Goal: Task Accomplishment & Management: Use online tool/utility

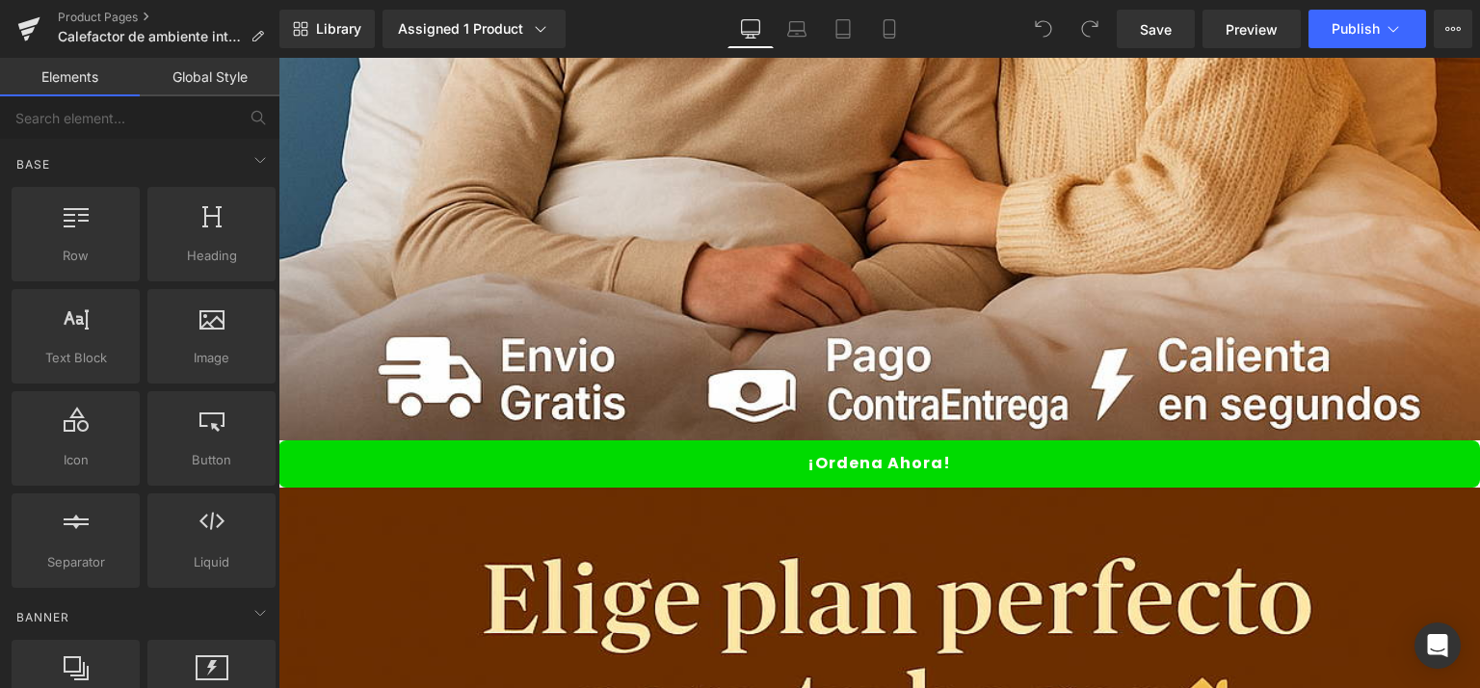
scroll to position [1331, 0]
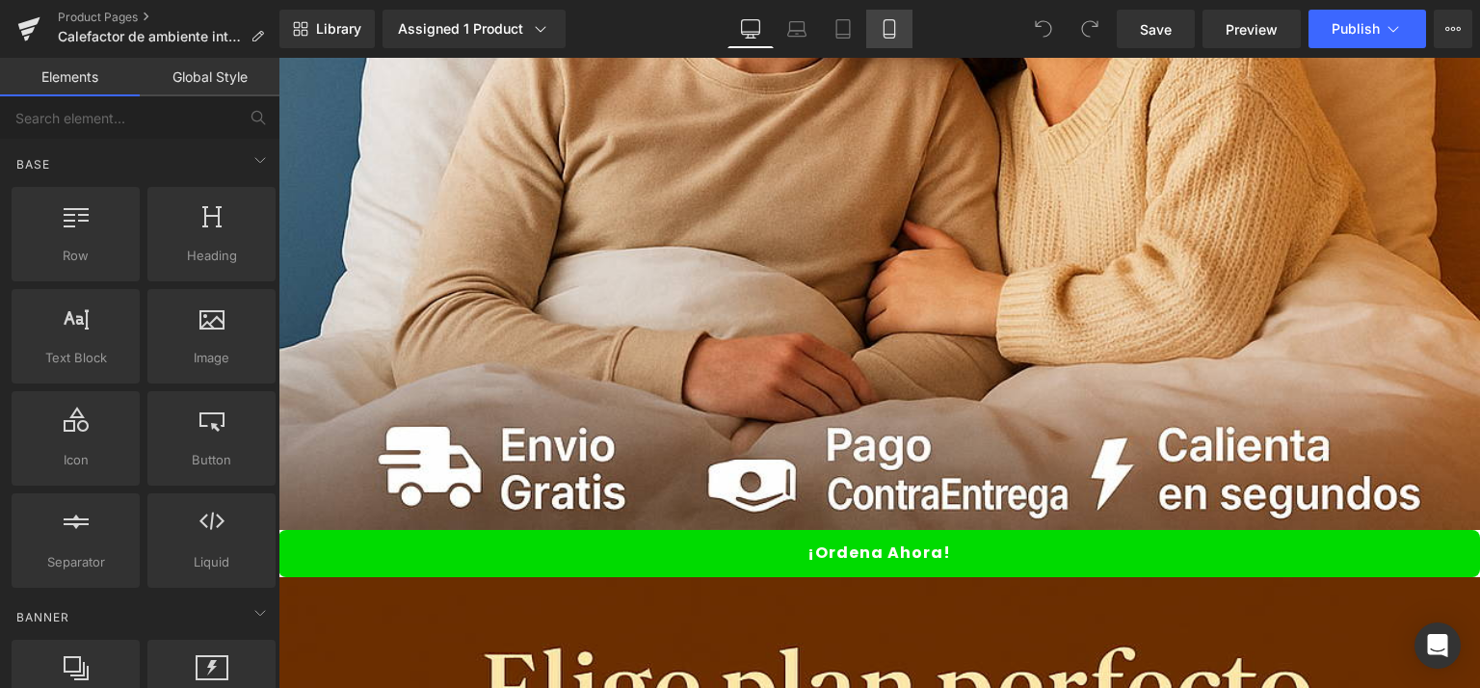
click at [894, 33] on icon at bounding box center [889, 29] width 11 height 18
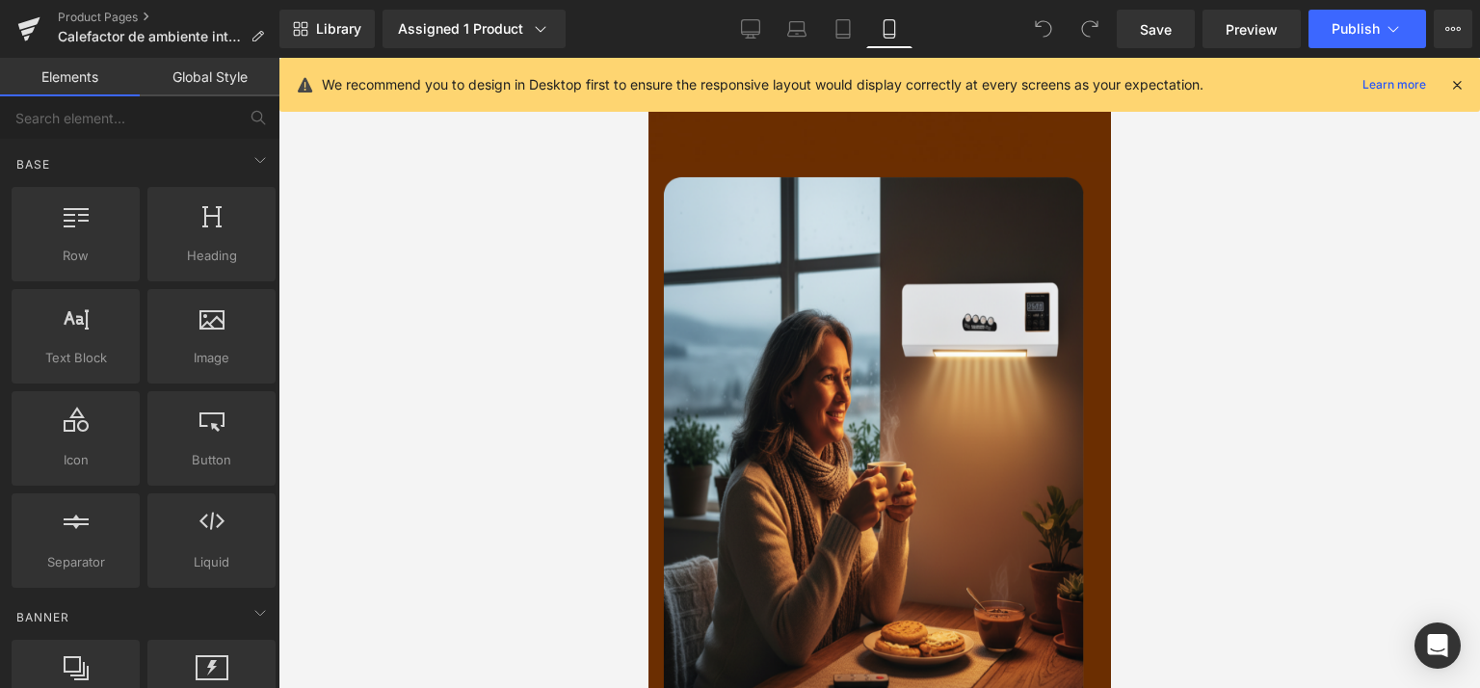
click at [1452, 84] on icon at bounding box center [1457, 84] width 17 height 17
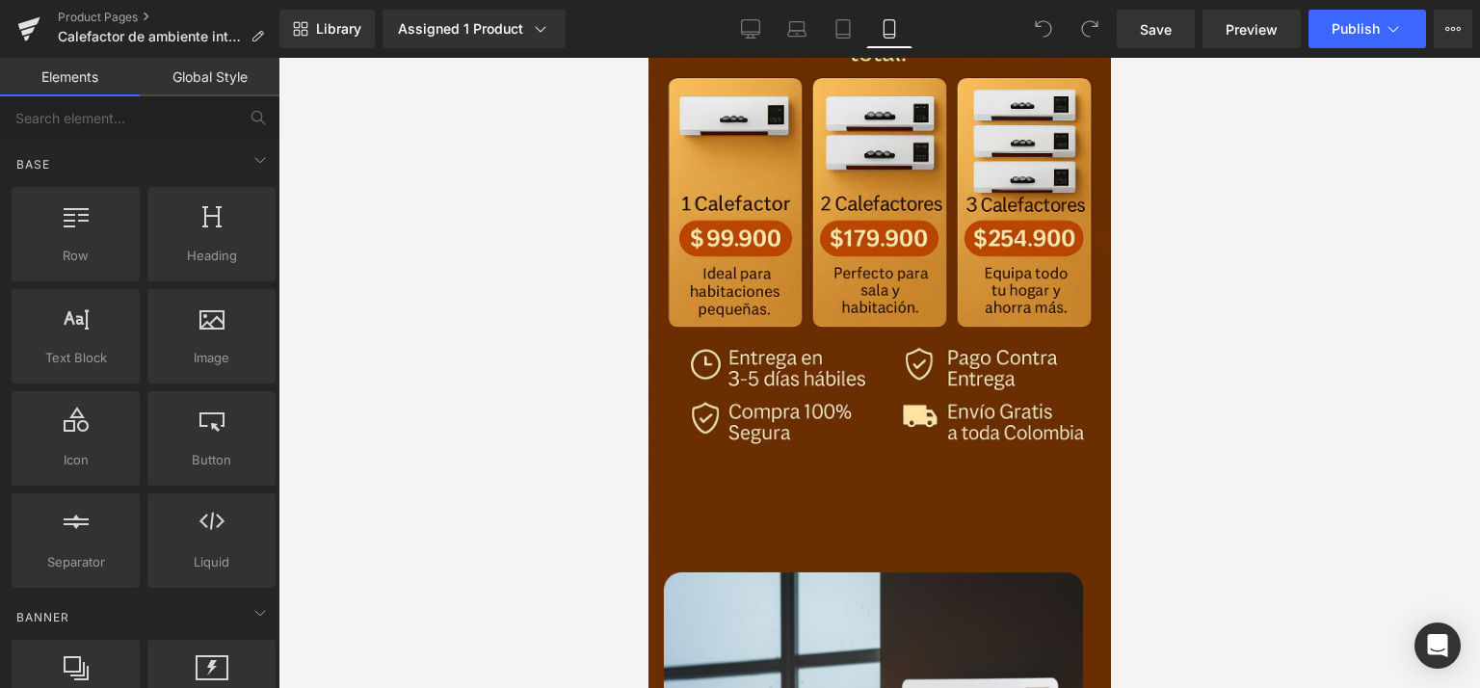
scroll to position [939, 0]
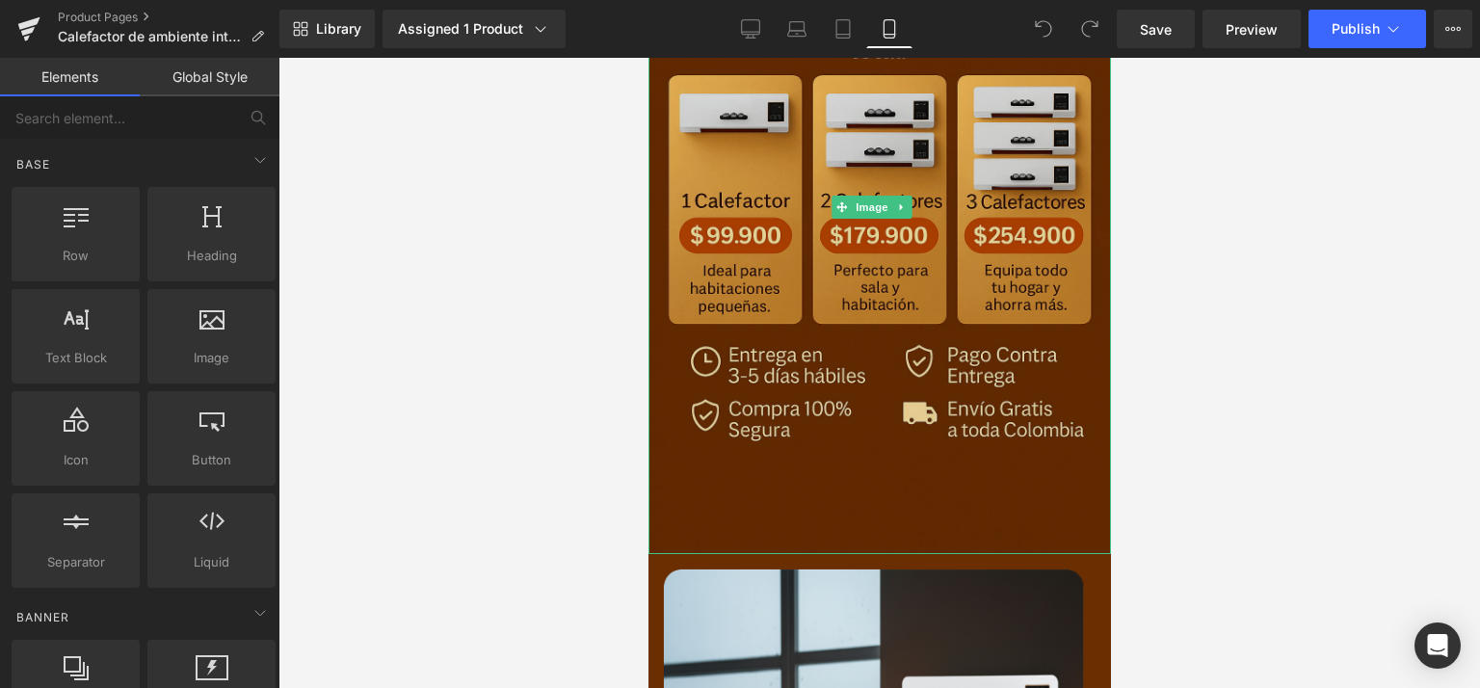
click at [878, 455] on img at bounding box center [879, 207] width 463 height 694
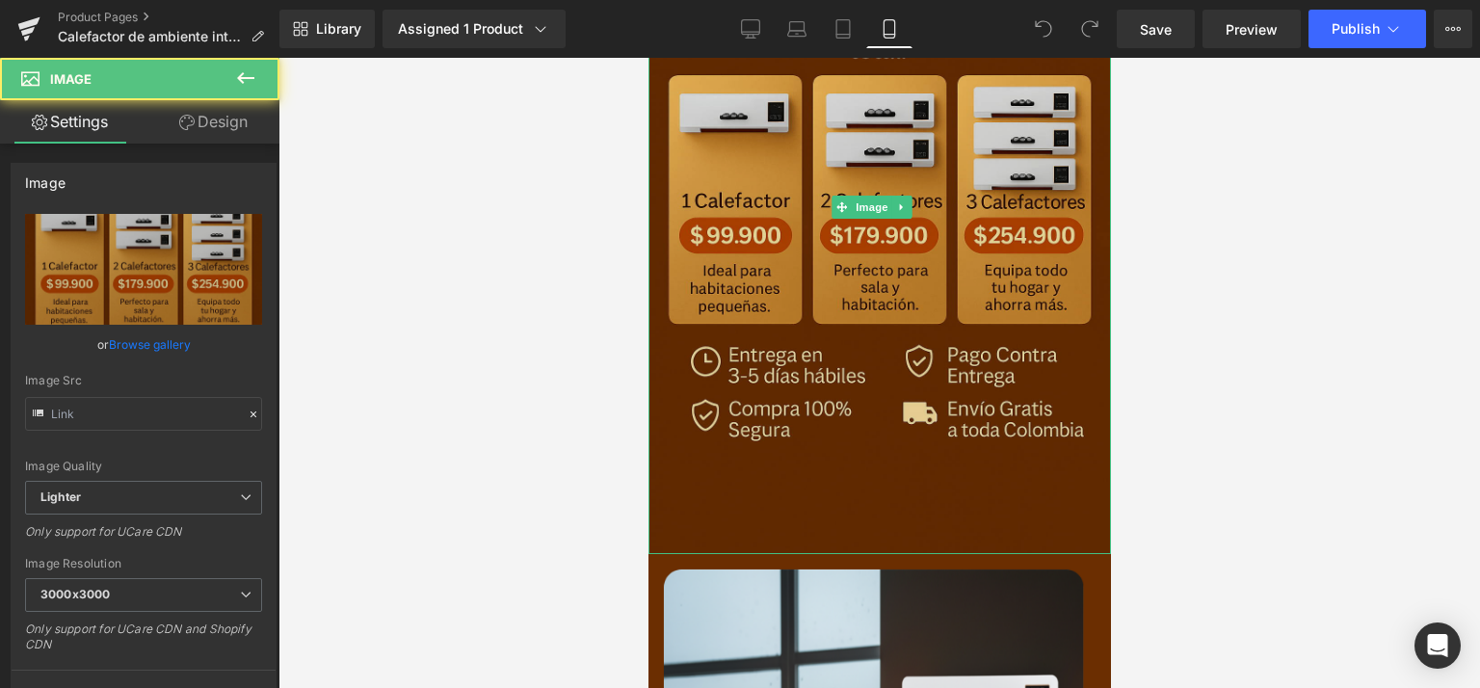
type input "[URL][DOMAIN_NAME][DATE]"
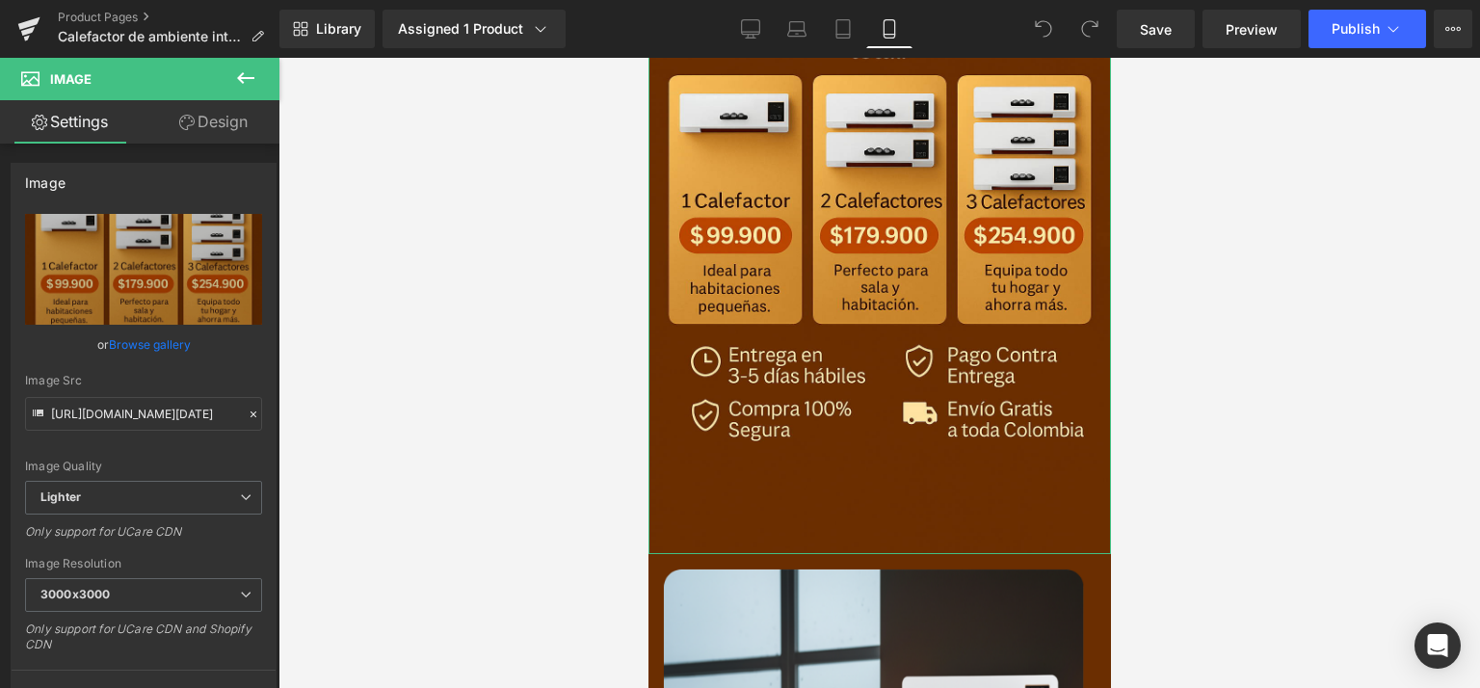
click at [207, 119] on link "Design" at bounding box center [214, 121] width 140 height 43
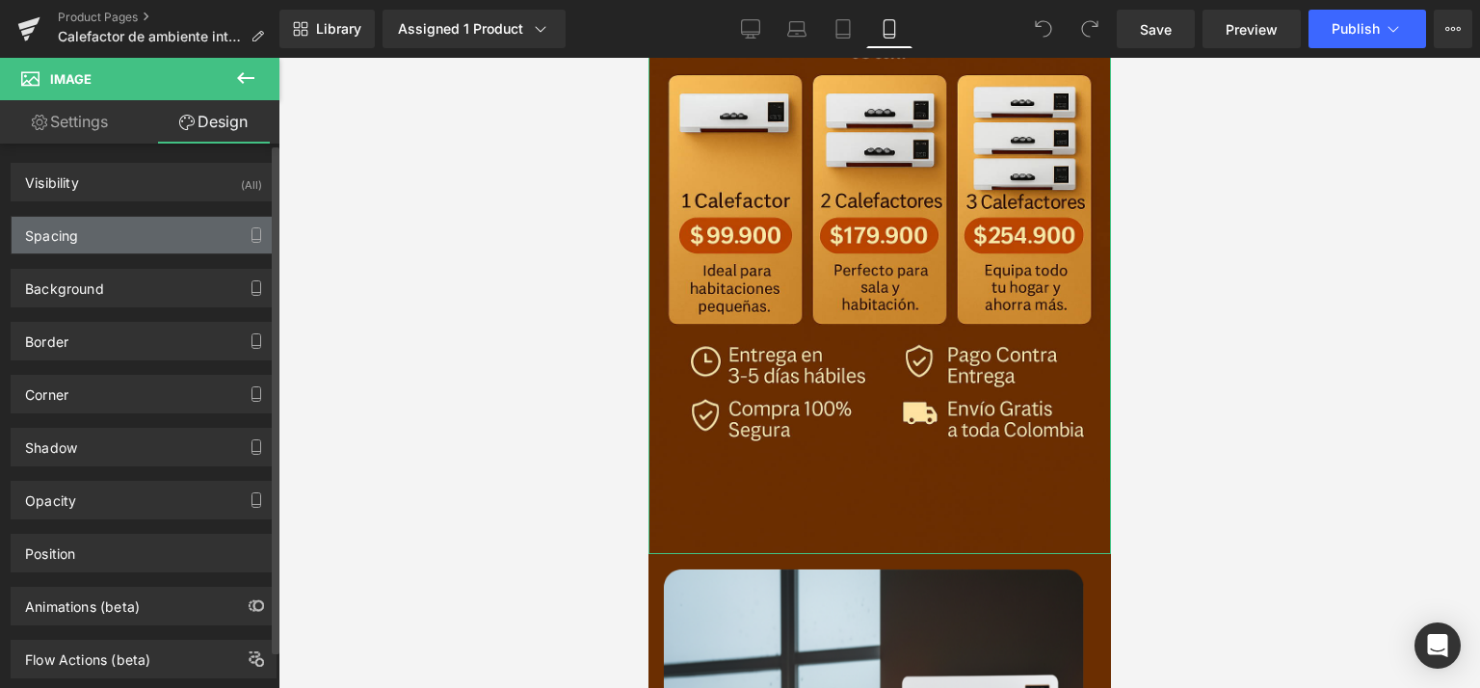
click at [107, 223] on div "Spacing" at bounding box center [144, 235] width 264 height 37
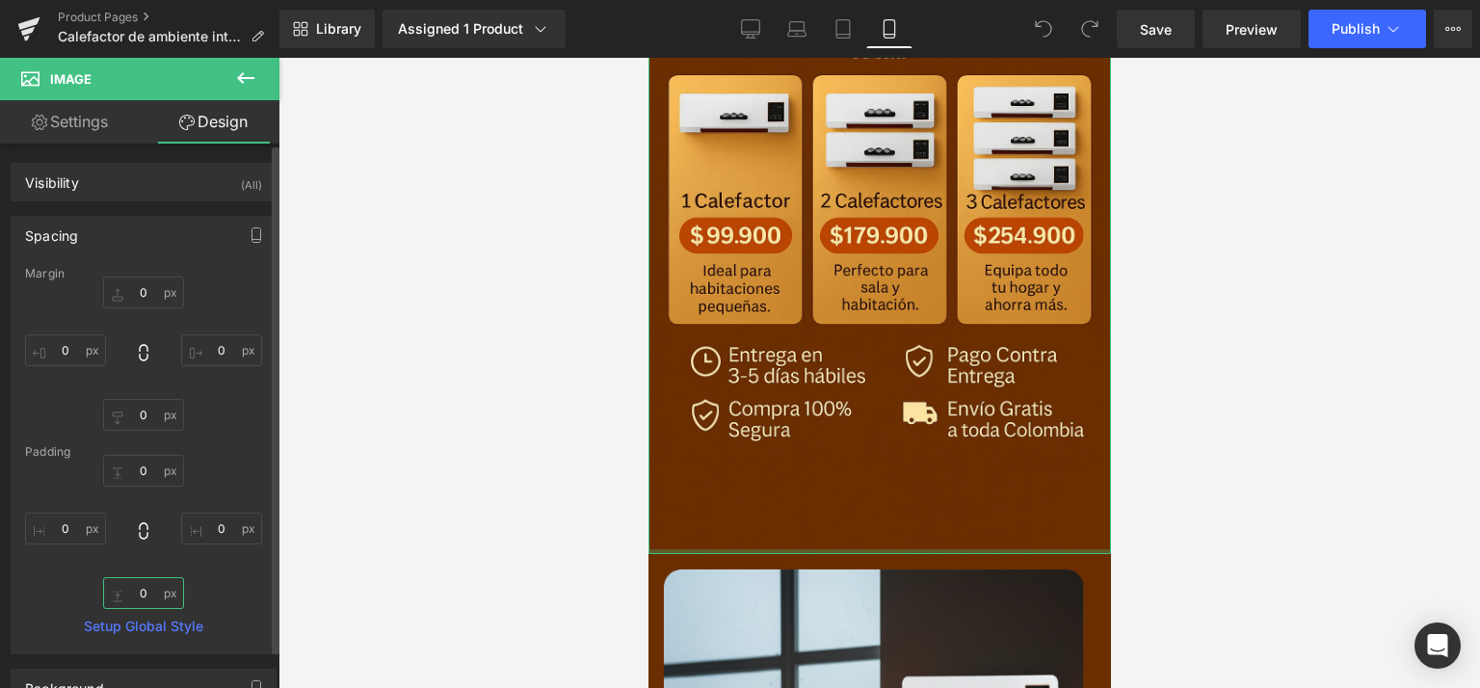
click at [150, 583] on input "0" at bounding box center [143, 593] width 81 height 32
type input "0"
click at [150, 463] on input "0" at bounding box center [143, 471] width 81 height 32
type input "0"
click at [1222, 440] on div at bounding box center [880, 373] width 1202 height 630
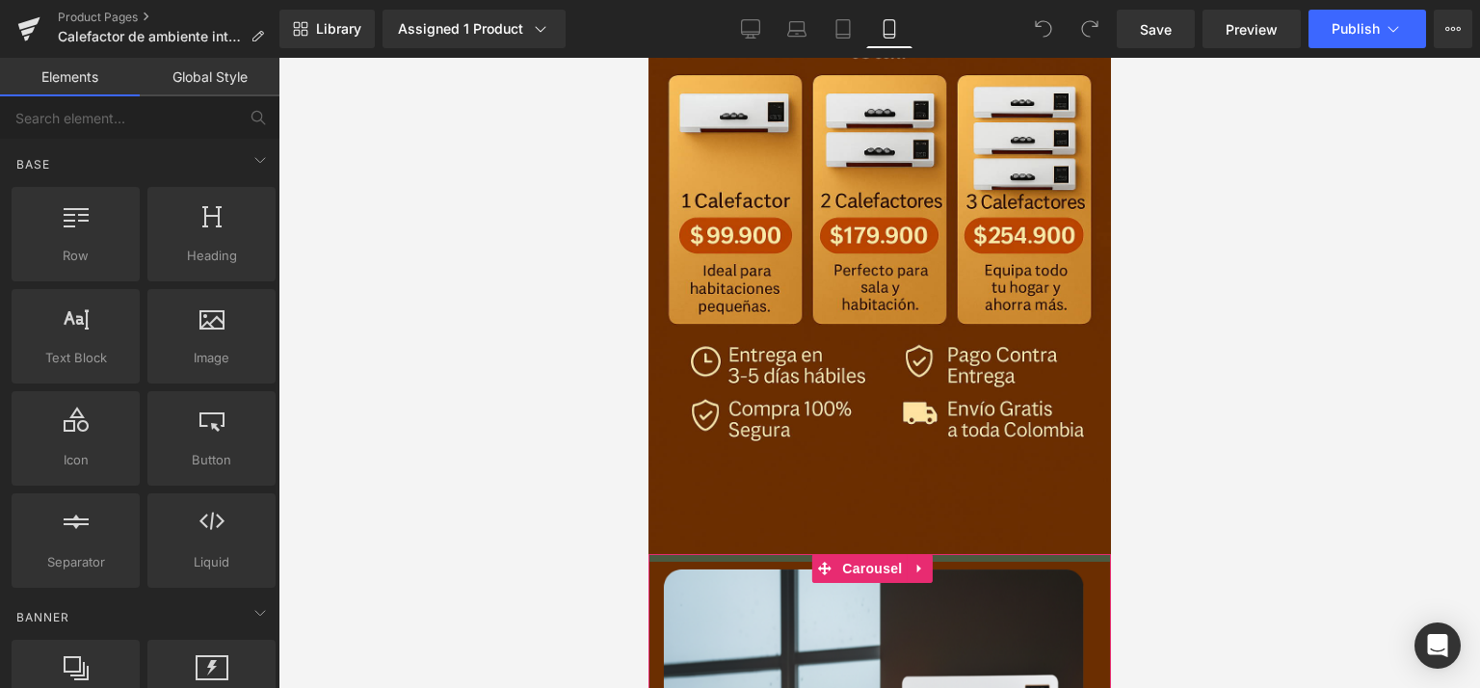
click at [1070, 554] on div at bounding box center [879, 558] width 463 height 8
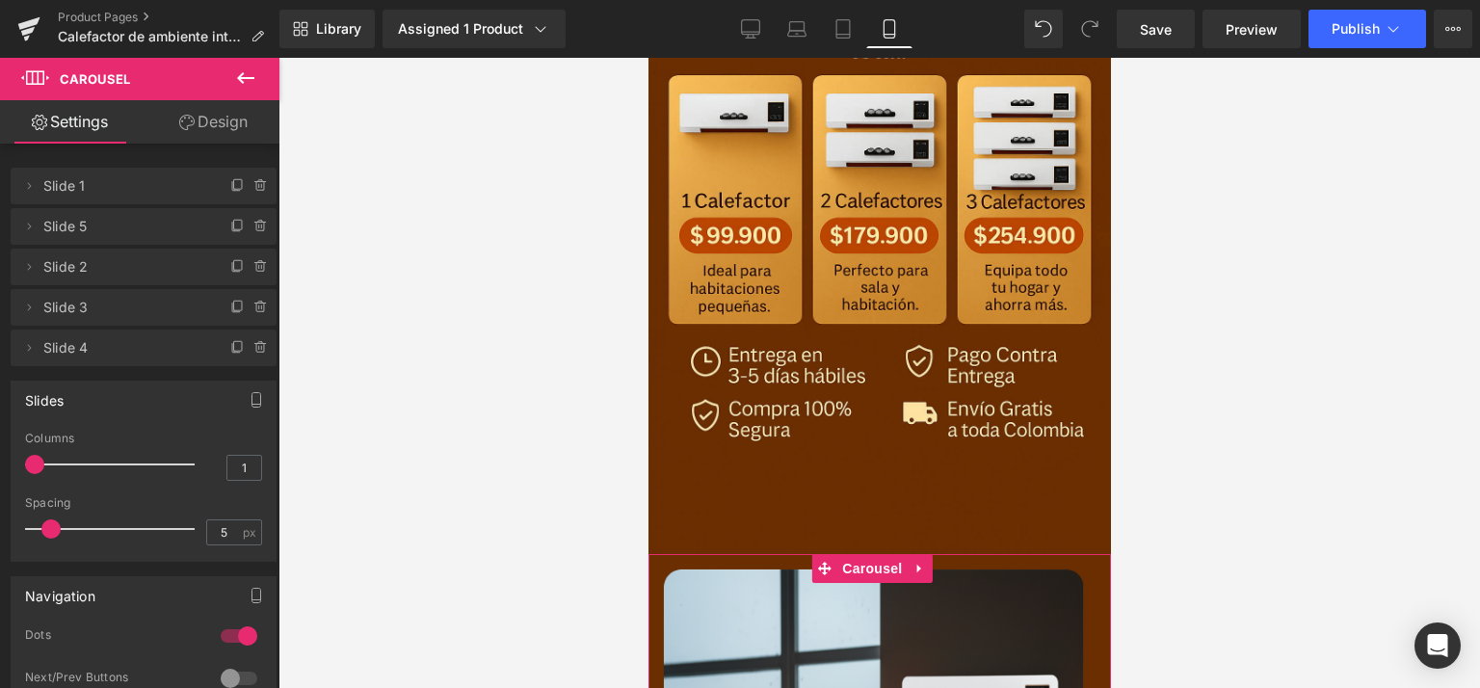
click at [227, 116] on link "Design" at bounding box center [214, 121] width 140 height 43
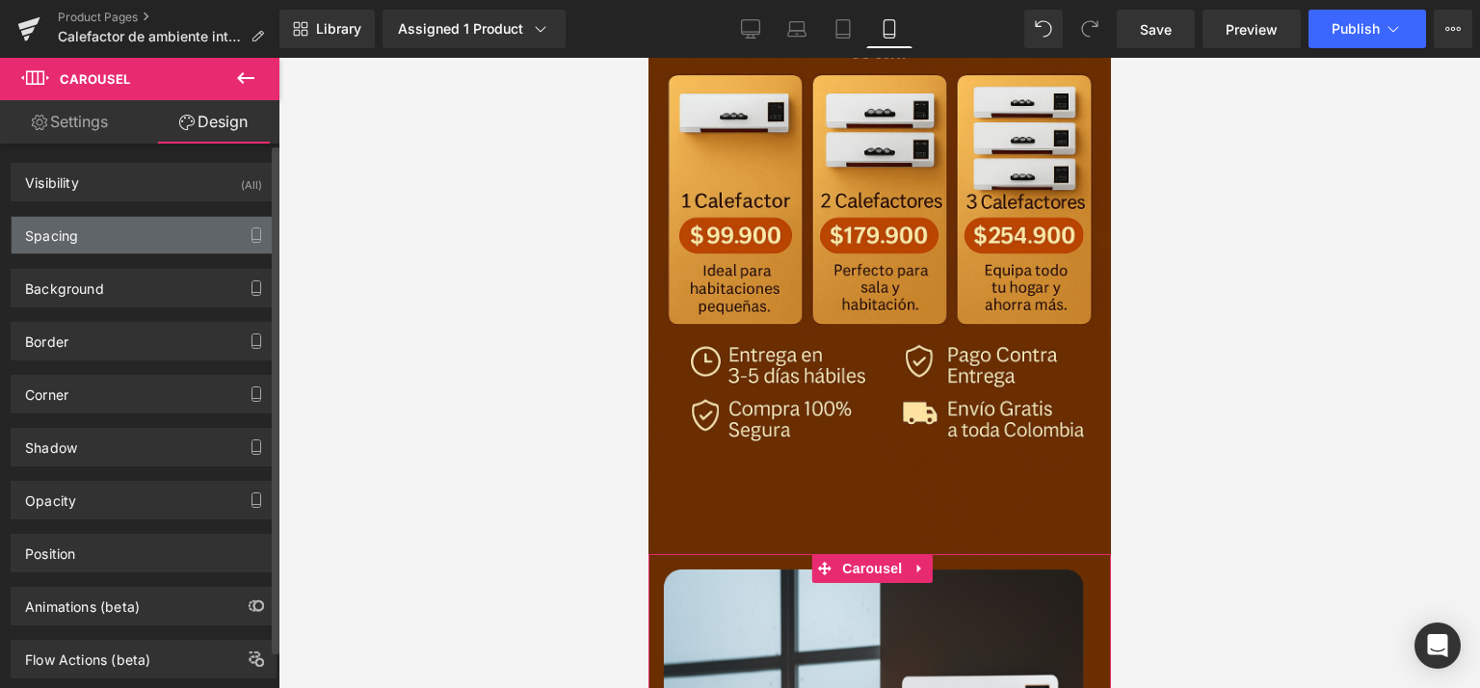
type input "0"
type input "8"
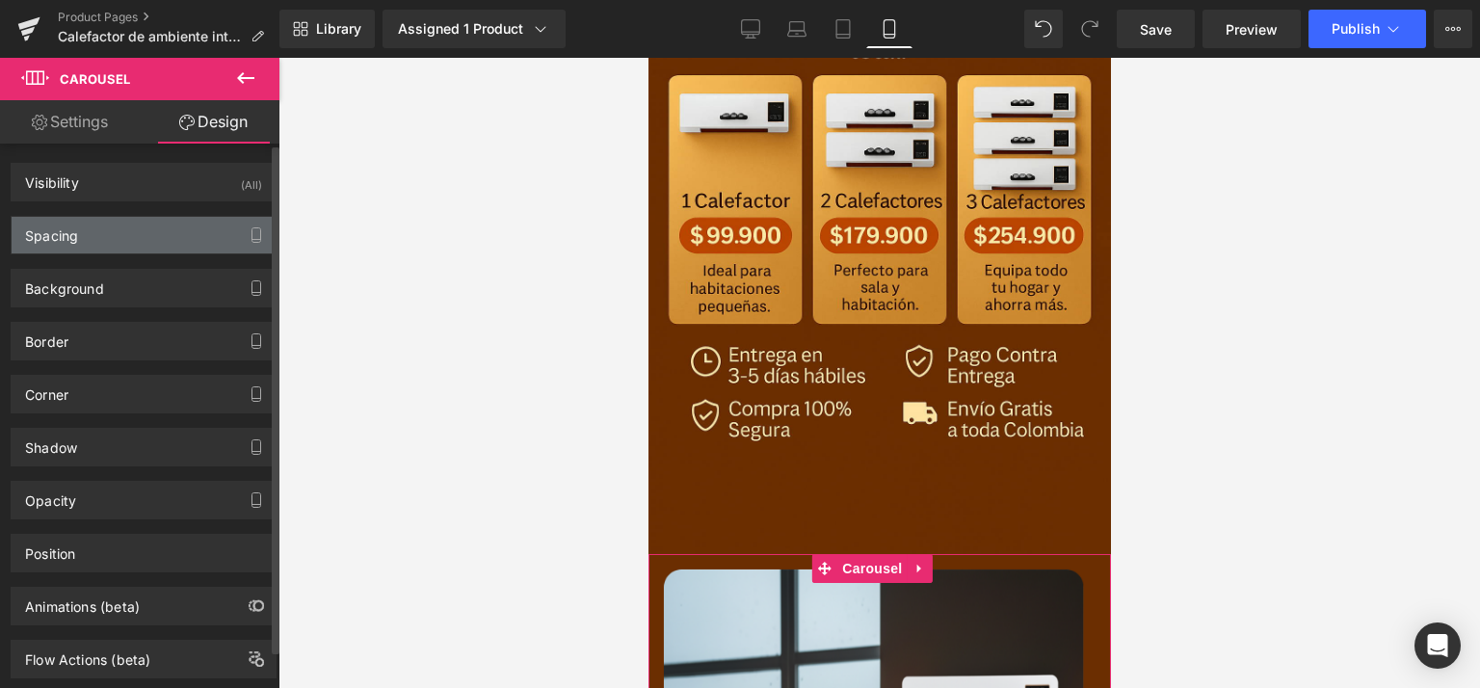
type input "8"
click at [104, 226] on div "Spacing" at bounding box center [144, 235] width 264 height 37
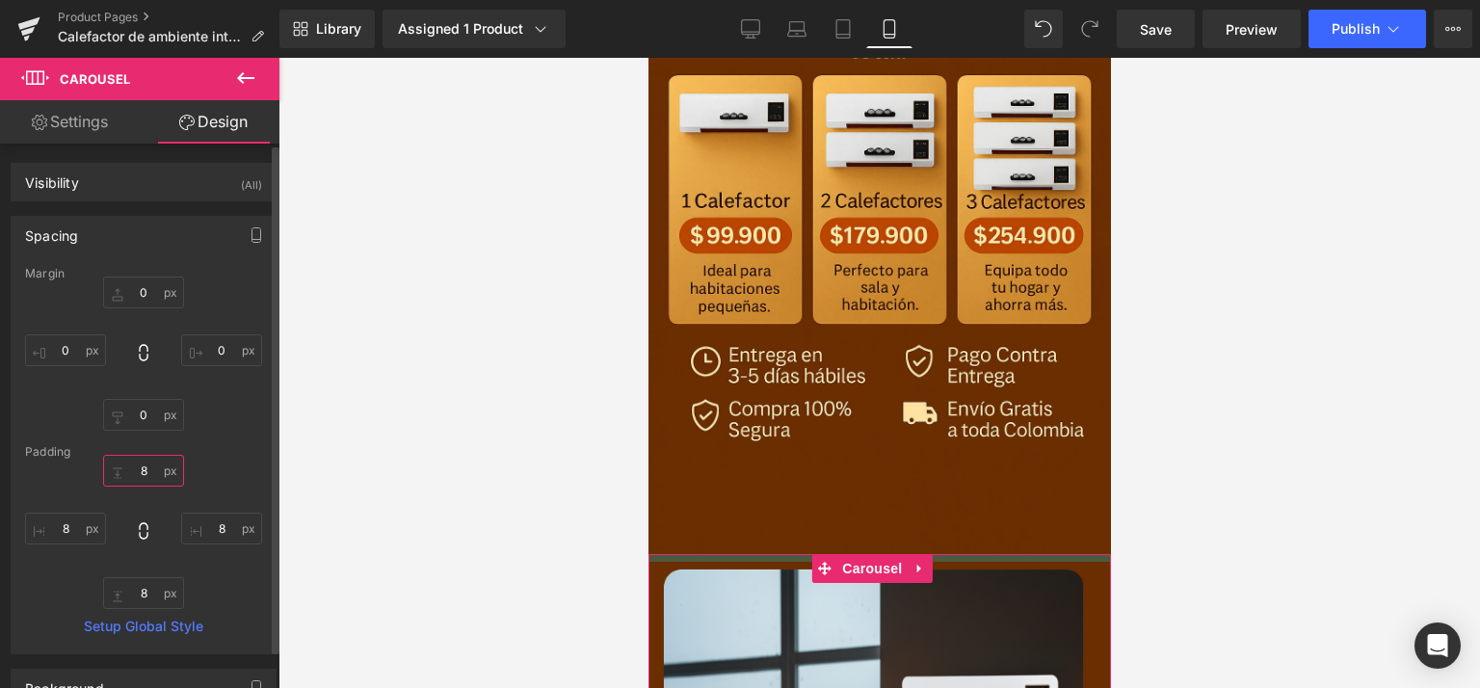
click at [150, 467] on input "8" at bounding box center [143, 471] width 81 height 32
click at [147, 291] on input "0" at bounding box center [143, 293] width 81 height 32
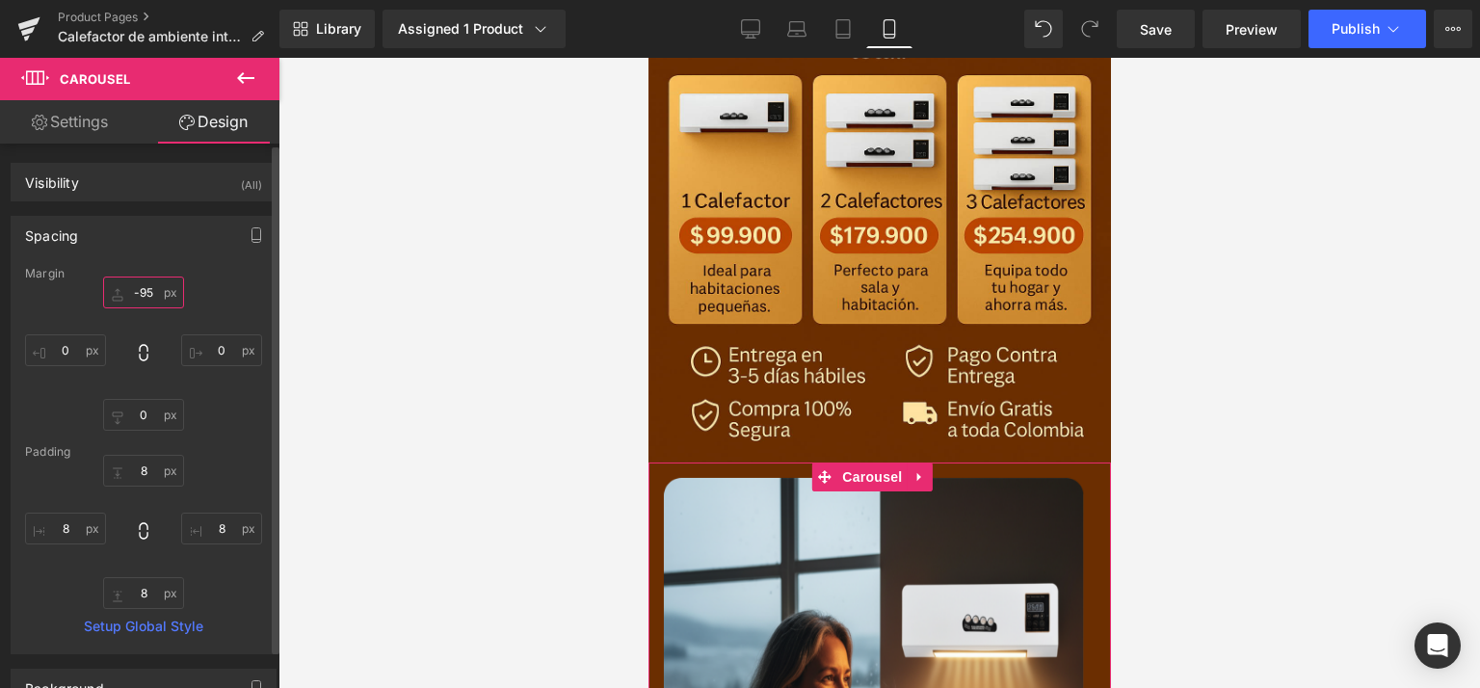
type input "-96"
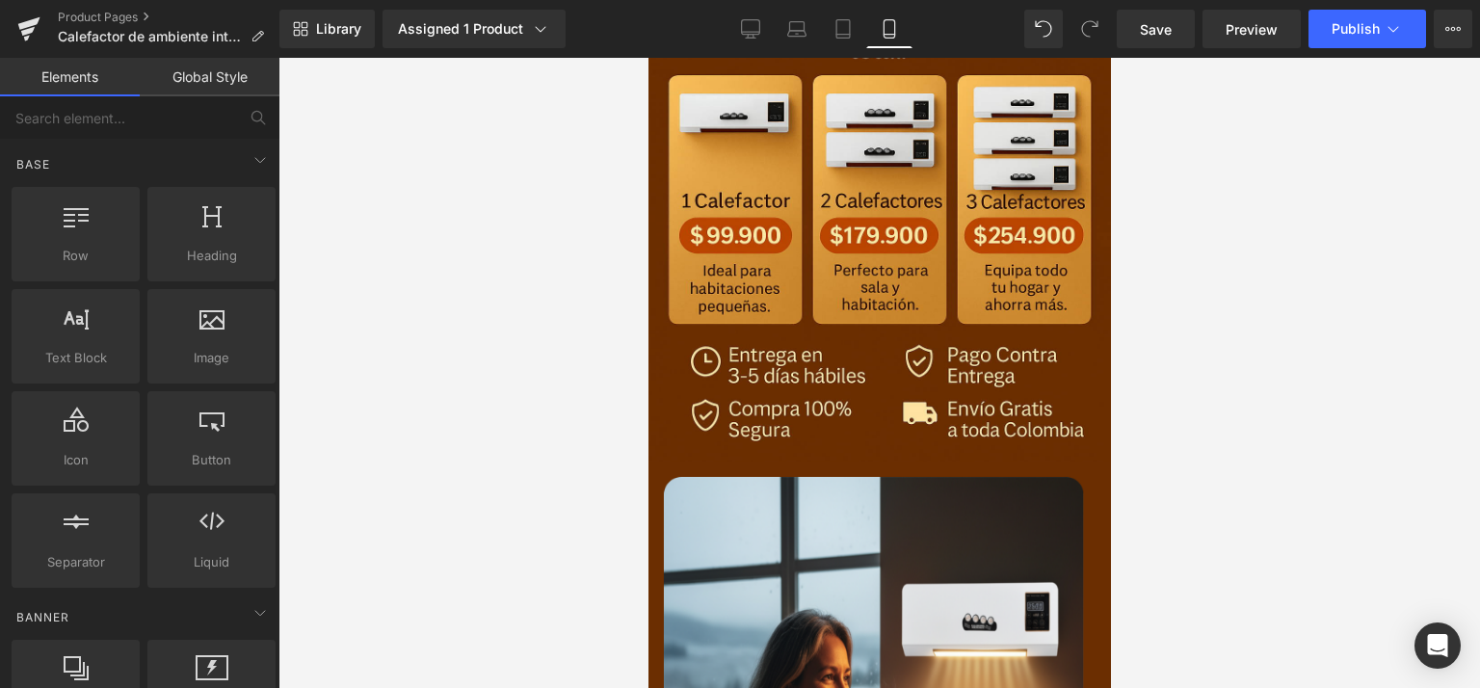
click at [384, 371] on div at bounding box center [880, 373] width 1202 height 630
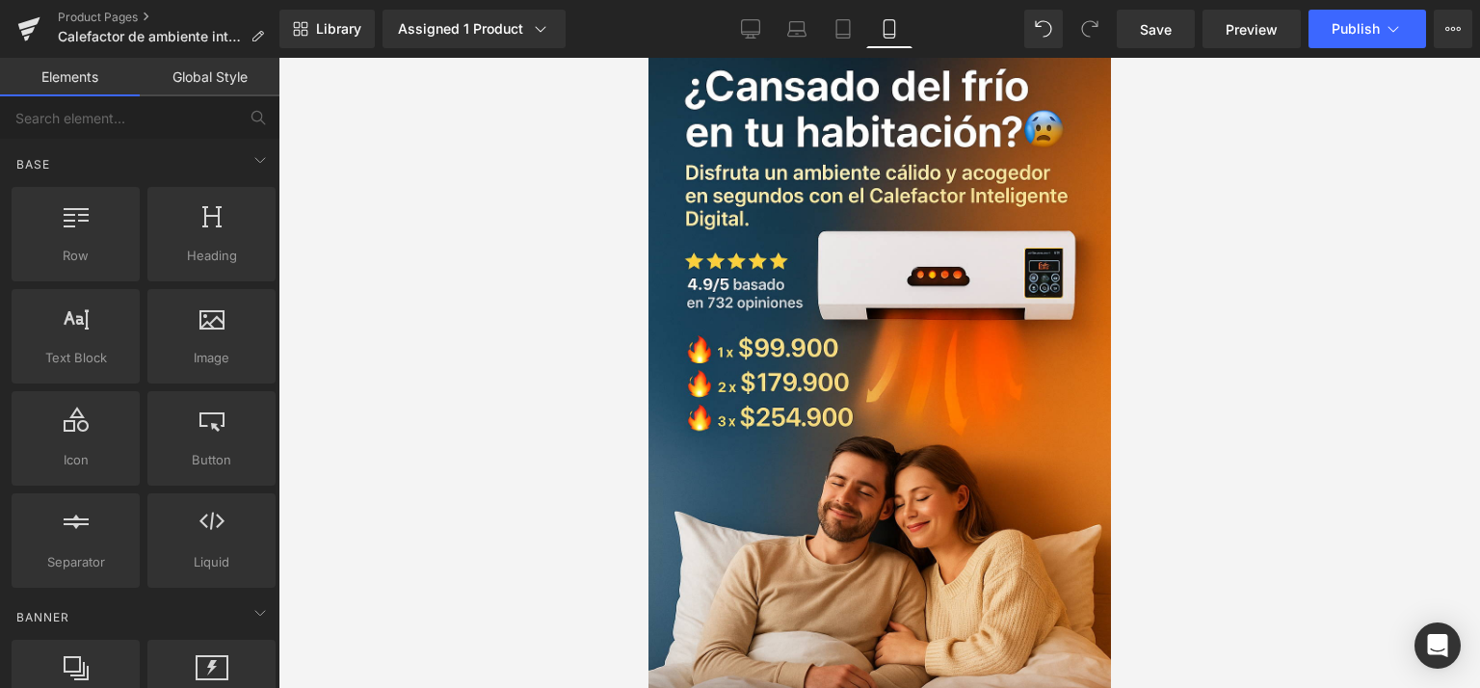
scroll to position [0, 0]
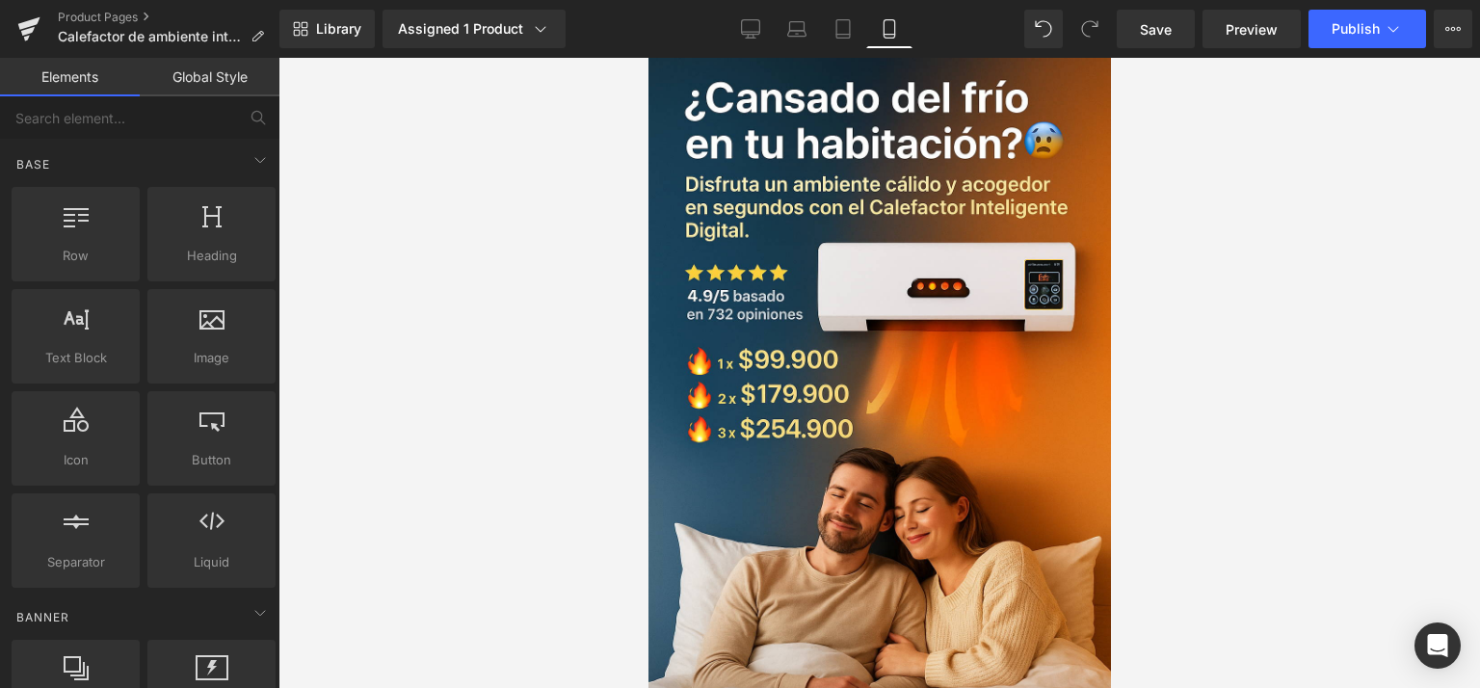
drag, startPoint x: 1102, startPoint y: 263, endPoint x: 1840, endPoint y: 128, distance: 750.5
click at [1165, 31] on span "Save" at bounding box center [1156, 29] width 32 height 20
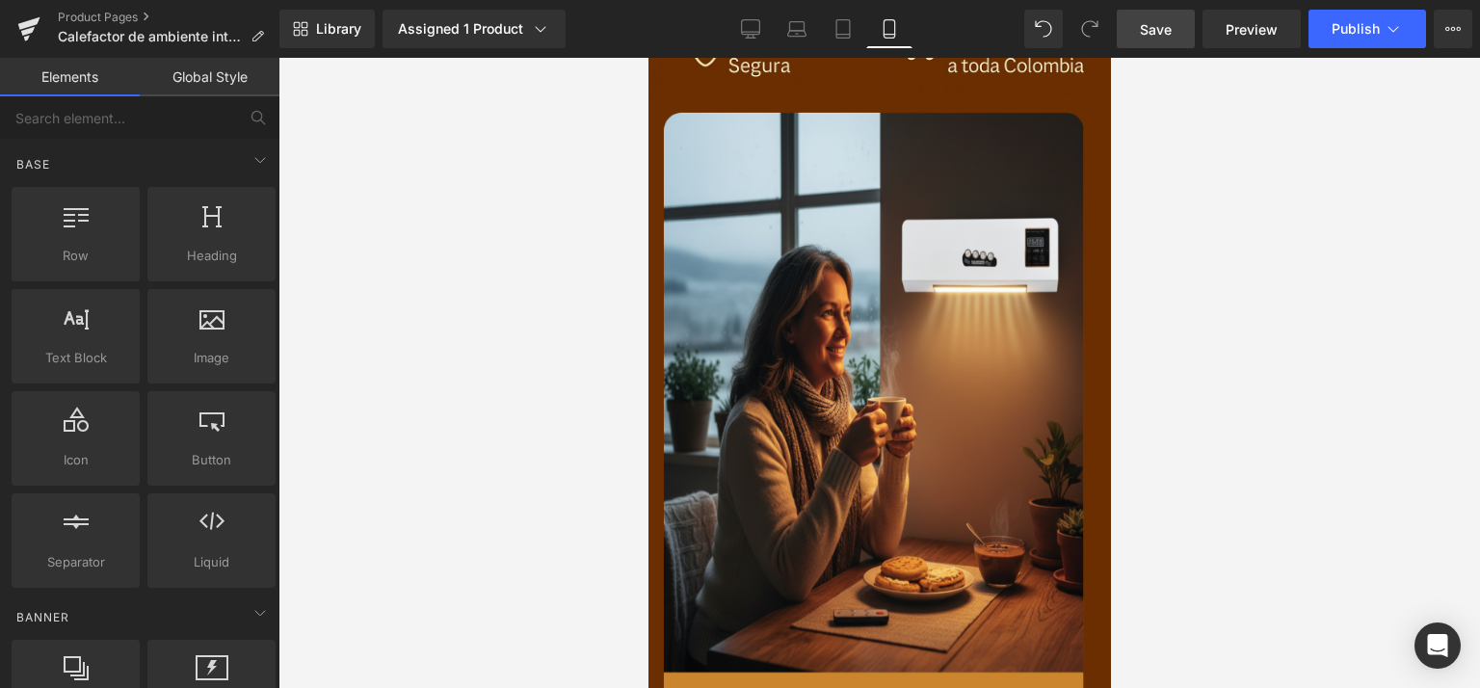
scroll to position [1285, 0]
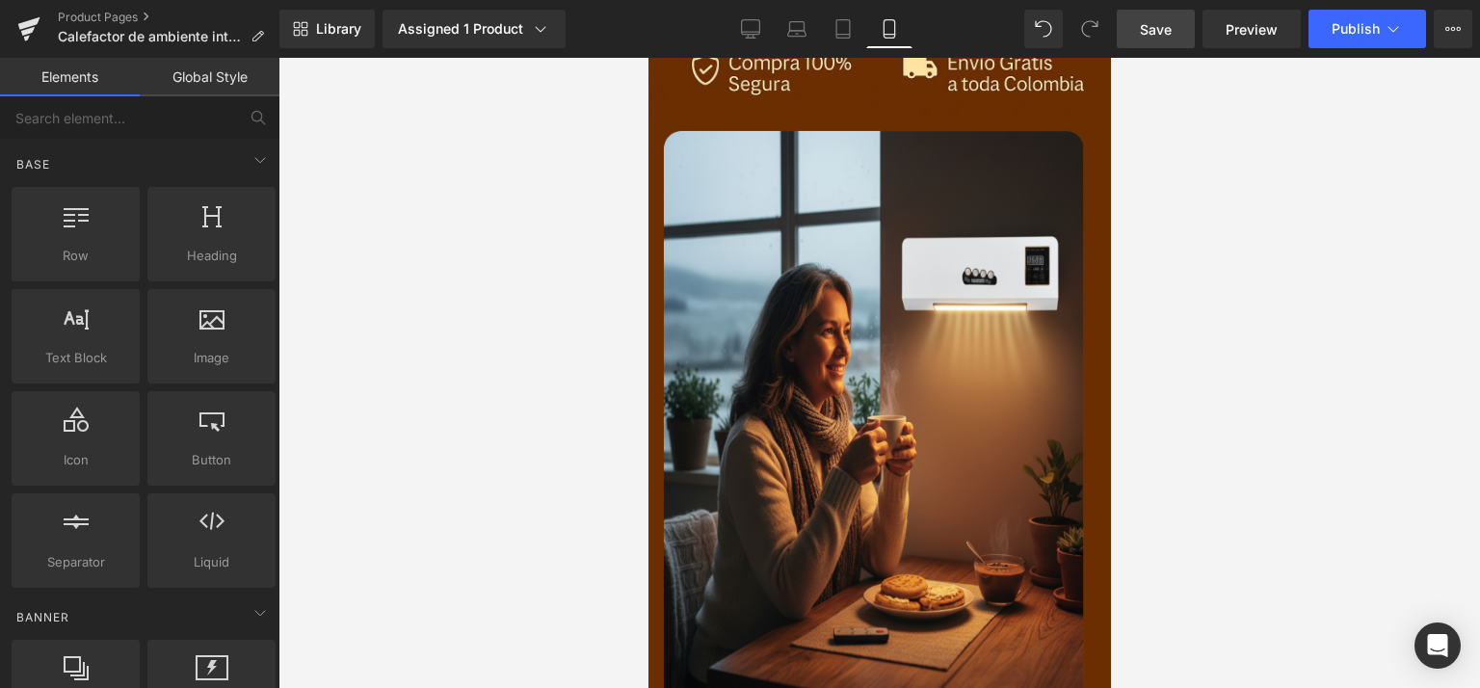
drag, startPoint x: 1102, startPoint y: 501, endPoint x: 1774, endPoint y: 485, distance: 672.9
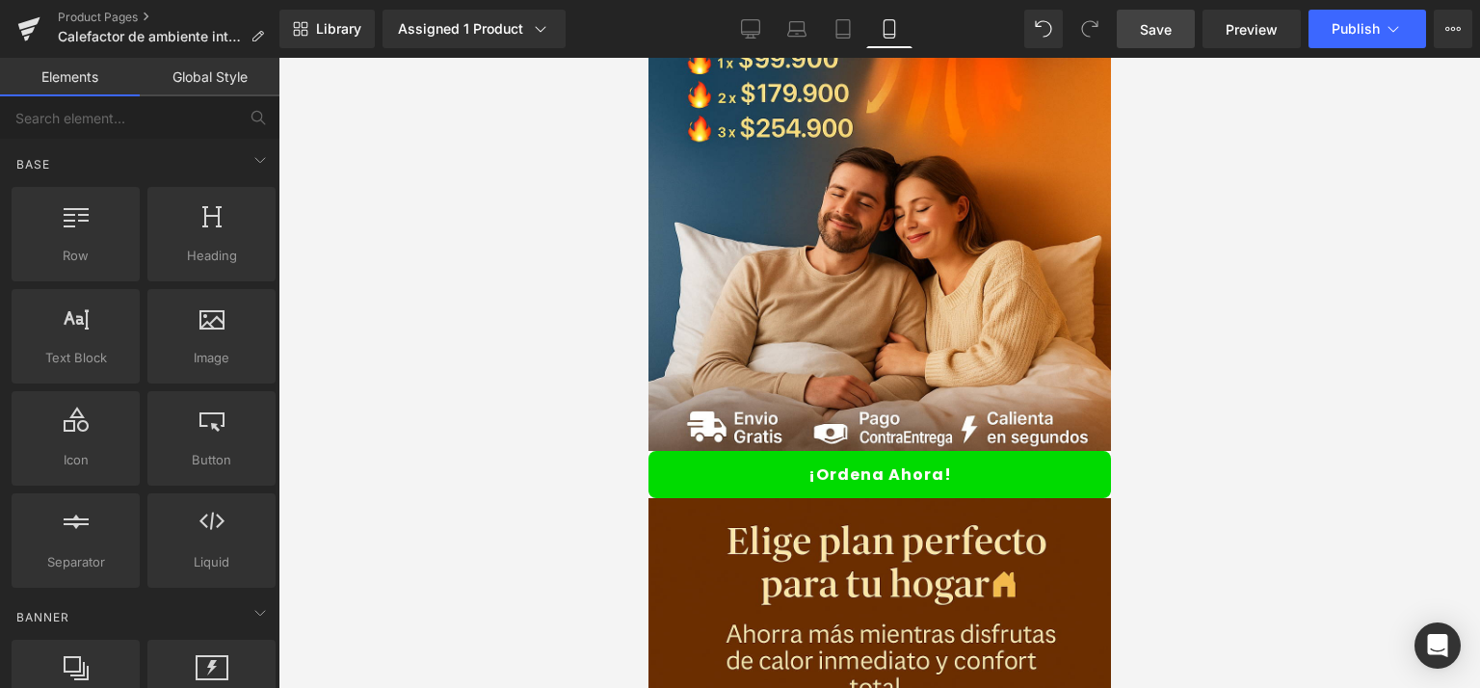
scroll to position [328, 0]
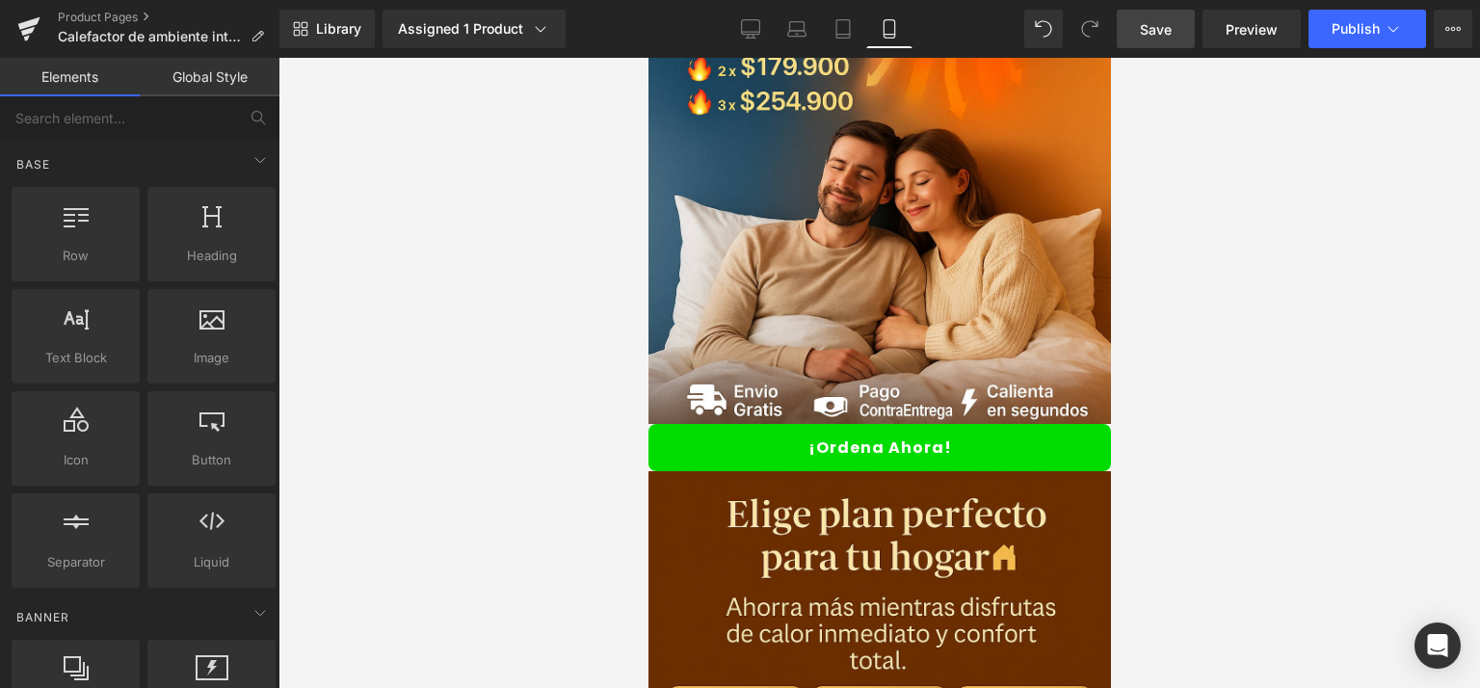
drag, startPoint x: 1100, startPoint y: 445, endPoint x: 1768, endPoint y: 302, distance: 683.2
click at [1002, 424] on link "¡Ordena Ahora!" at bounding box center [879, 447] width 463 height 47
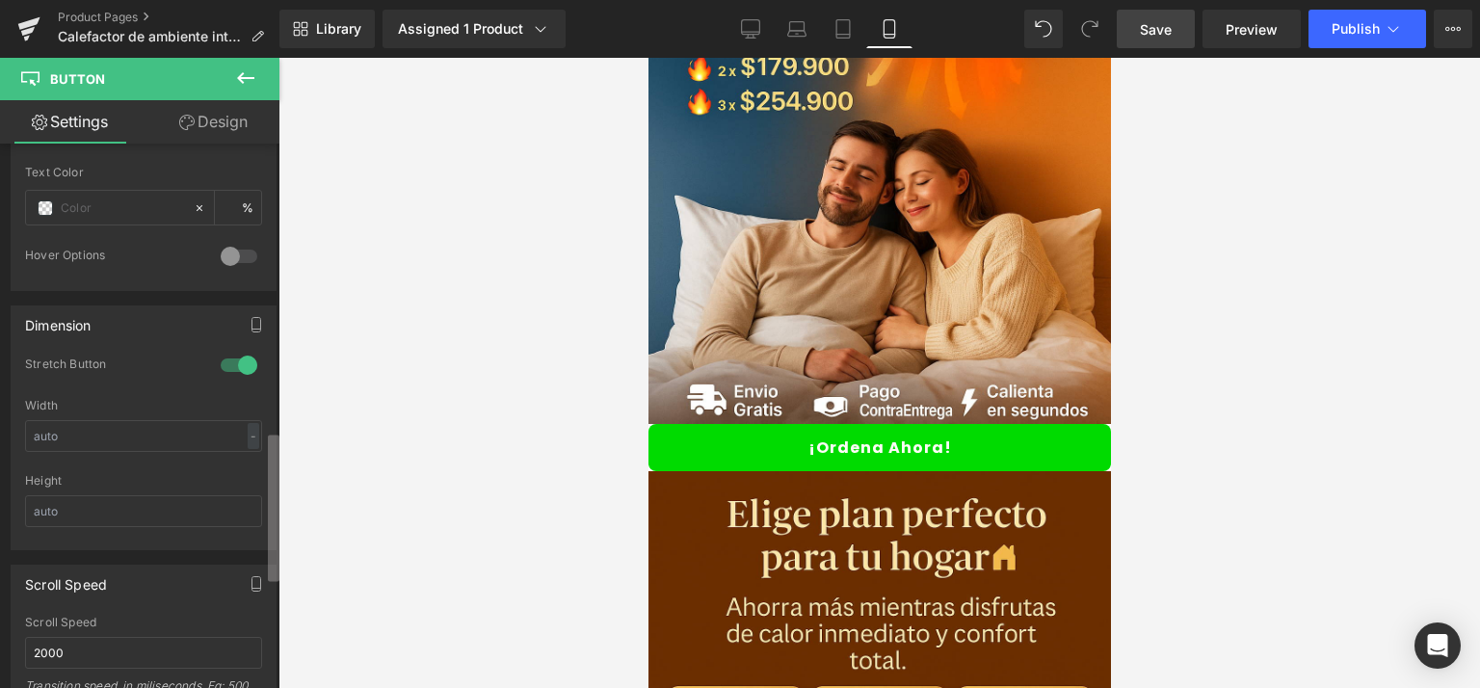
scroll to position [1056, 0]
click at [284, 535] on div "You are previewing how the will restyle your page. You can not edit Elements in…" at bounding box center [740, 360] width 1480 height 721
click at [230, 354] on div at bounding box center [239, 362] width 46 height 31
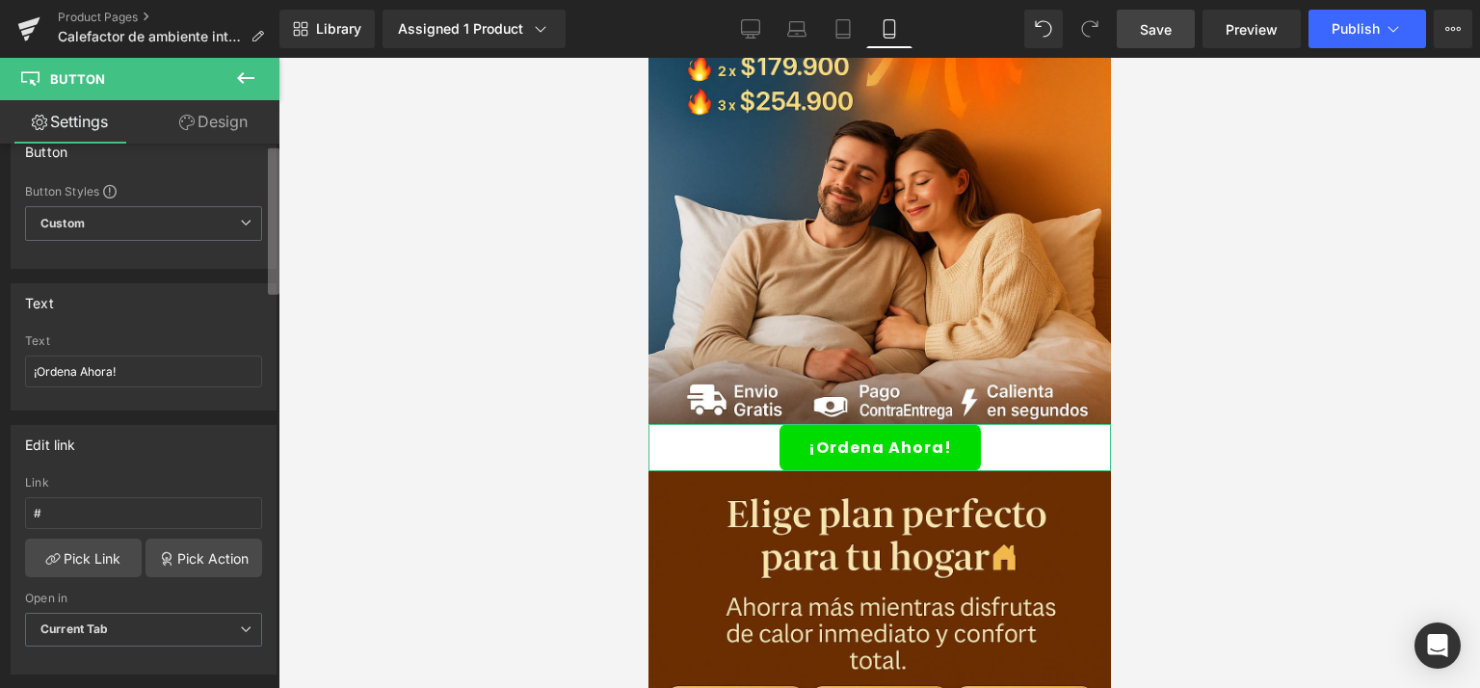
scroll to position [0, 0]
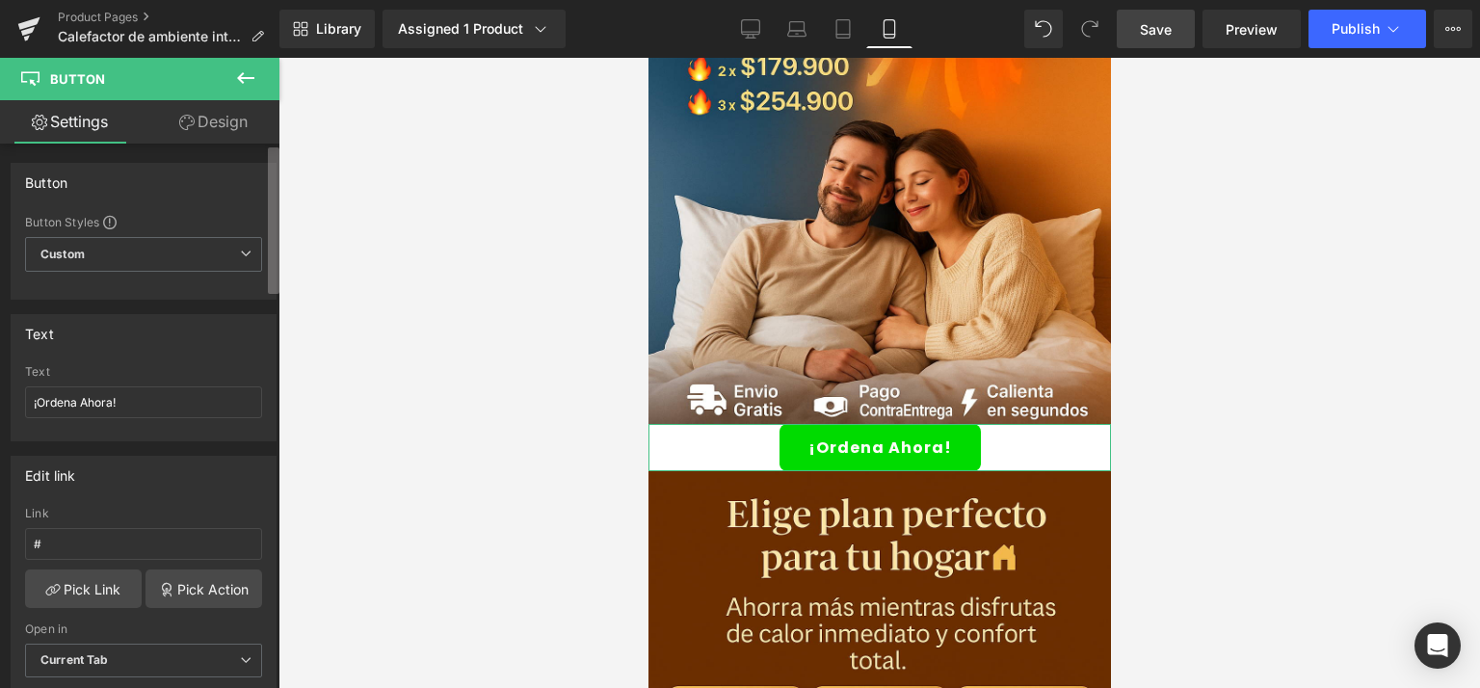
click at [279, 149] on b at bounding box center [274, 220] width 12 height 147
click at [223, 257] on span "Custom Setup Global Style" at bounding box center [143, 254] width 237 height 35
click at [226, 208] on div "Button Button Styles Custom Custom Setup Global Style Custom Setup Global Style…" at bounding box center [144, 231] width 266 height 137
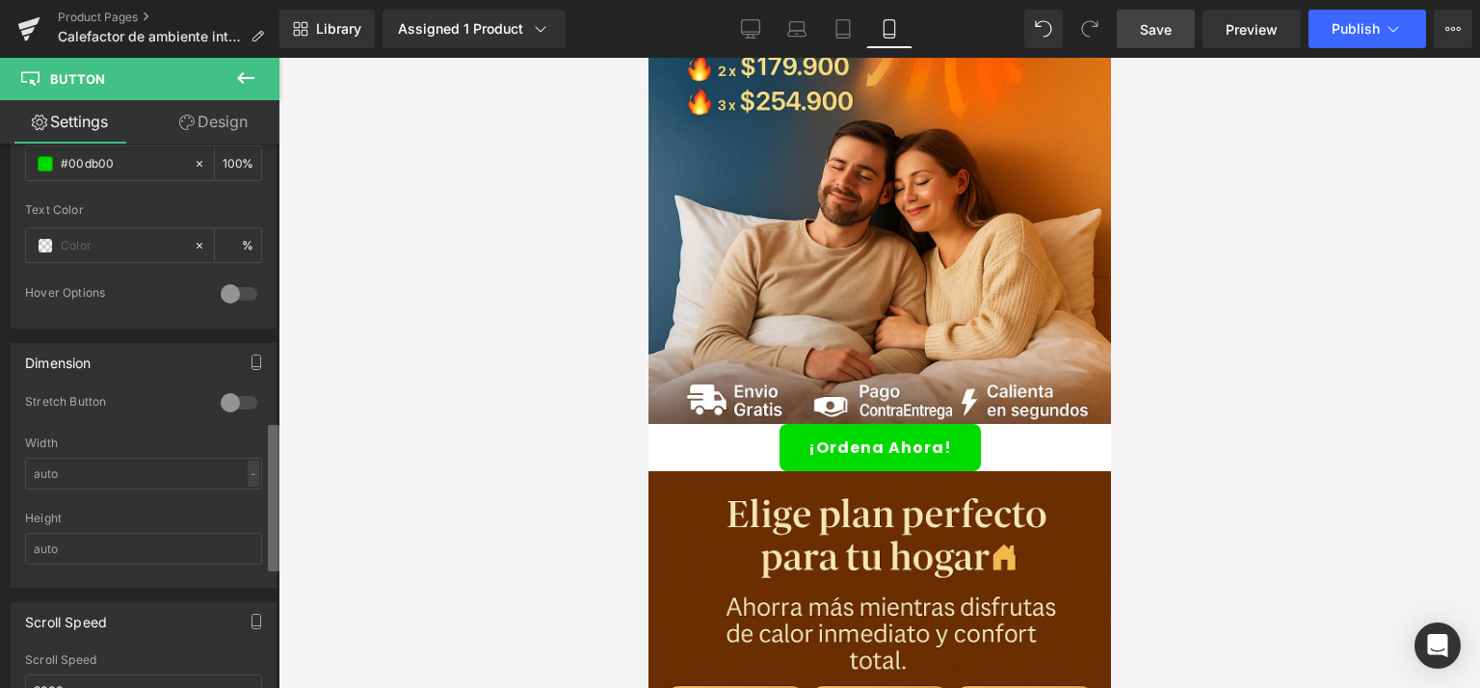
scroll to position [1059, 0]
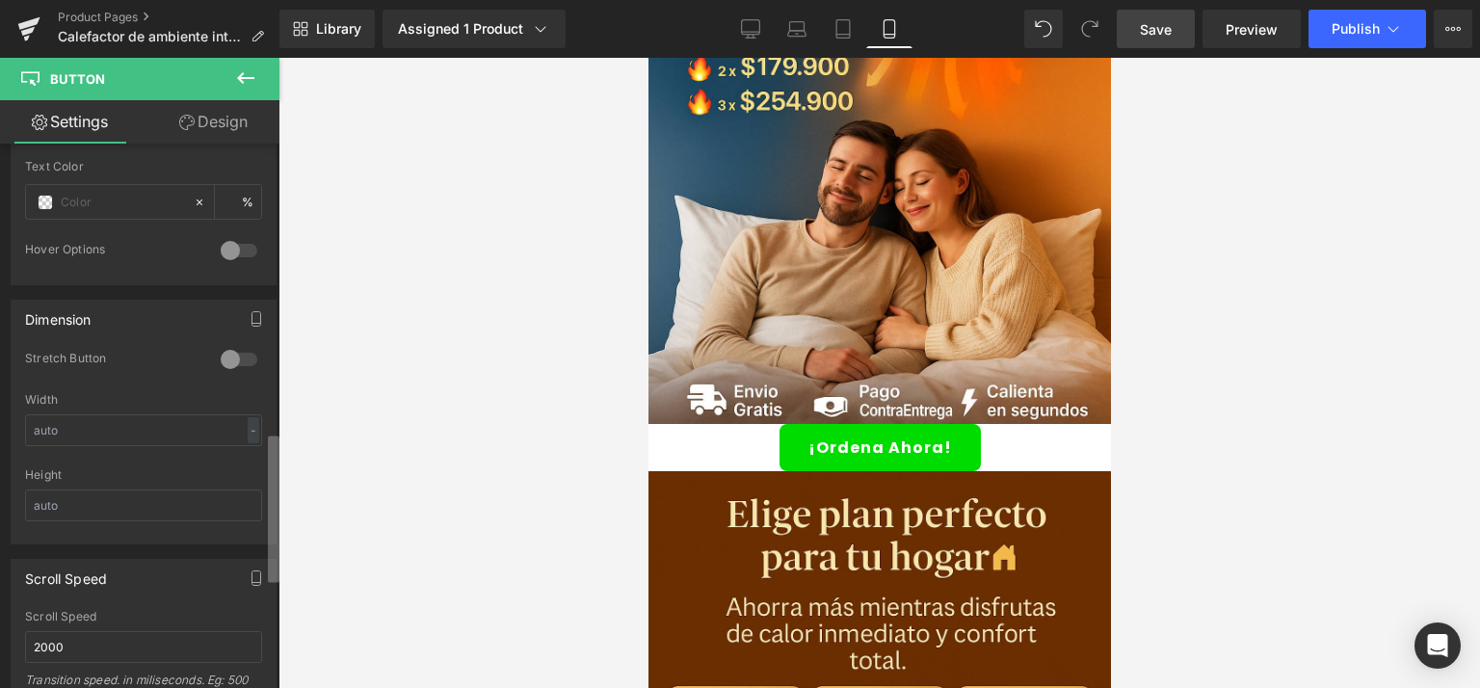
click at [283, 501] on div "You are previewing how the will restyle your page. You can not edit Elements in…" at bounding box center [740, 360] width 1480 height 721
click at [133, 421] on input "text" at bounding box center [143, 430] width 237 height 32
click at [248, 424] on div "-" at bounding box center [254, 430] width 12 height 26
click at [237, 484] on li "px" at bounding box center [249, 488] width 24 height 28
click at [207, 429] on input "text" at bounding box center [143, 430] width 237 height 32
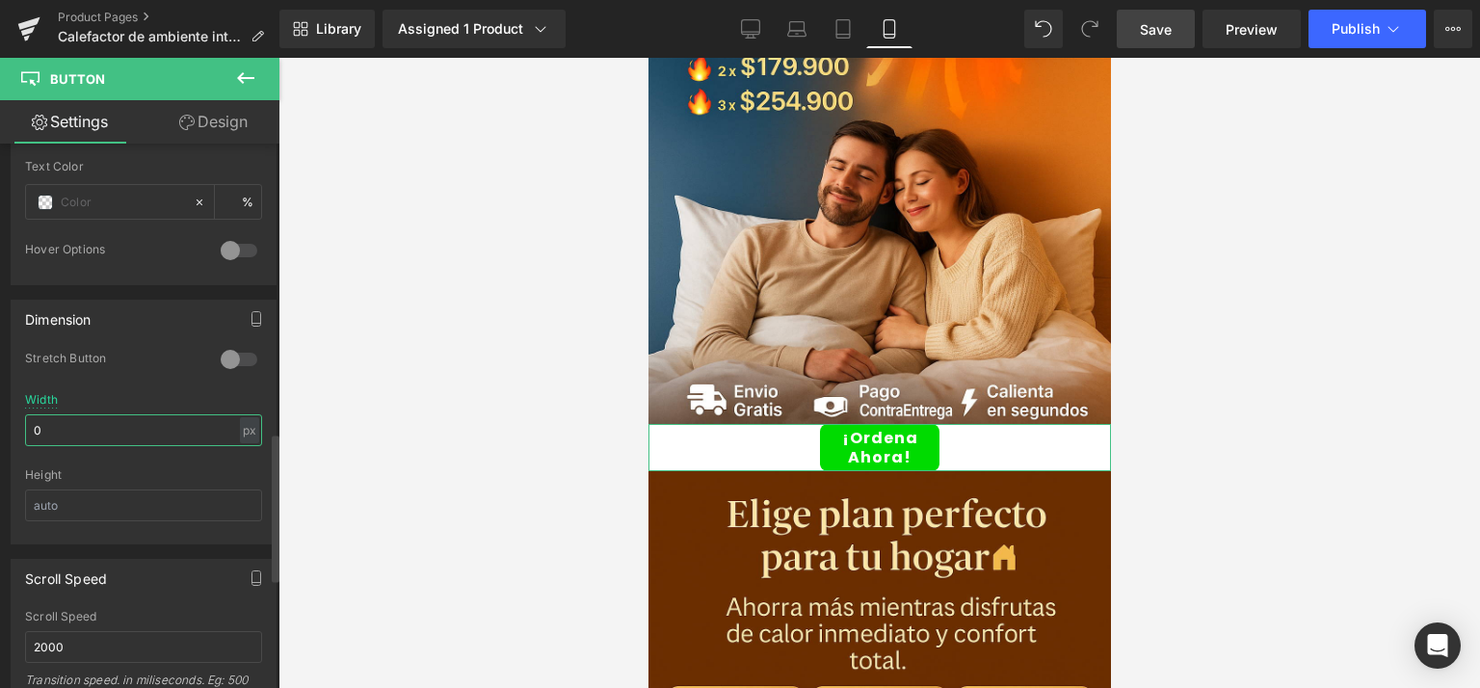
type input "-1"
click at [218, 500] on input "text" at bounding box center [143, 506] width 237 height 32
click at [244, 507] on input "text" at bounding box center [143, 506] width 237 height 32
type input "0"
click at [243, 425] on div "px" at bounding box center [249, 430] width 19 height 26
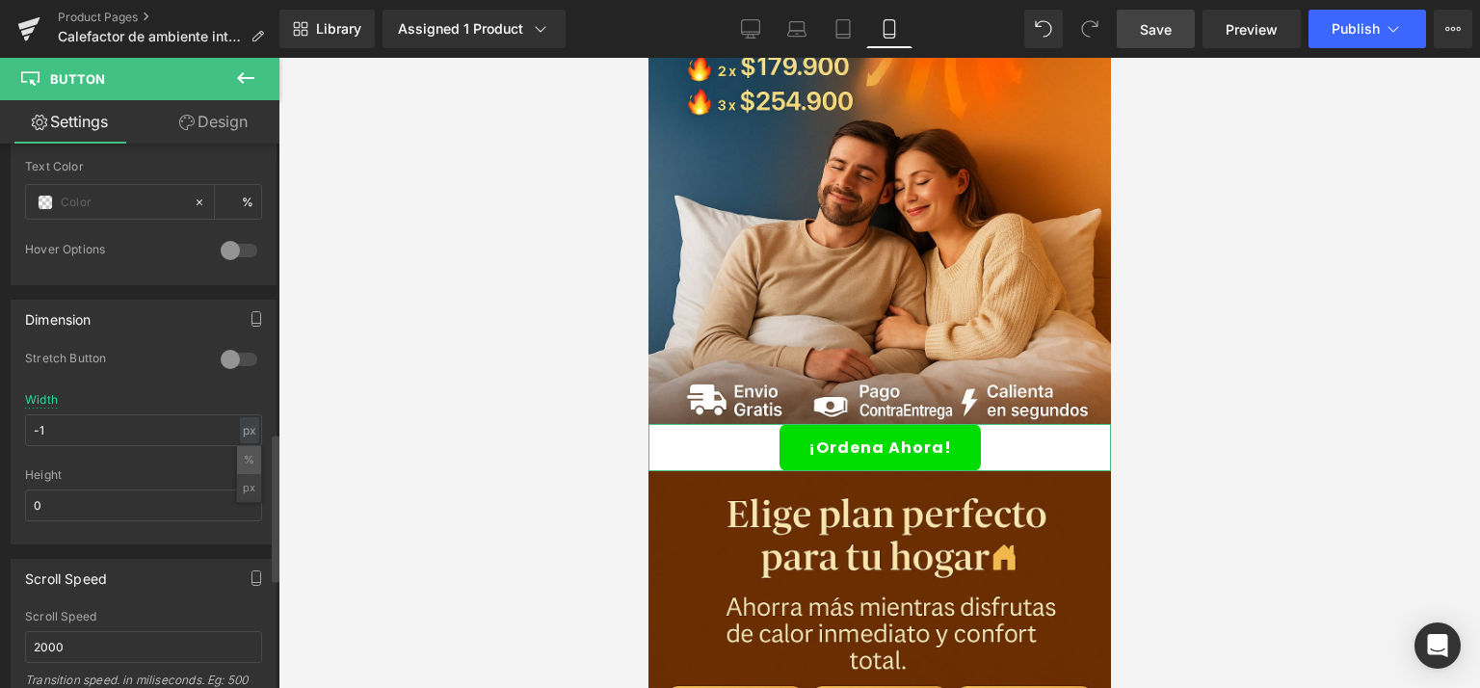
click at [245, 451] on li "%" at bounding box center [249, 460] width 24 height 28
click at [216, 350] on div at bounding box center [239, 359] width 46 height 31
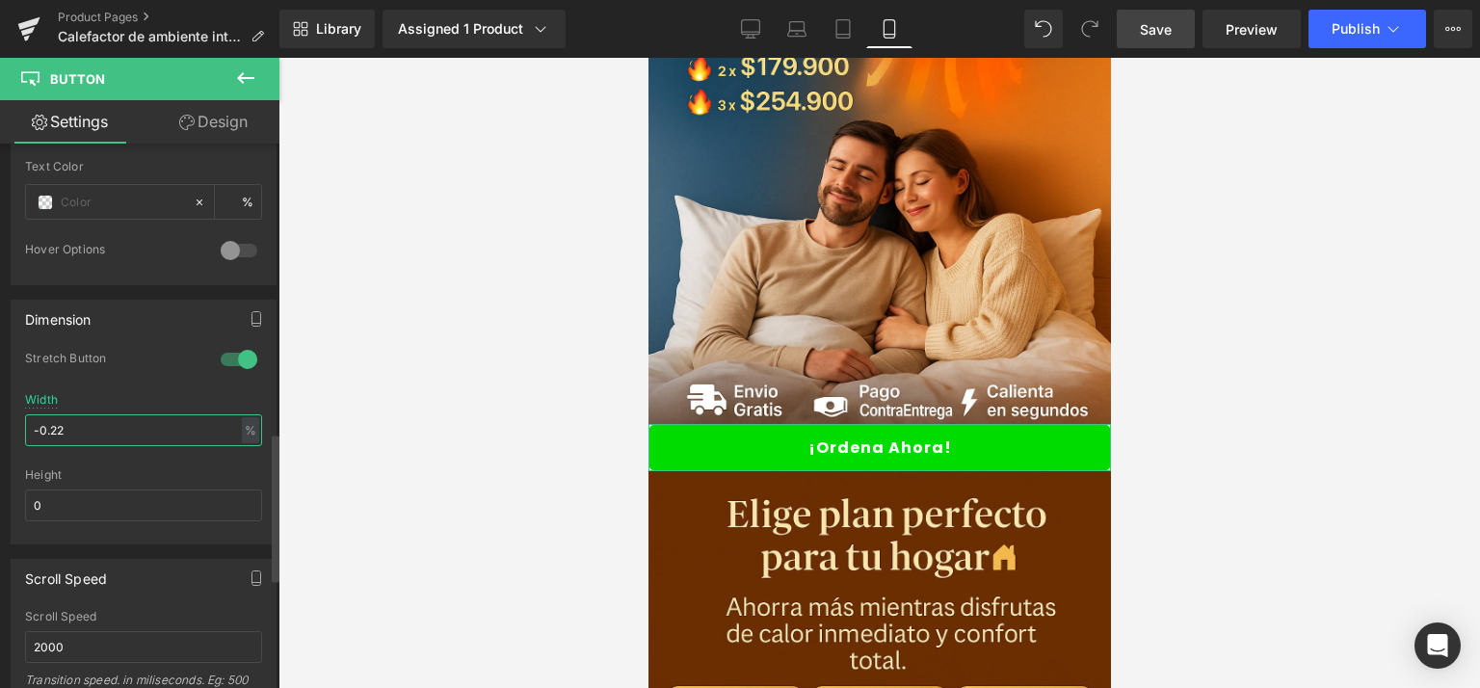
click at [213, 418] on input "-0.22" at bounding box center [143, 430] width 237 height 32
click at [242, 426] on div "%" at bounding box center [250, 430] width 17 height 26
click at [246, 485] on li "px" at bounding box center [249, 488] width 24 height 28
click at [167, 416] on input "0" at bounding box center [143, 430] width 237 height 32
type input "0"
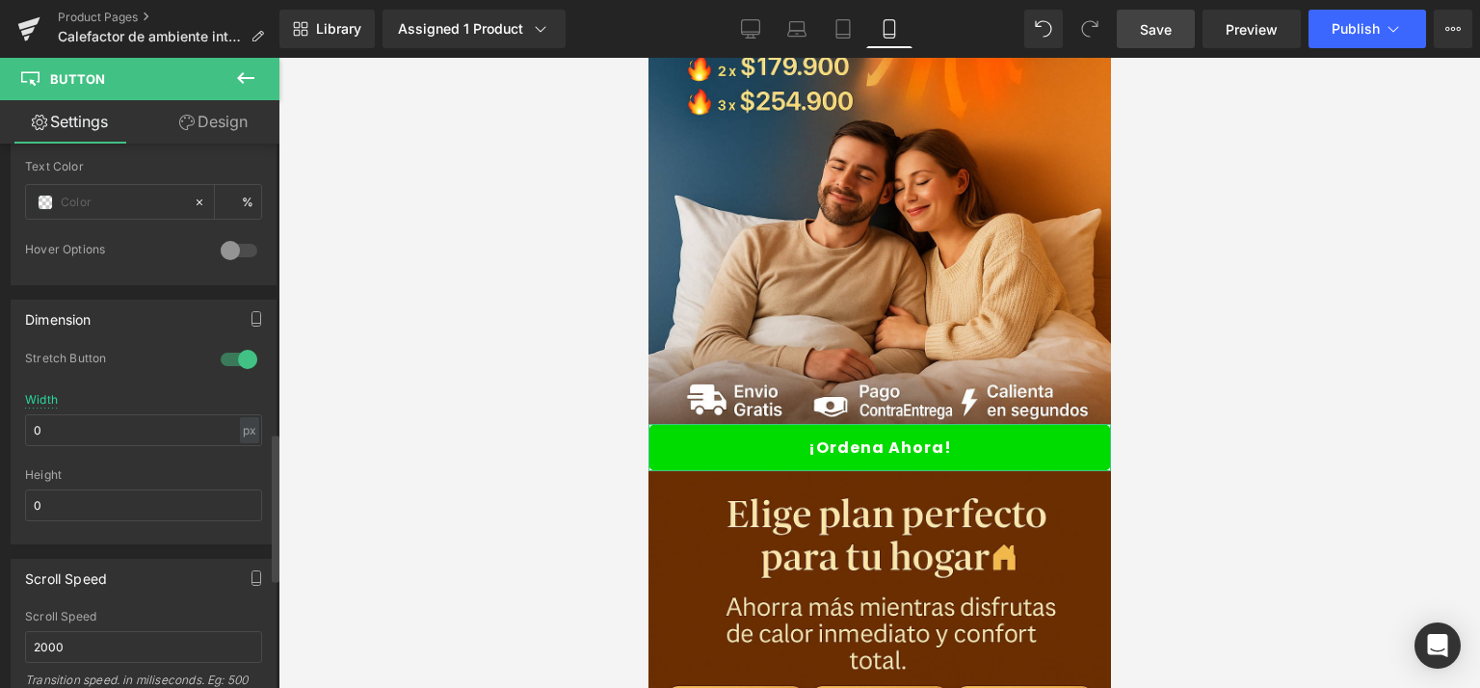
click at [226, 247] on div at bounding box center [239, 250] width 46 height 31
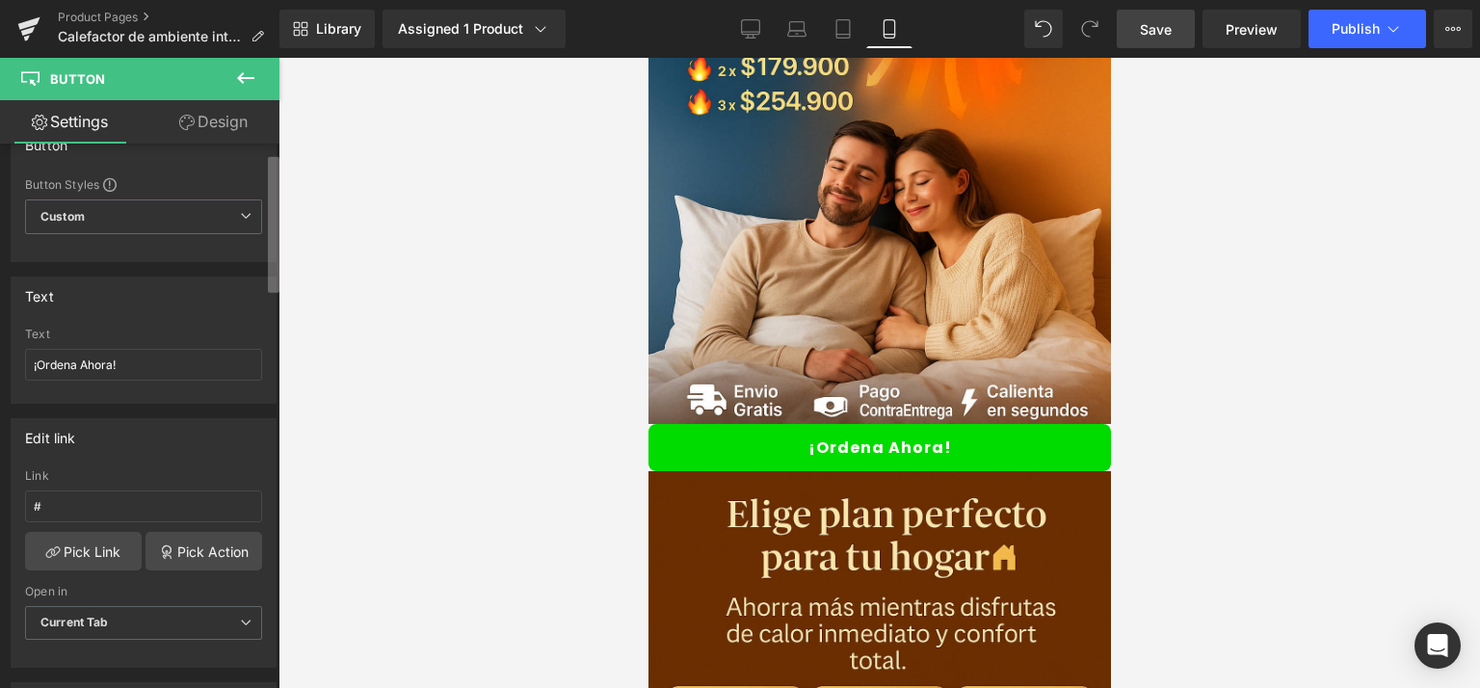
scroll to position [0, 0]
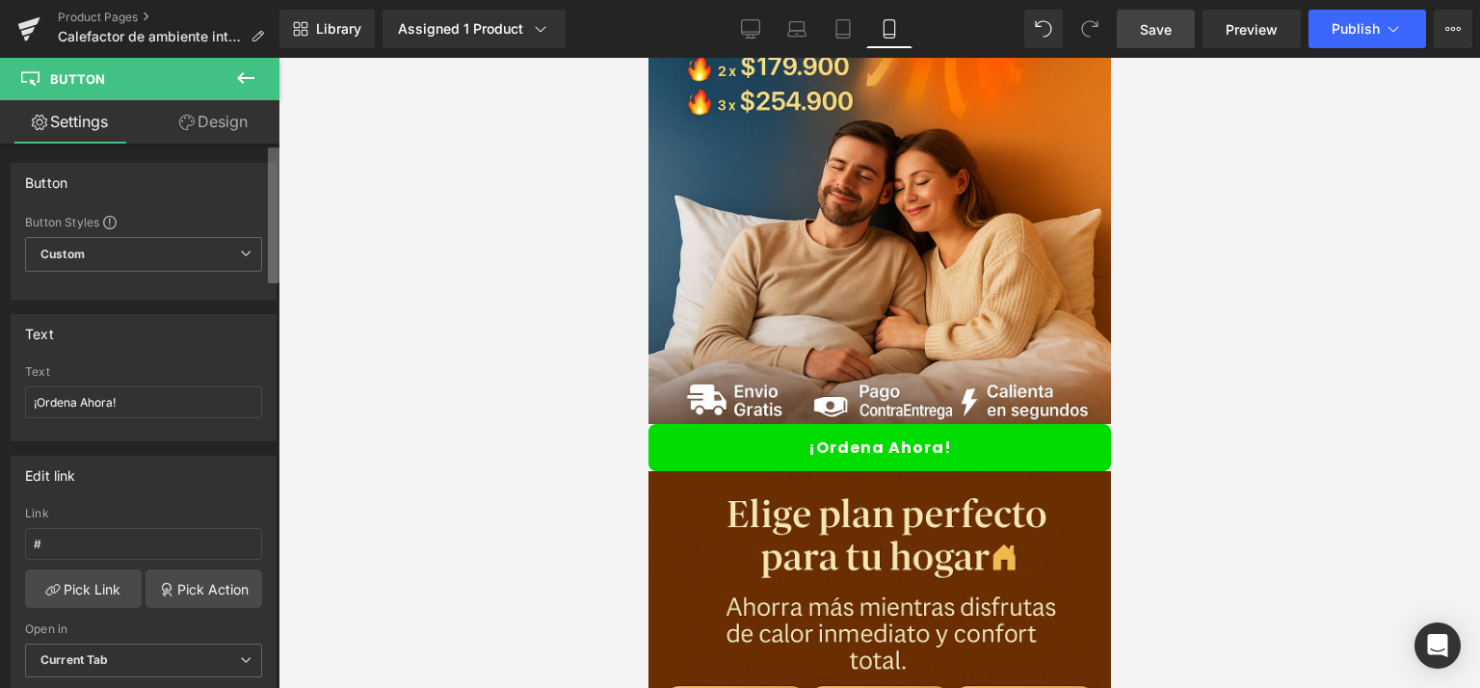
click at [285, 145] on div "You are previewing how the will restyle your page. You can not edit Elements in…" at bounding box center [740, 360] width 1480 height 721
click at [230, 123] on link "Design" at bounding box center [214, 121] width 140 height 43
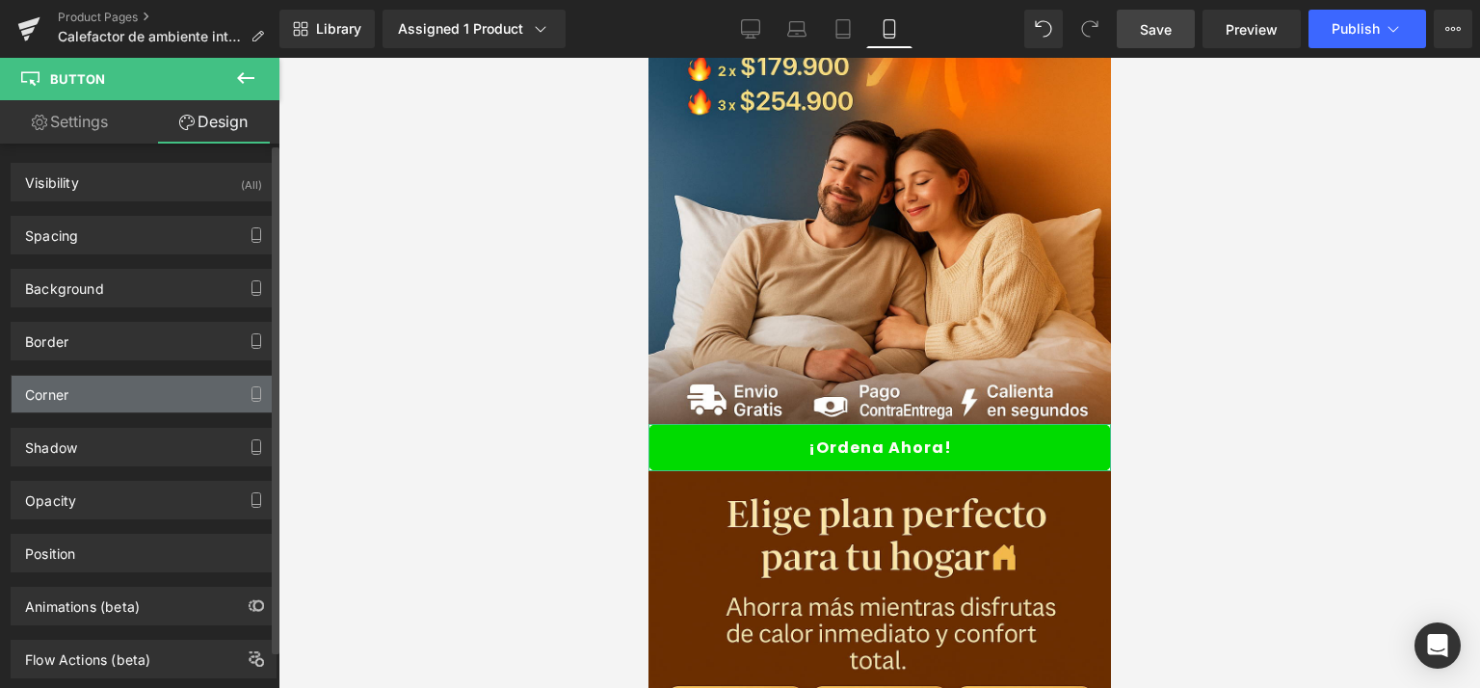
click at [170, 385] on div "Corner" at bounding box center [144, 394] width 264 height 37
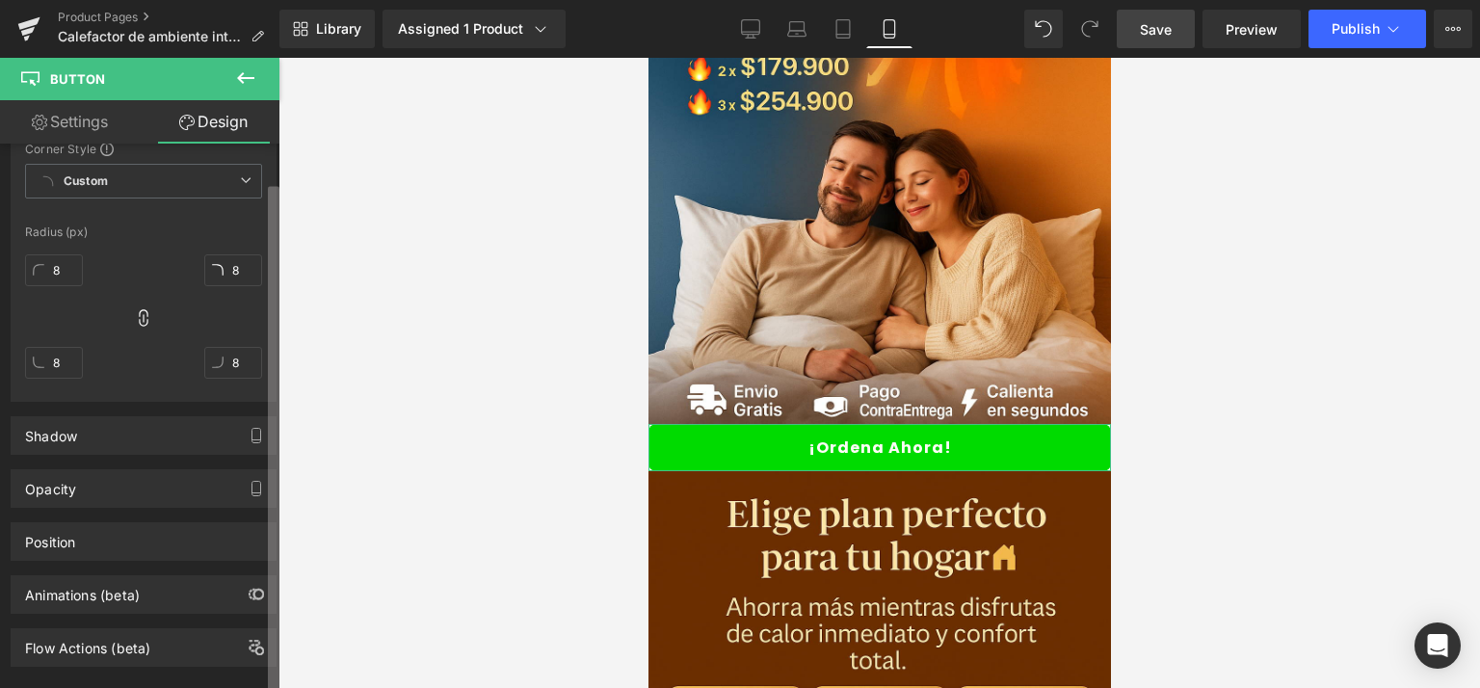
scroll to position [314, 0]
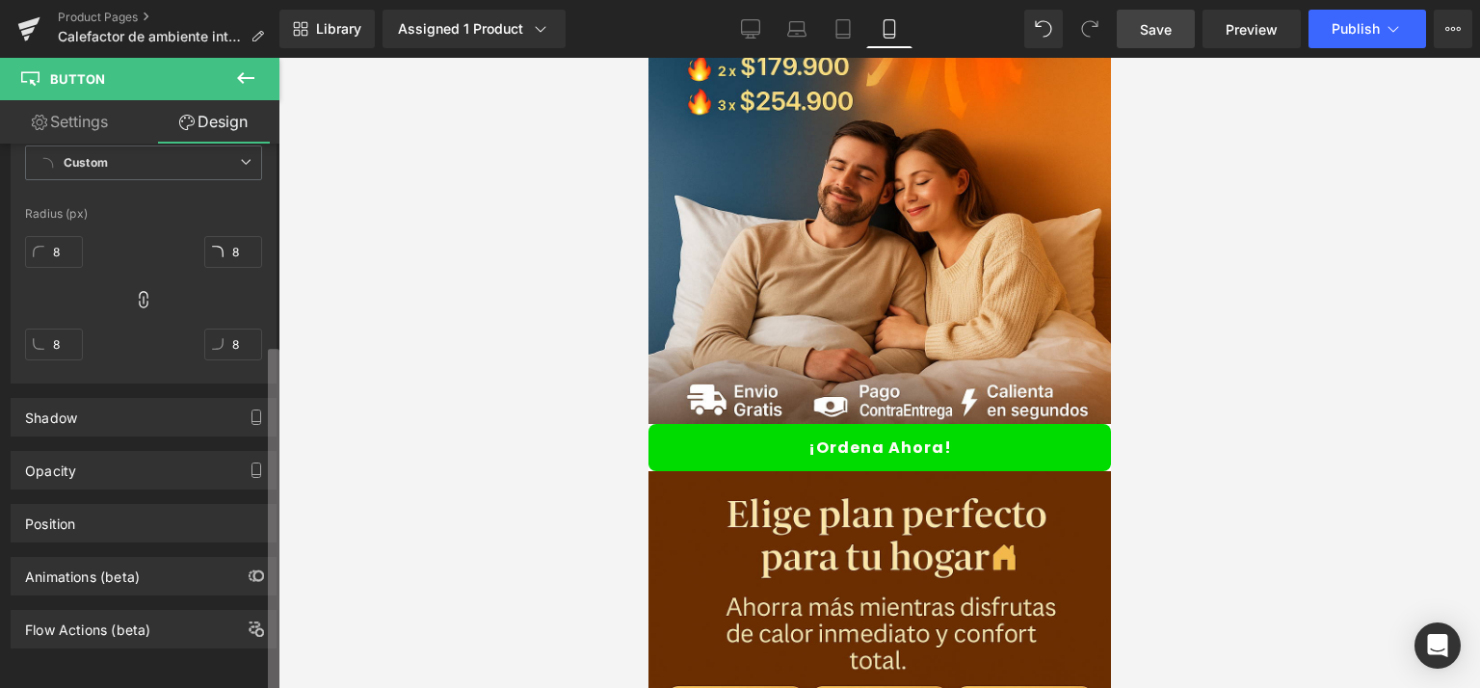
click at [283, 687] on html "You are previewing how the will restyle your page. You can not edit Elements in…" at bounding box center [740, 344] width 1480 height 688
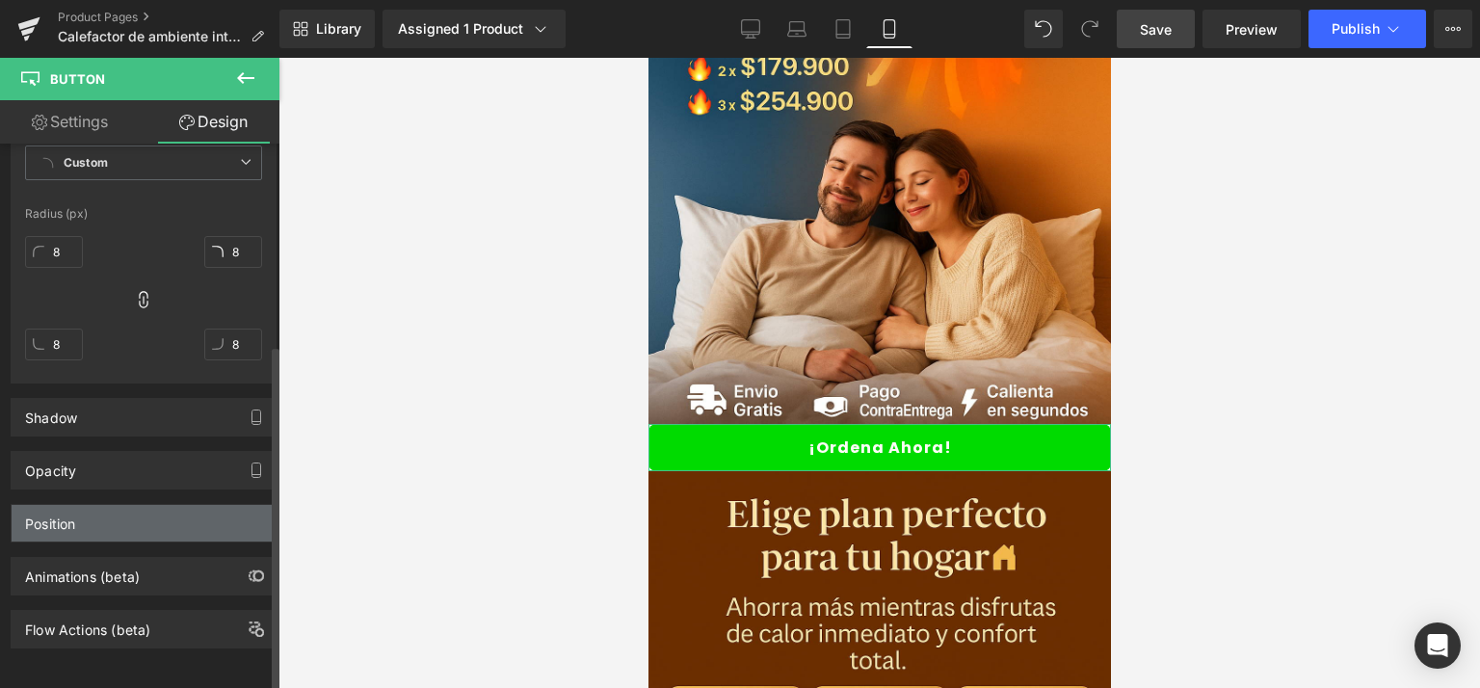
click at [131, 516] on div "Position" at bounding box center [144, 523] width 264 height 37
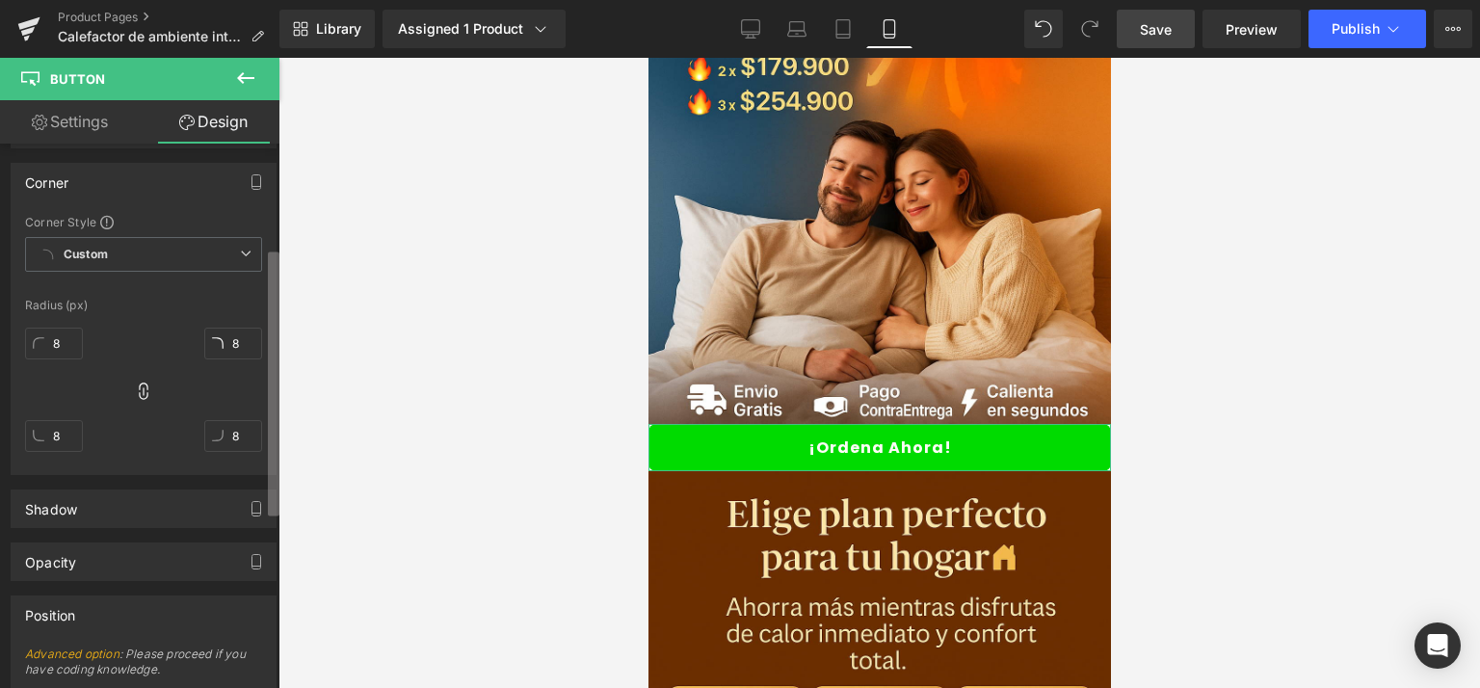
scroll to position [211, 0]
click at [263, 369] on div "Visibility (All) 0|0|0|0 1 Show on Desktop 1 Show on Laptop 1 Show on Tablet 1 …" at bounding box center [140, 420] width 280 height 553
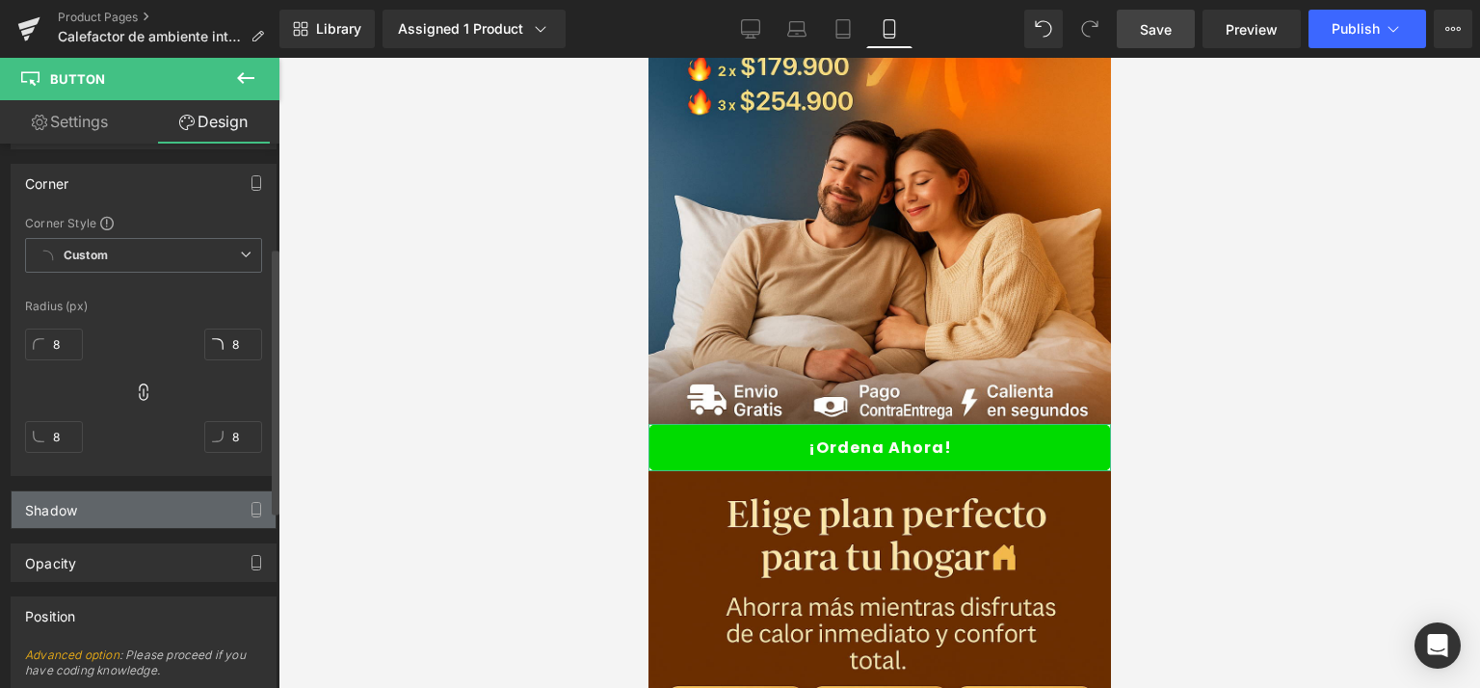
click at [155, 504] on div "Shadow" at bounding box center [144, 510] width 264 height 37
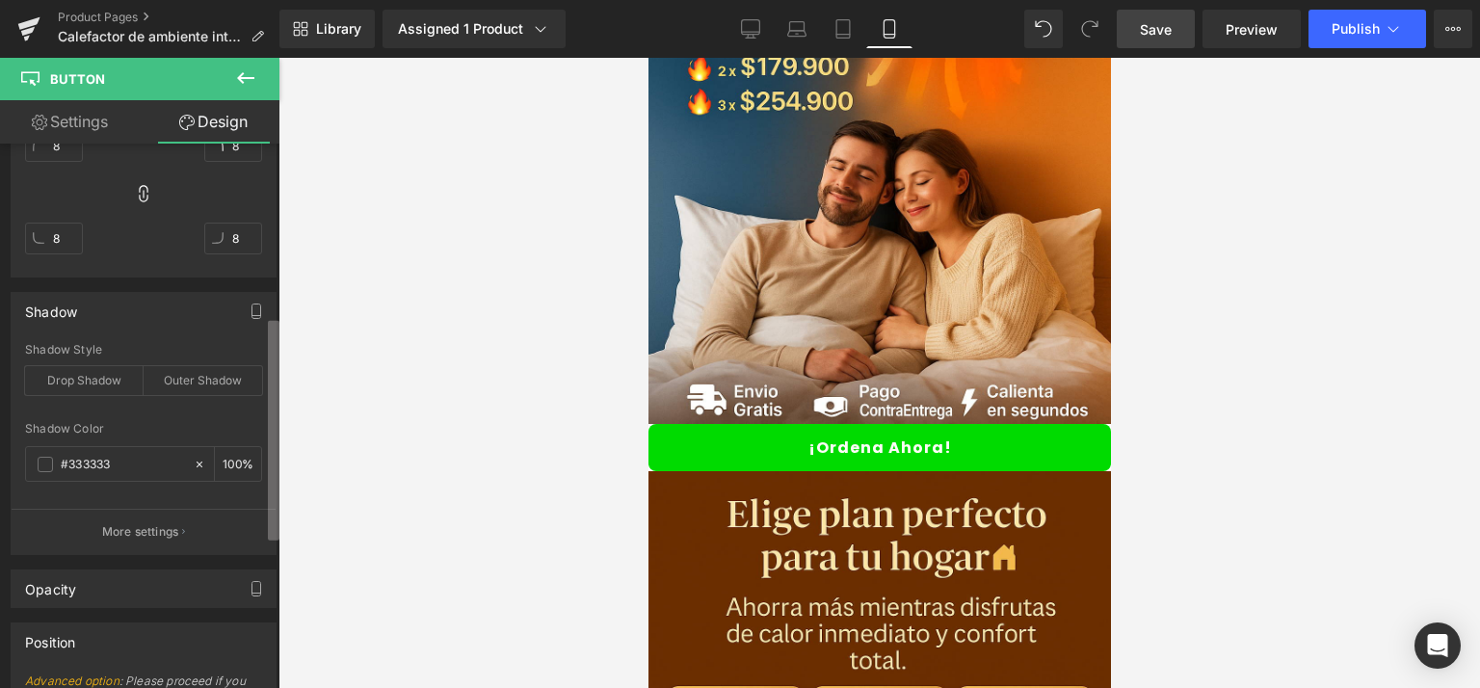
scroll to position [427, 0]
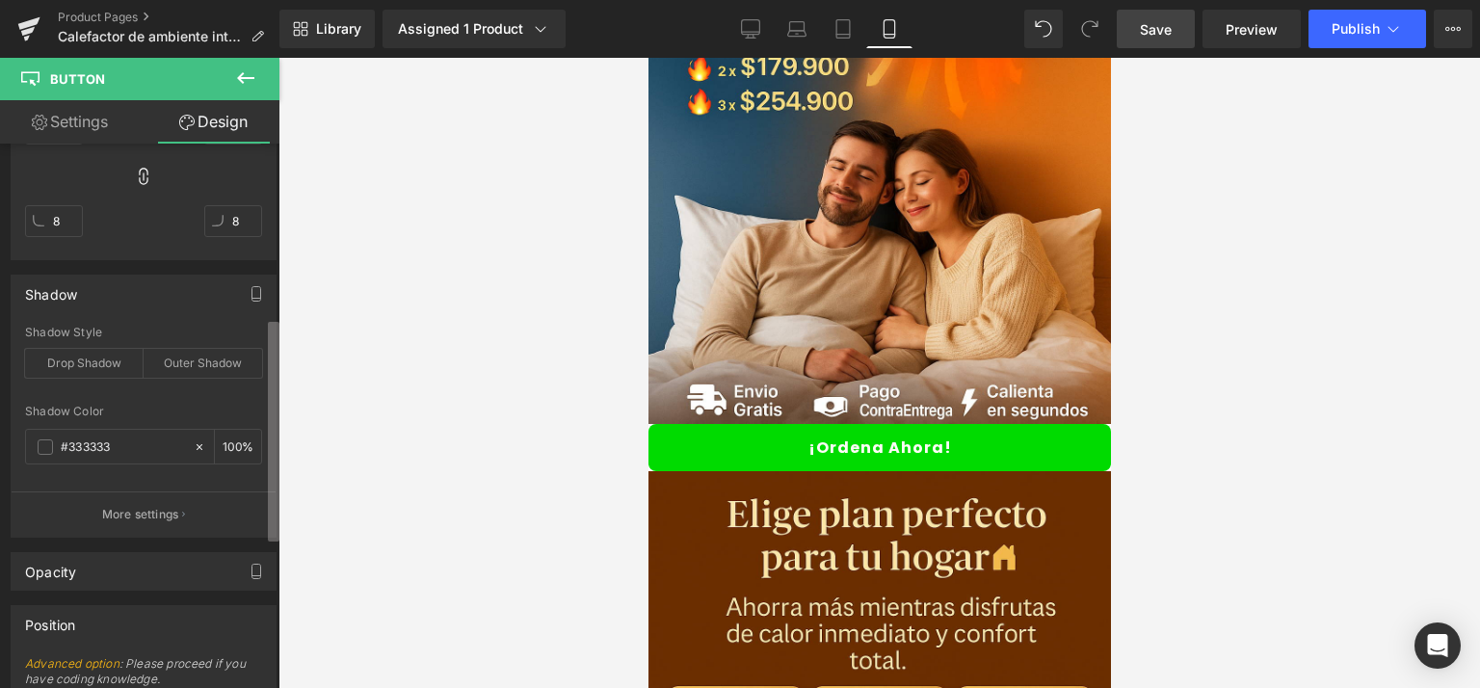
click at [284, 523] on div "You are previewing how the will restyle your page. You can not edit Elements in…" at bounding box center [740, 360] width 1480 height 721
click at [46, 446] on span at bounding box center [45, 447] width 15 height 15
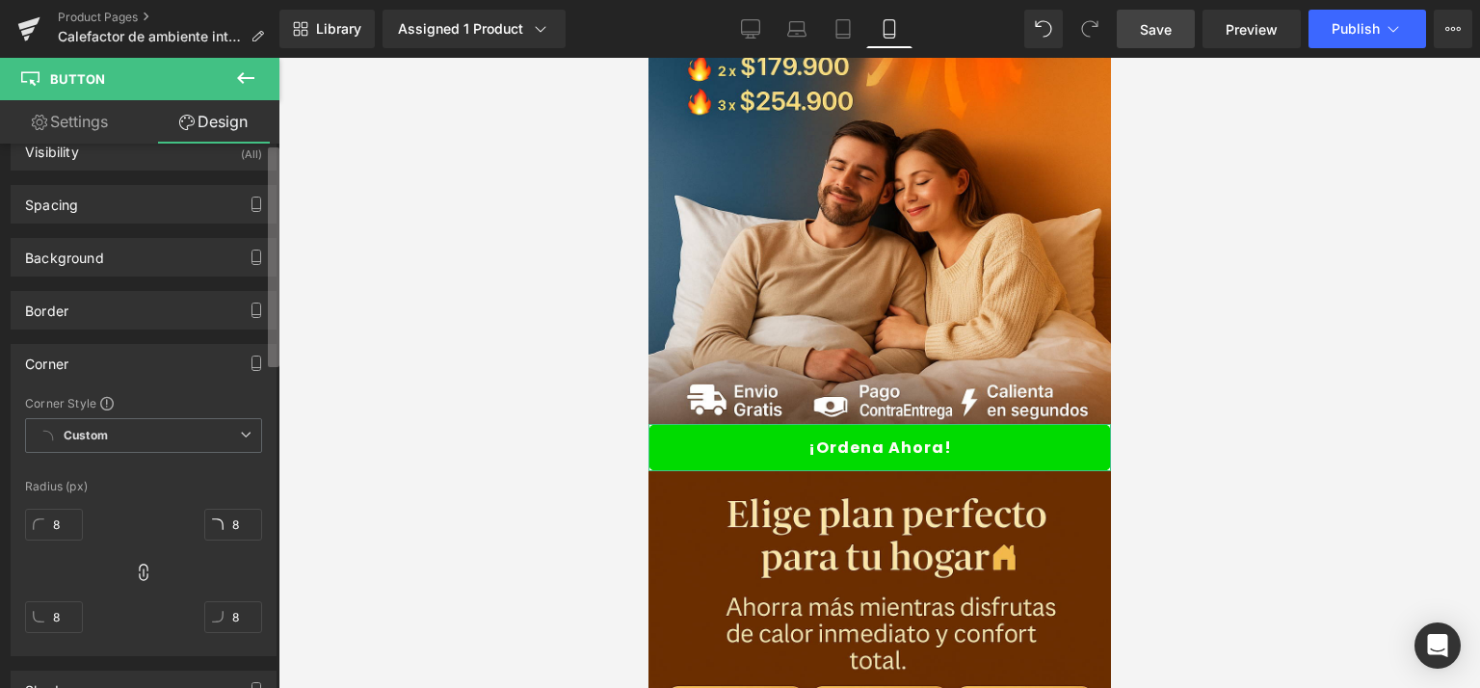
scroll to position [0, 0]
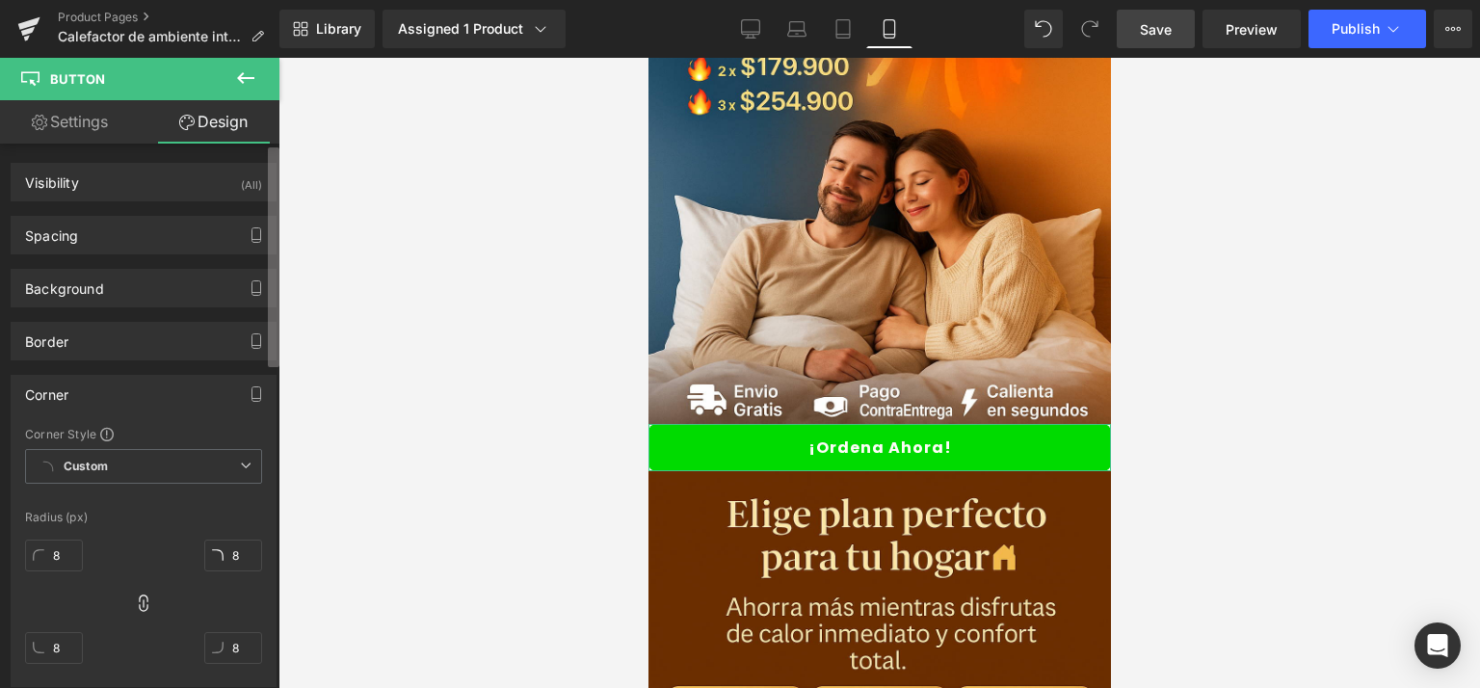
click at [256, 242] on div "Visibility (All) 0|0|0|0 1 Show on Desktop 1 Show on Laptop 1 Show on Tablet 1 …" at bounding box center [140, 420] width 280 height 553
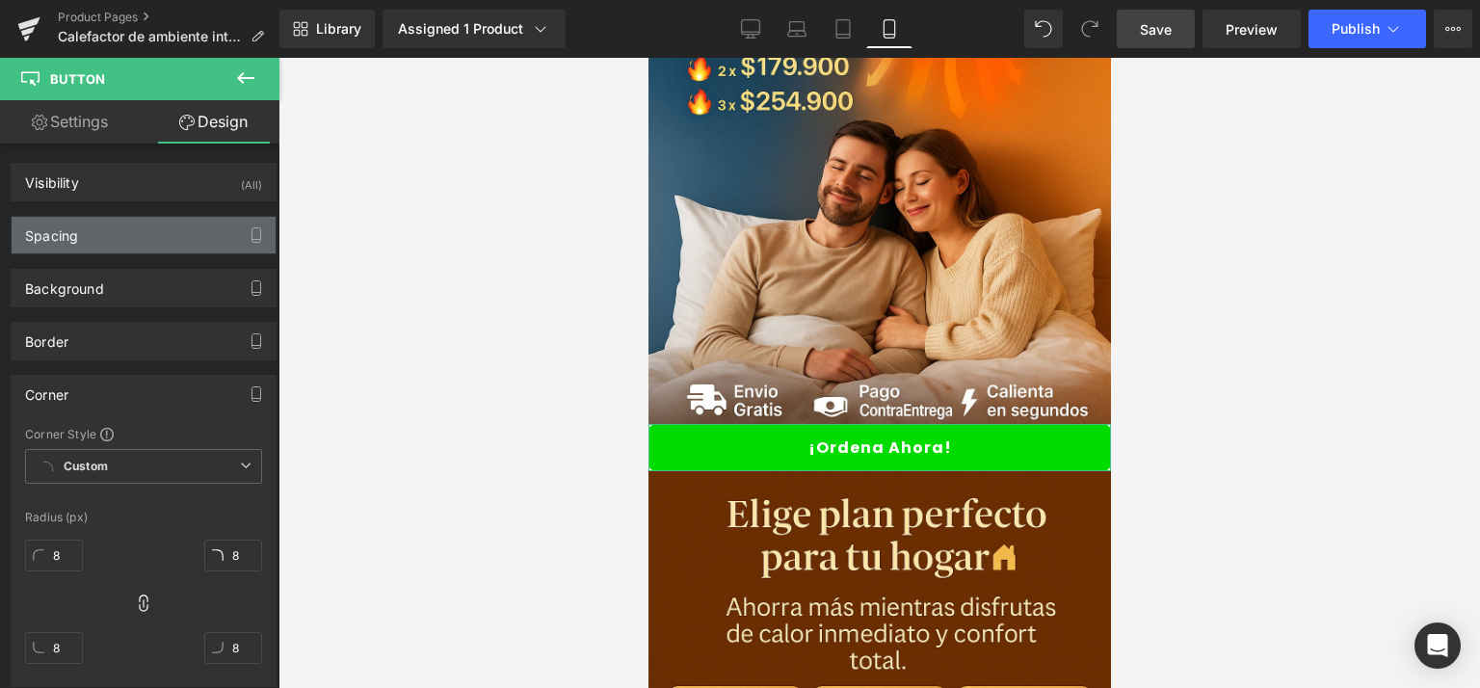
click at [134, 230] on div "Spacing" at bounding box center [144, 235] width 264 height 37
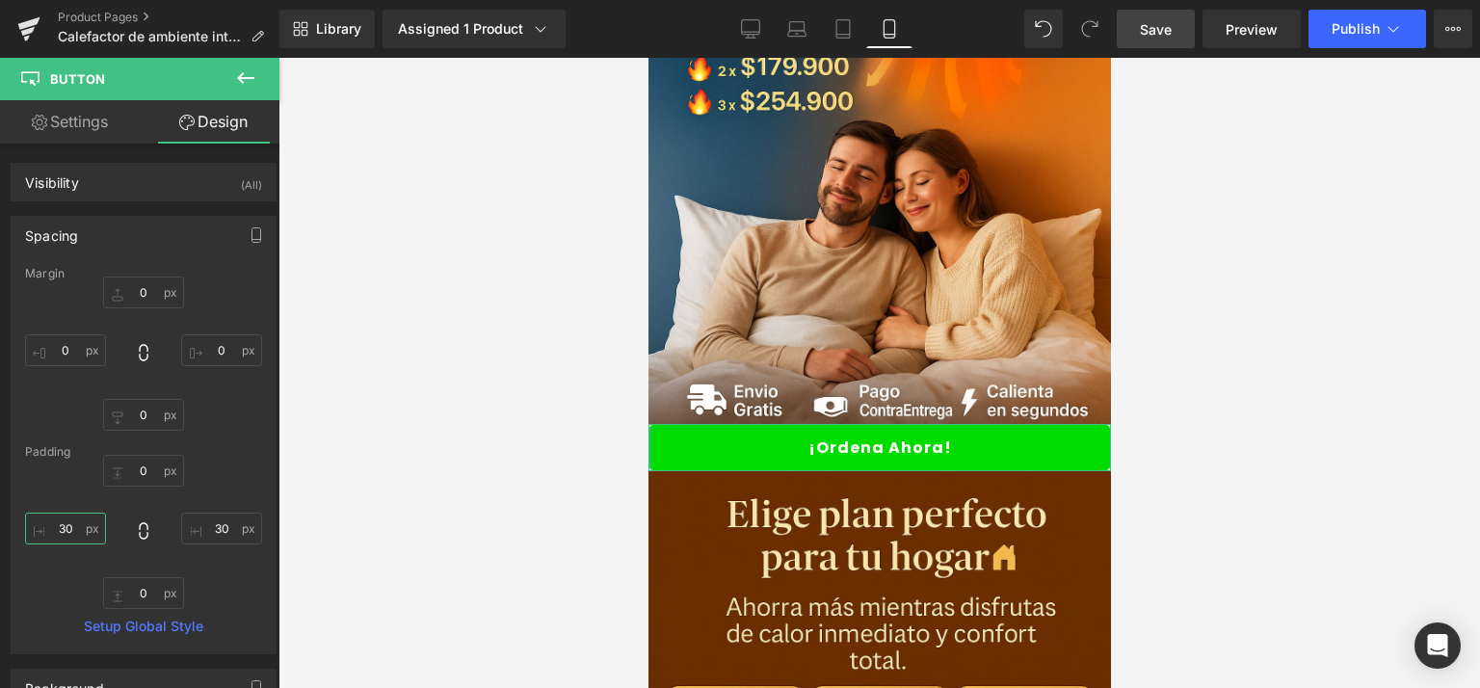
click at [69, 529] on input "30" at bounding box center [65, 529] width 81 height 32
type input "30"
click at [206, 473] on div "0px 0 30px 30 0px 0 30 30" at bounding box center [143, 532] width 237 height 154
click at [137, 357] on icon at bounding box center [143, 352] width 19 height 19
type input "0"
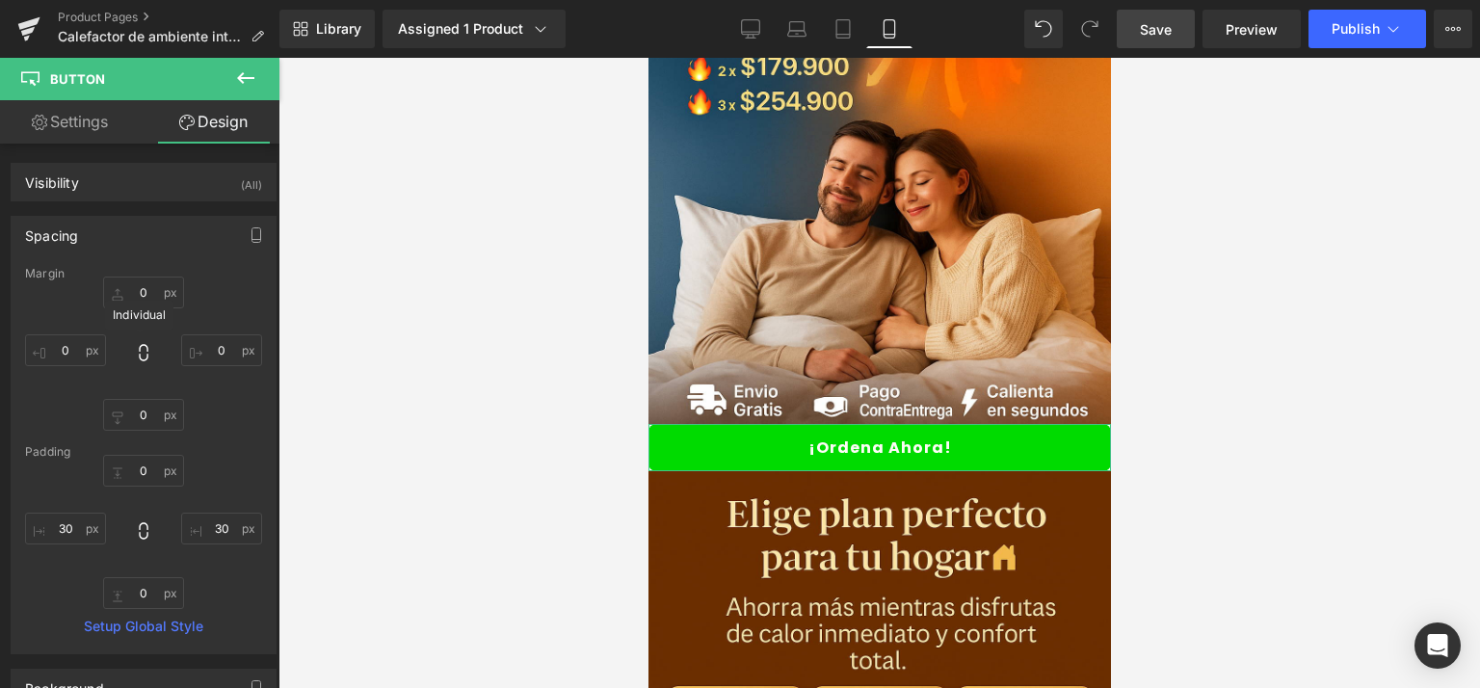
type input "0"
click at [211, 352] on input "0" at bounding box center [221, 350] width 81 height 32
type input "-49"
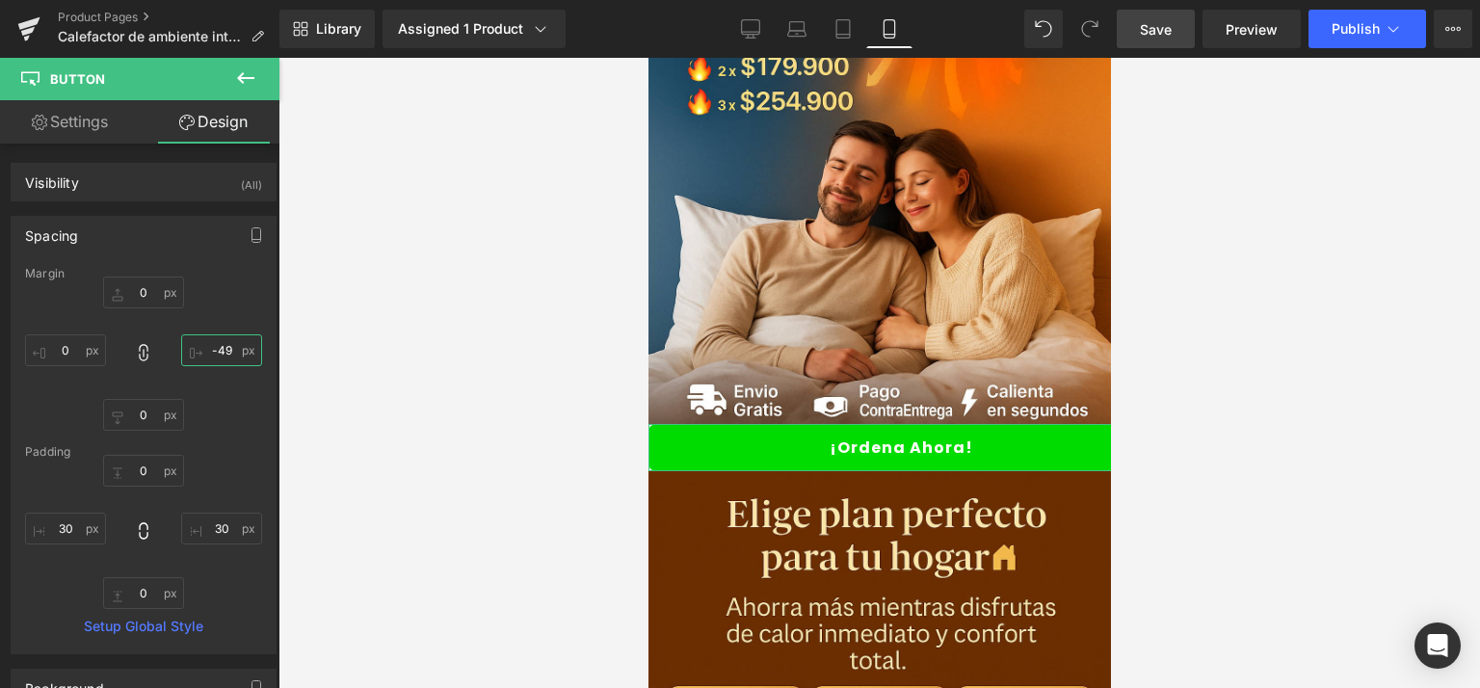
type input "-49"
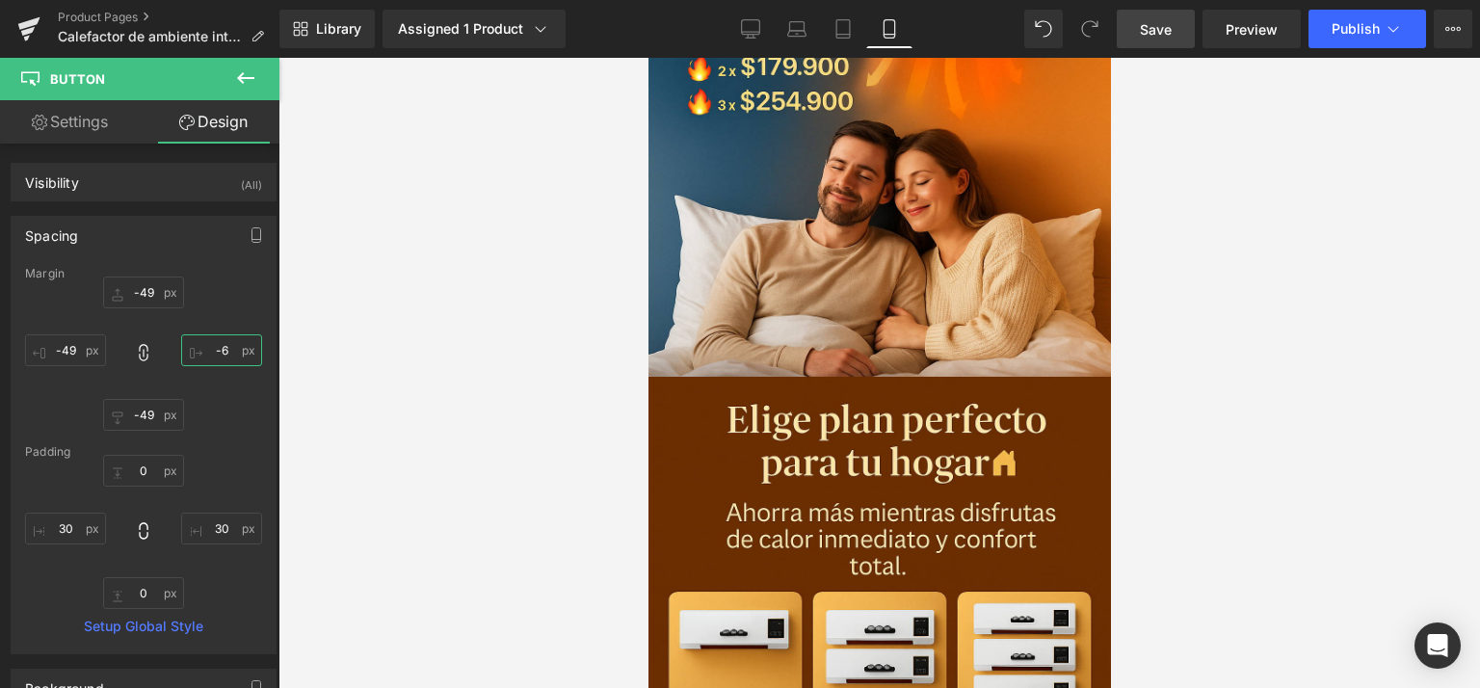
type input "-5"
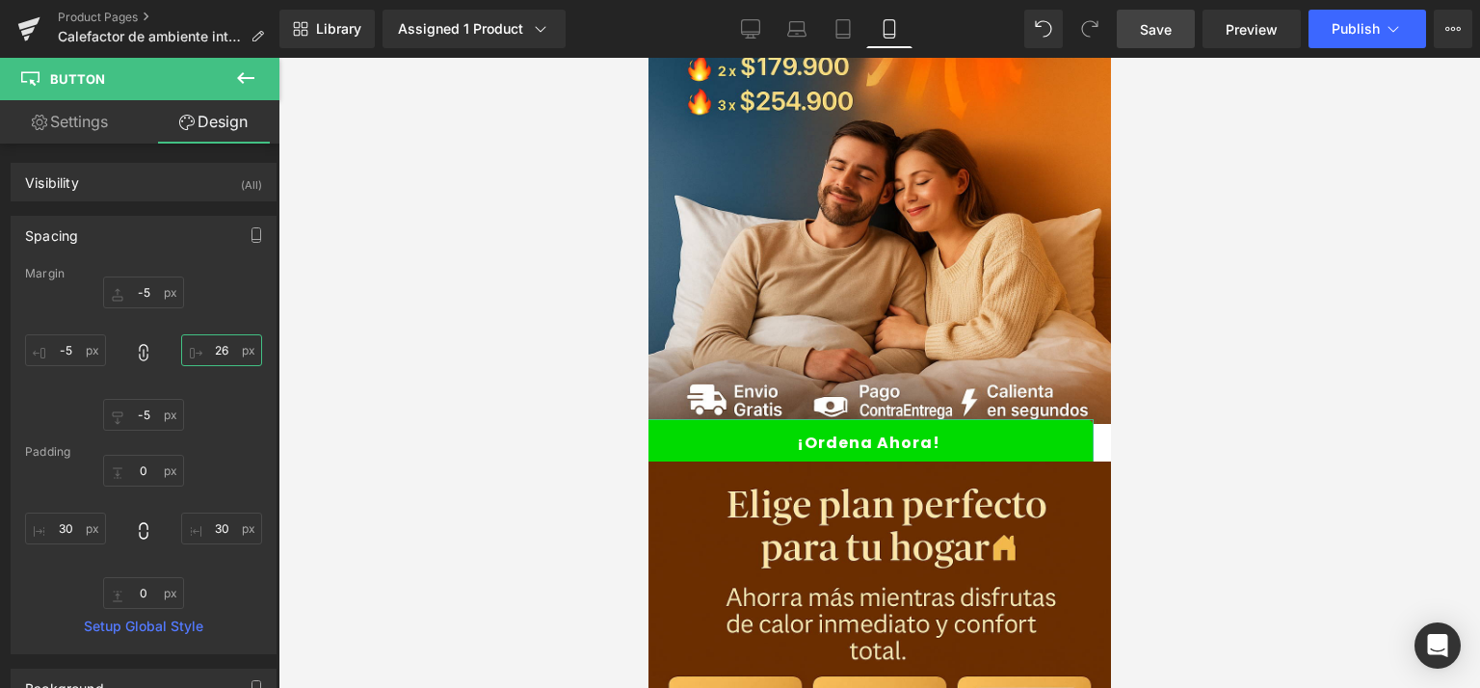
type input "27"
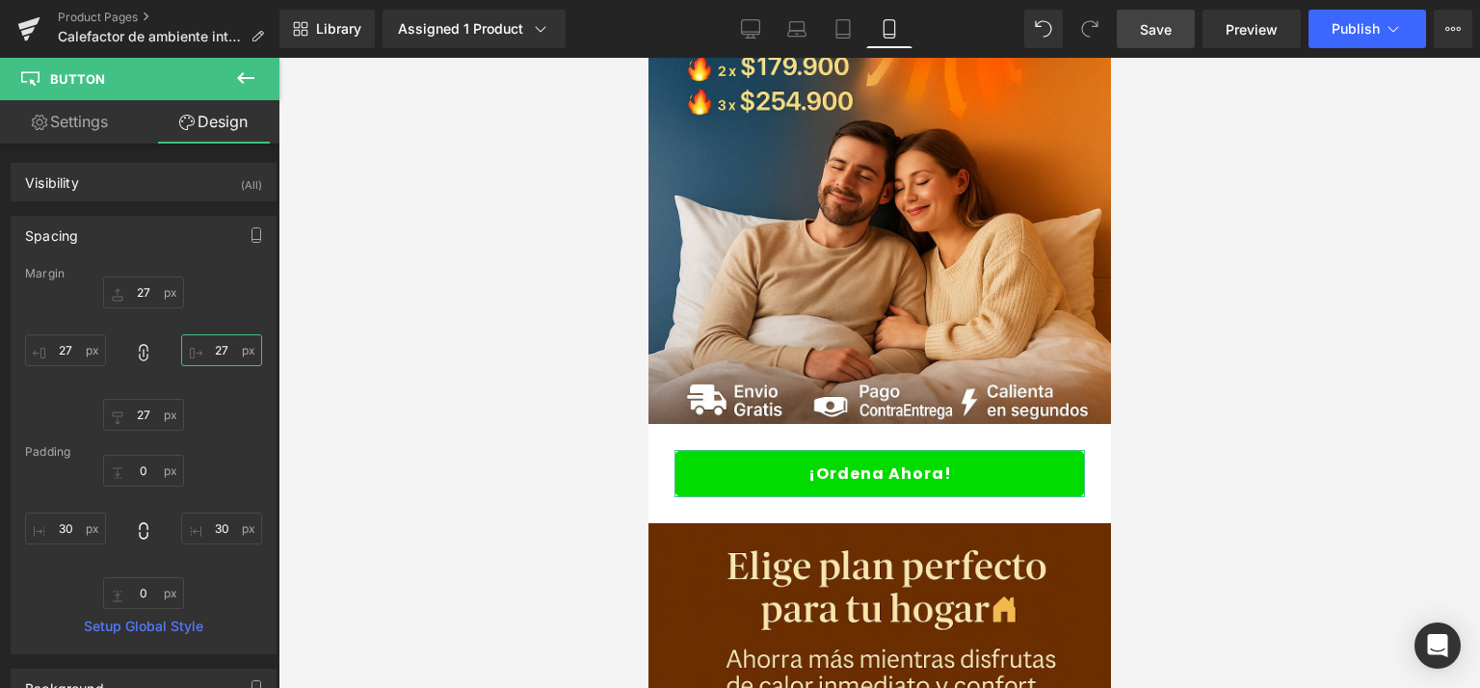
type input "26"
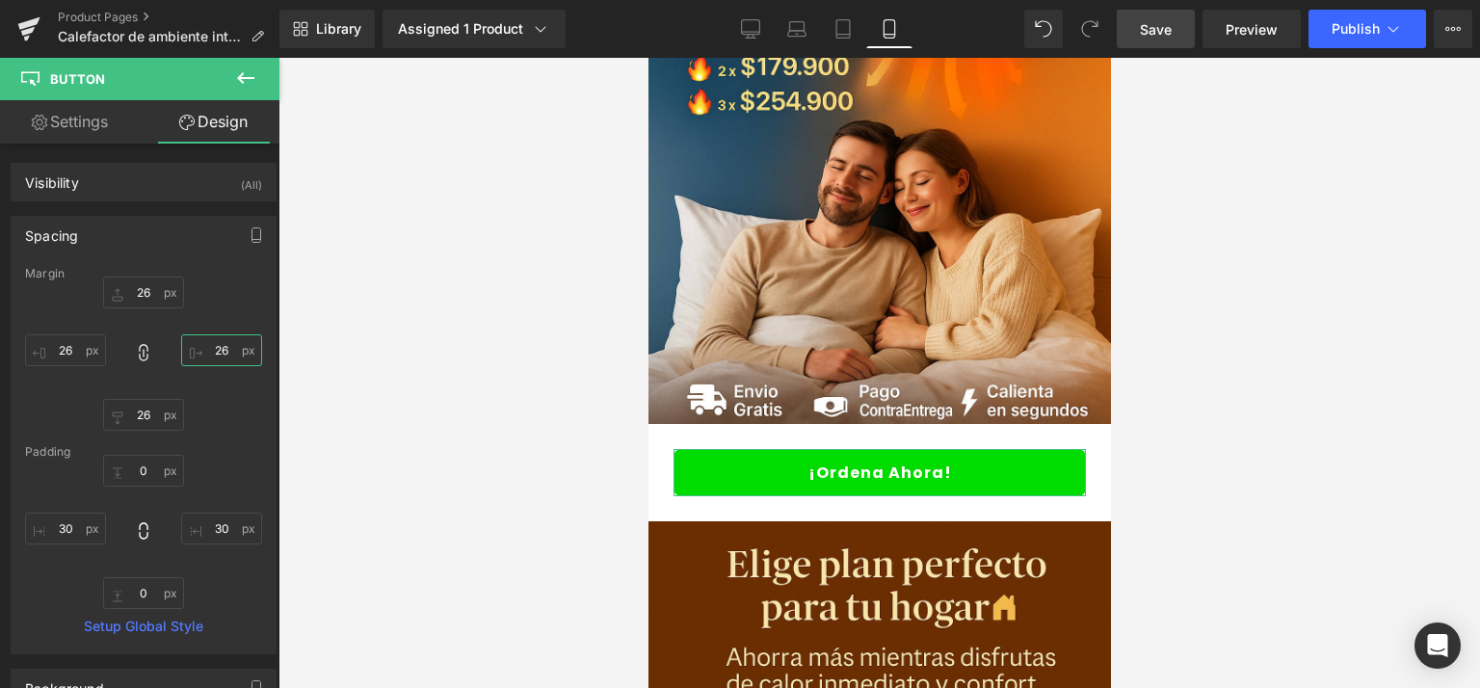
type input "25"
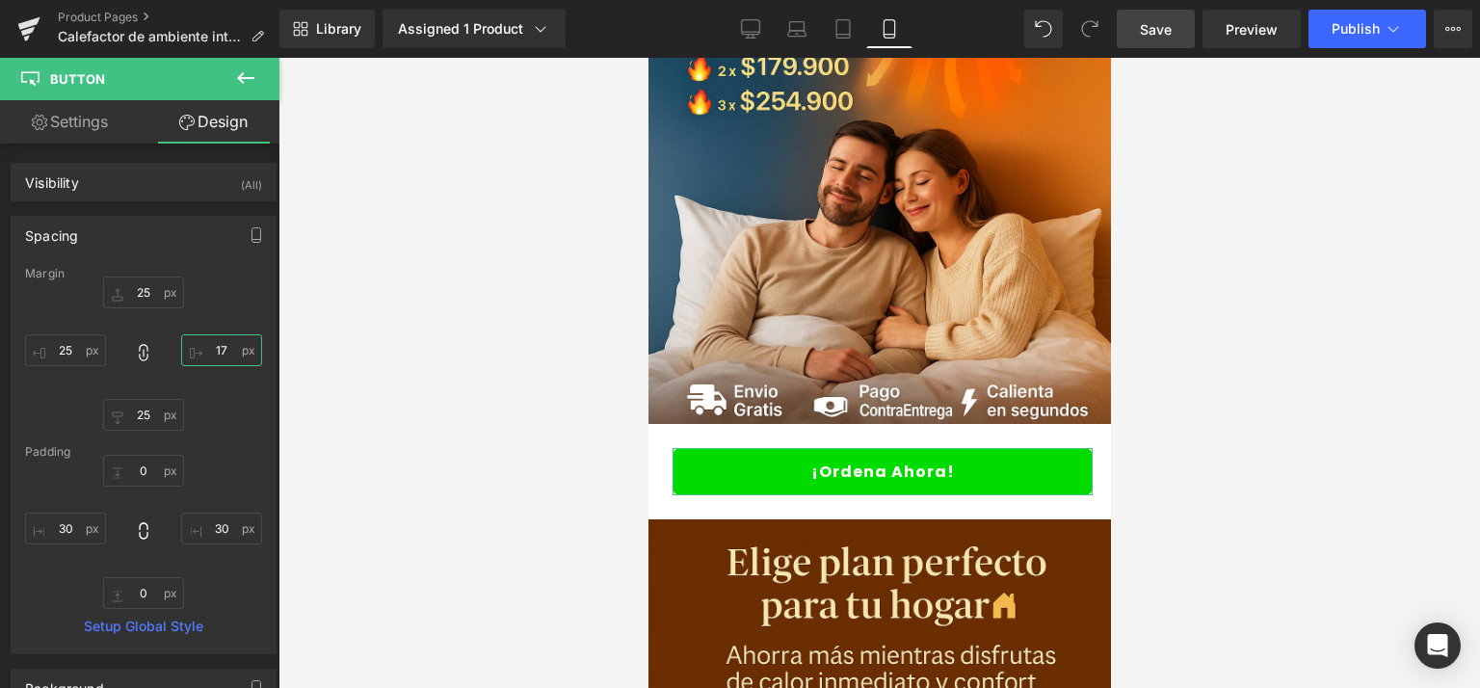
type input "16"
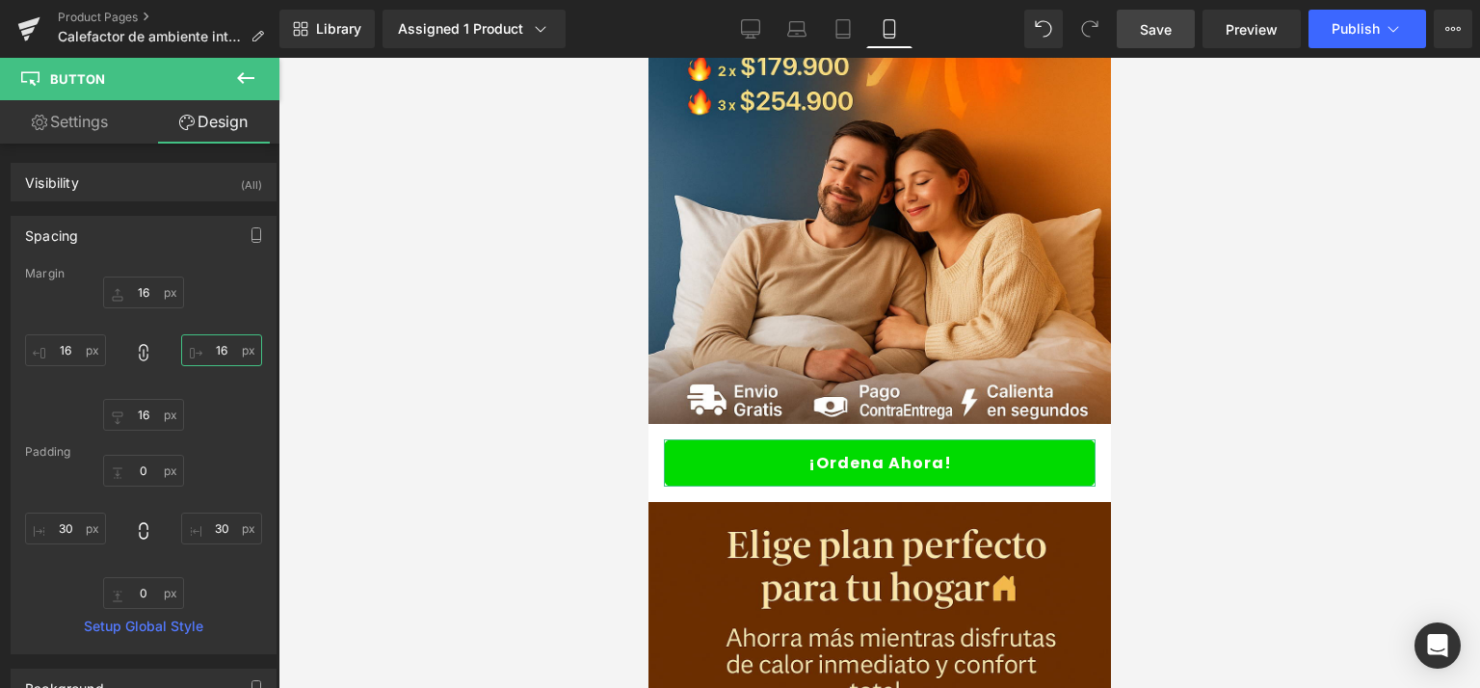
type input "15"
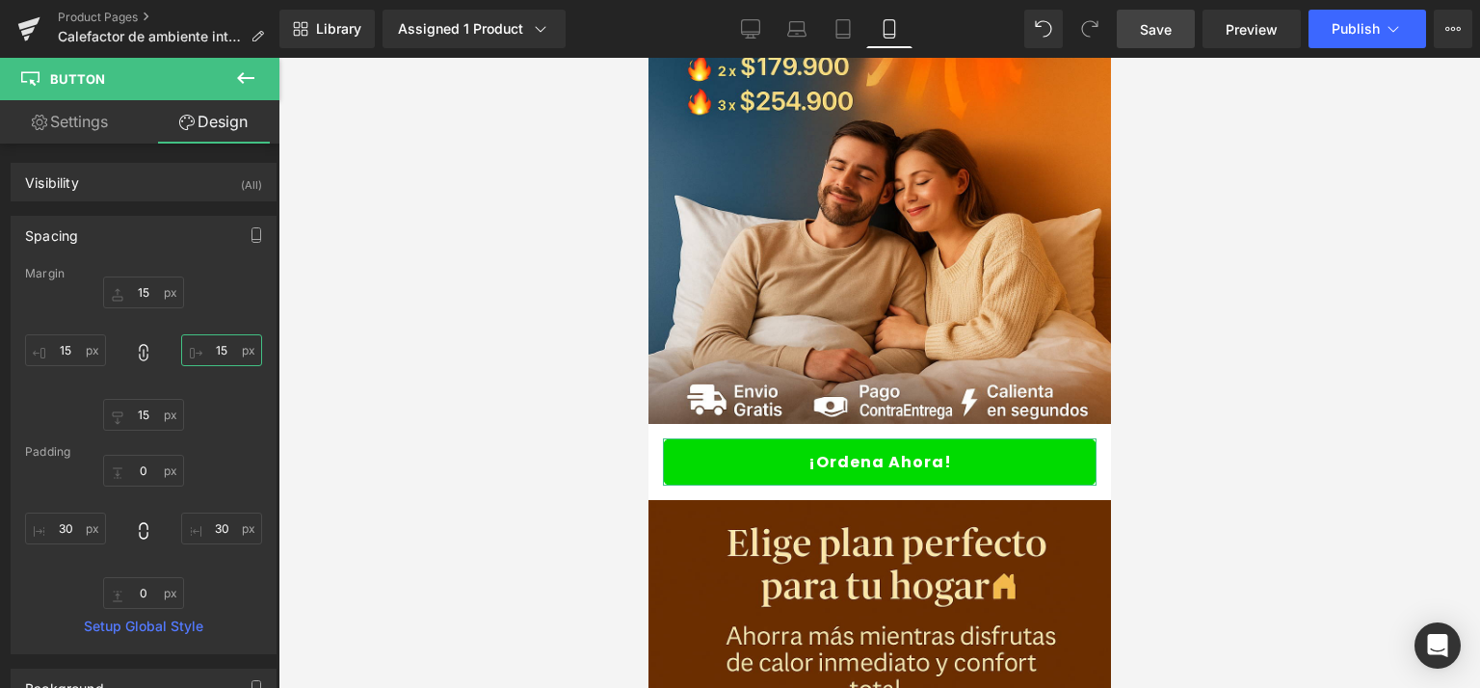
type input "14"
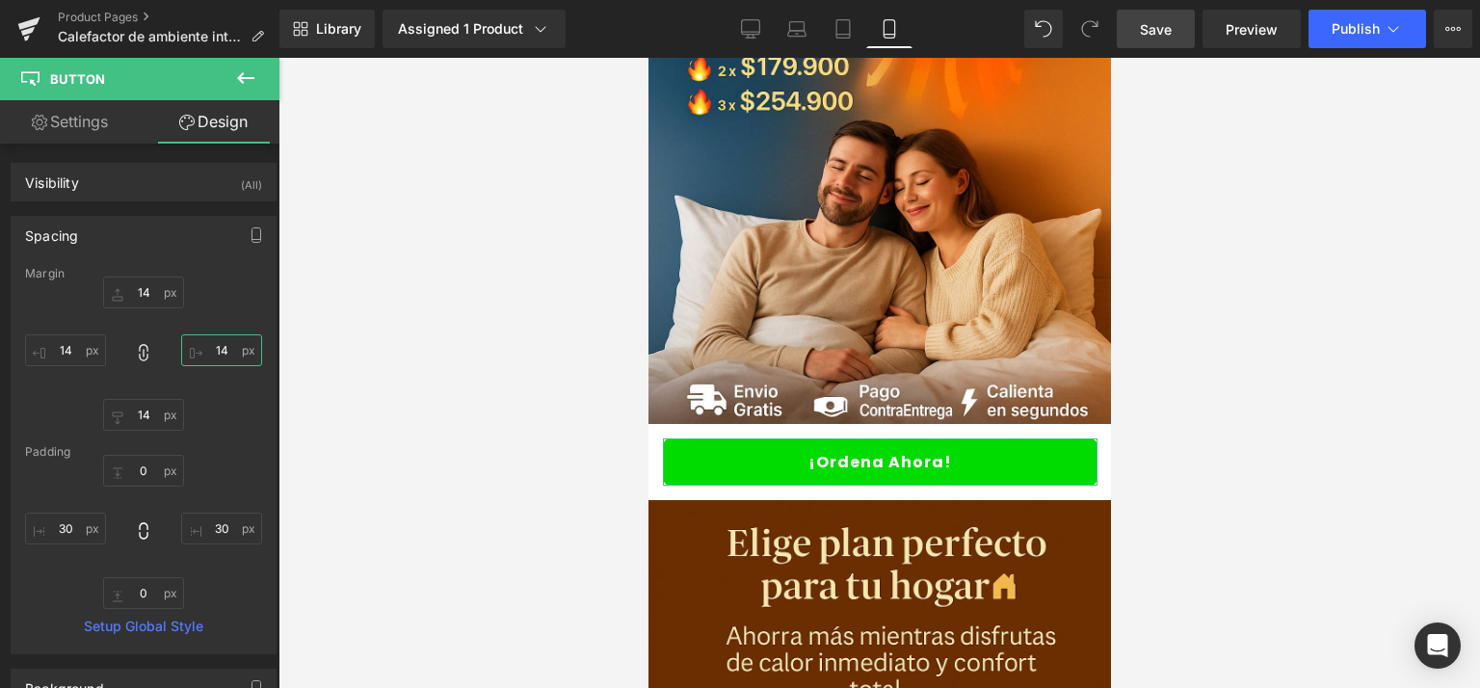
type input "13"
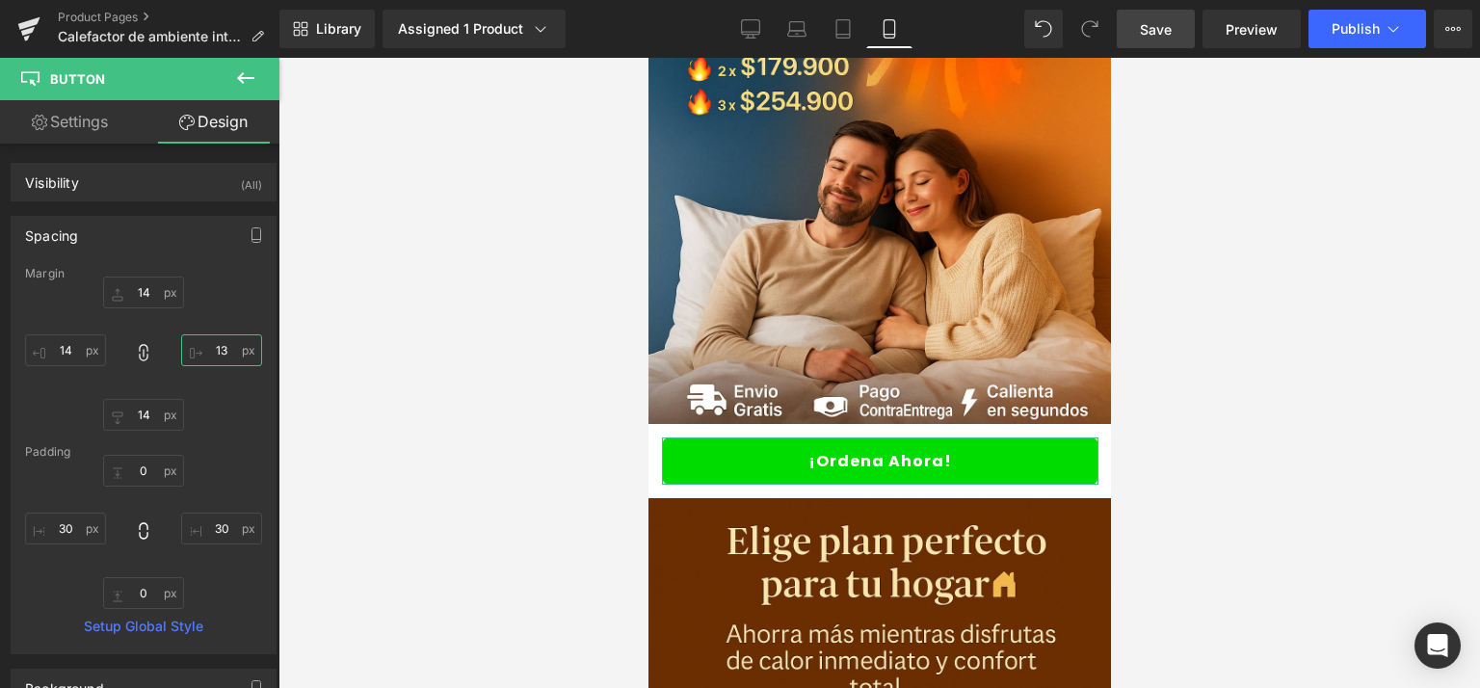
type input "13"
type input "12"
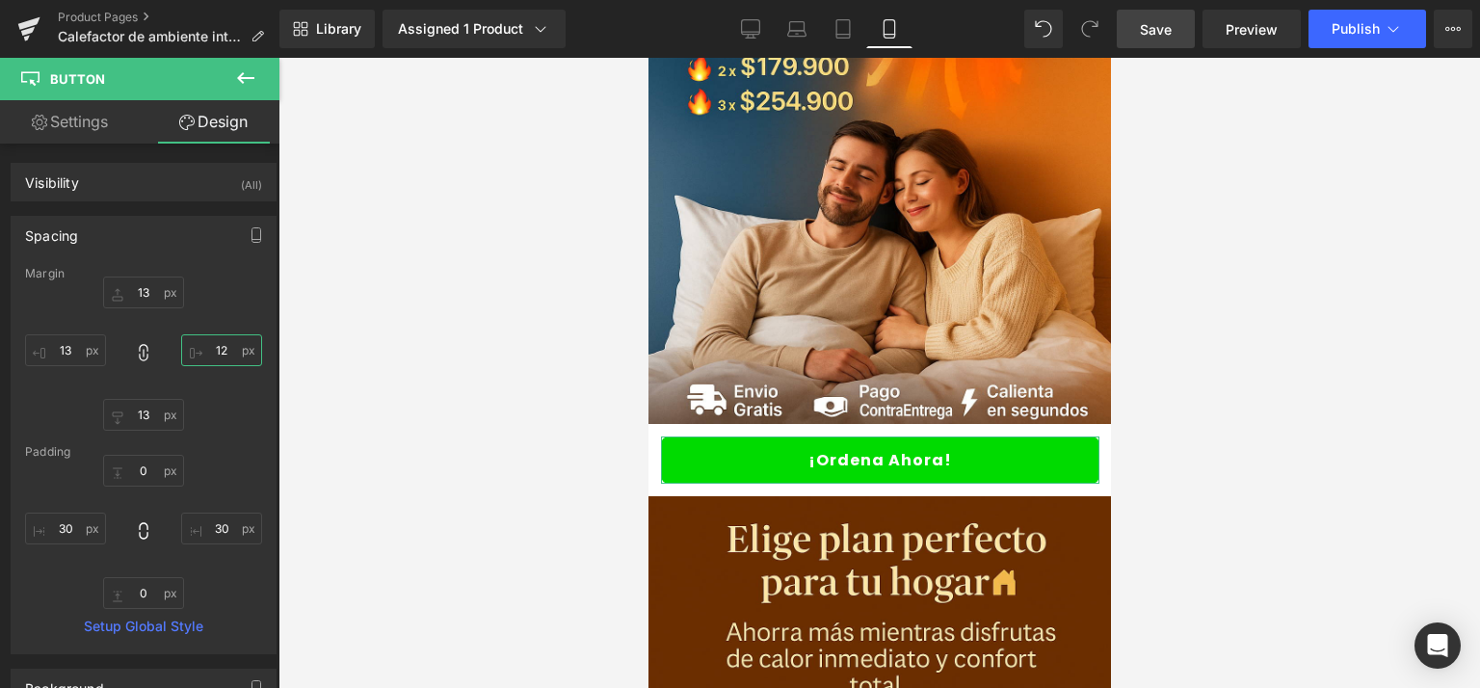
type input "12"
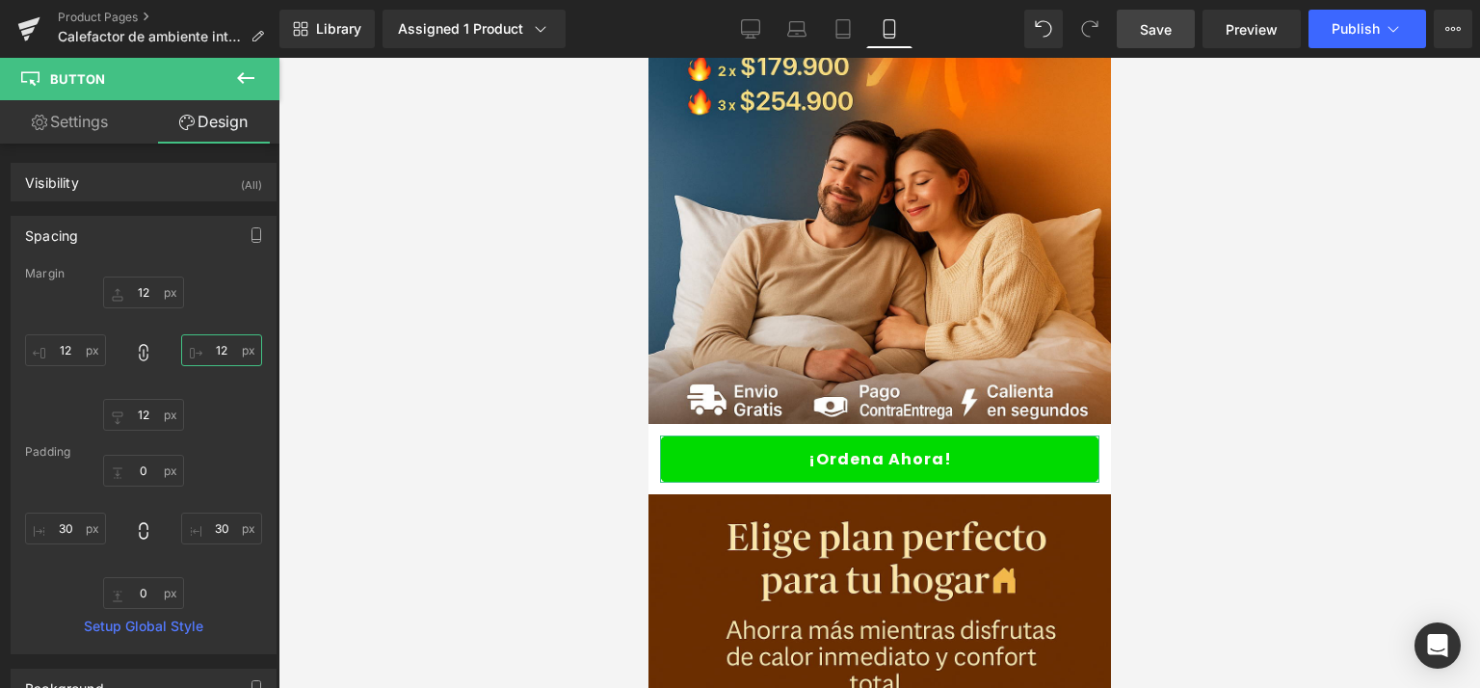
type input "11"
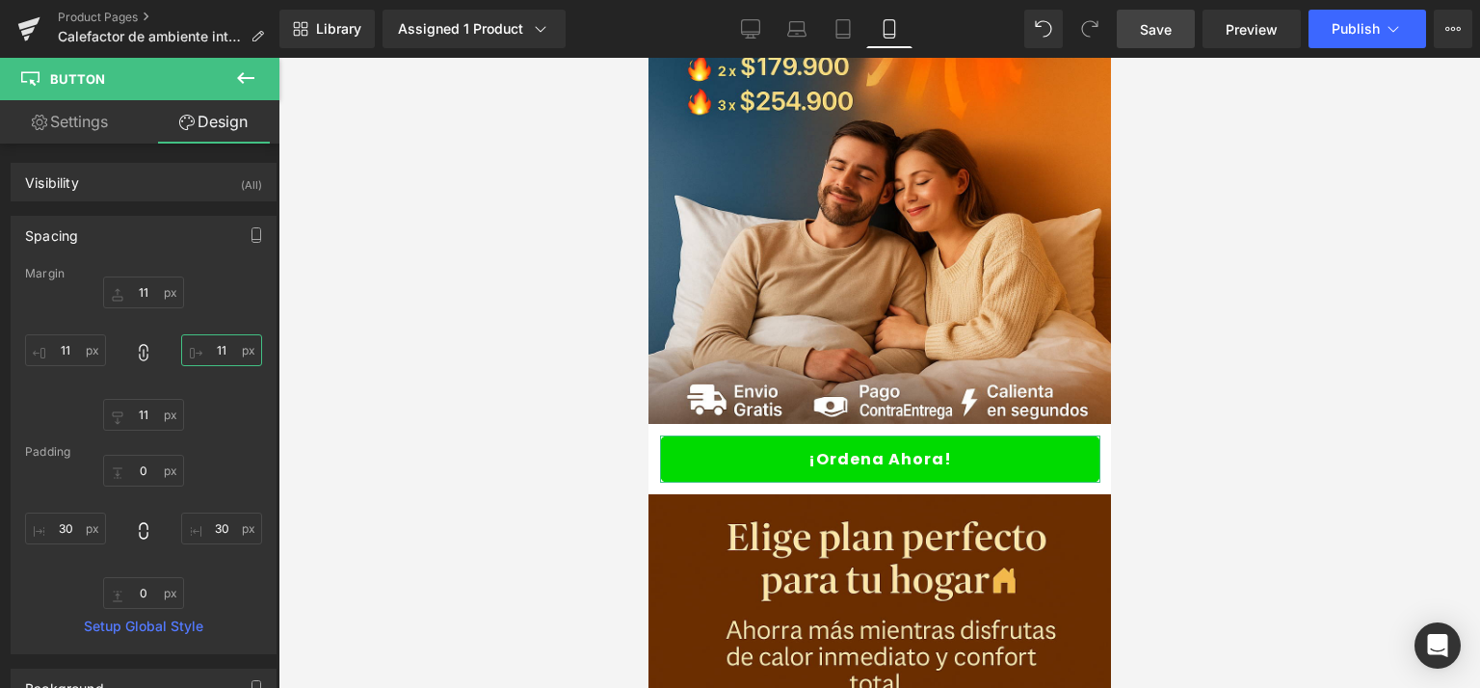
type input "10"
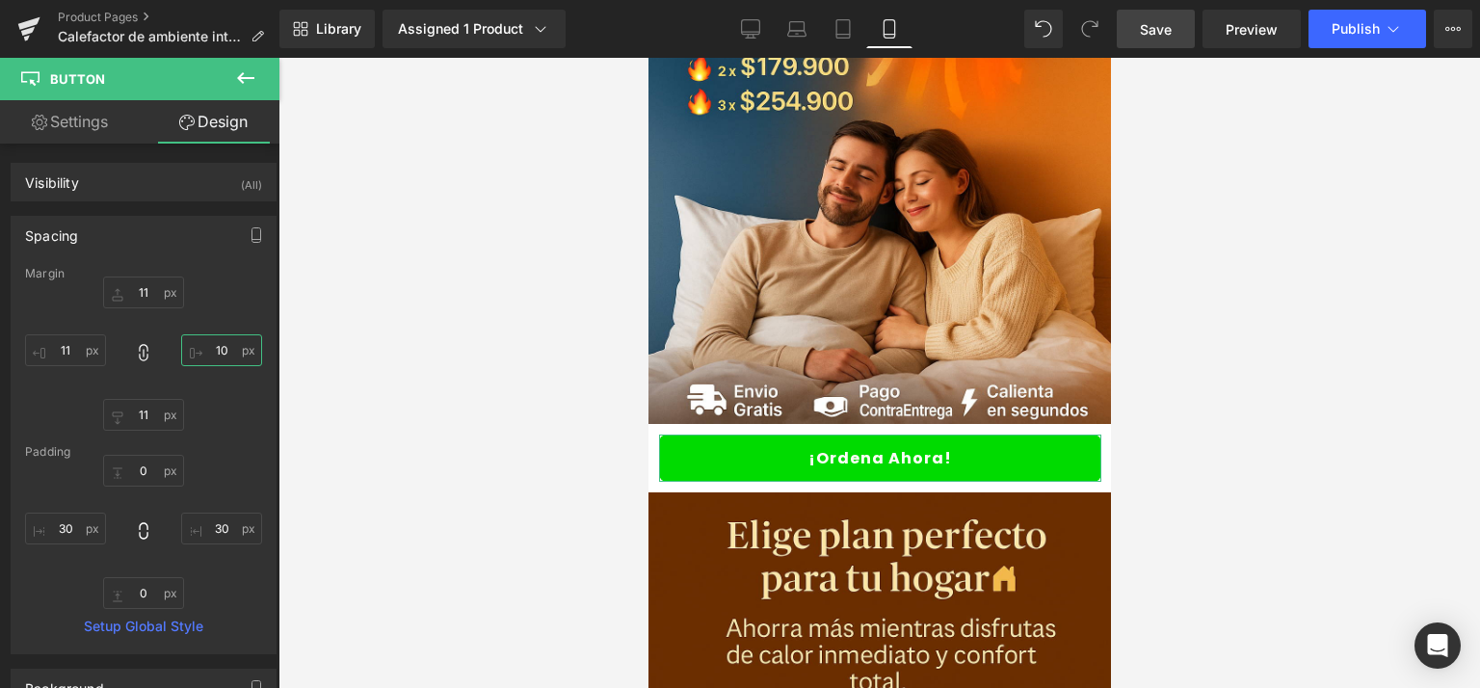
type input "10"
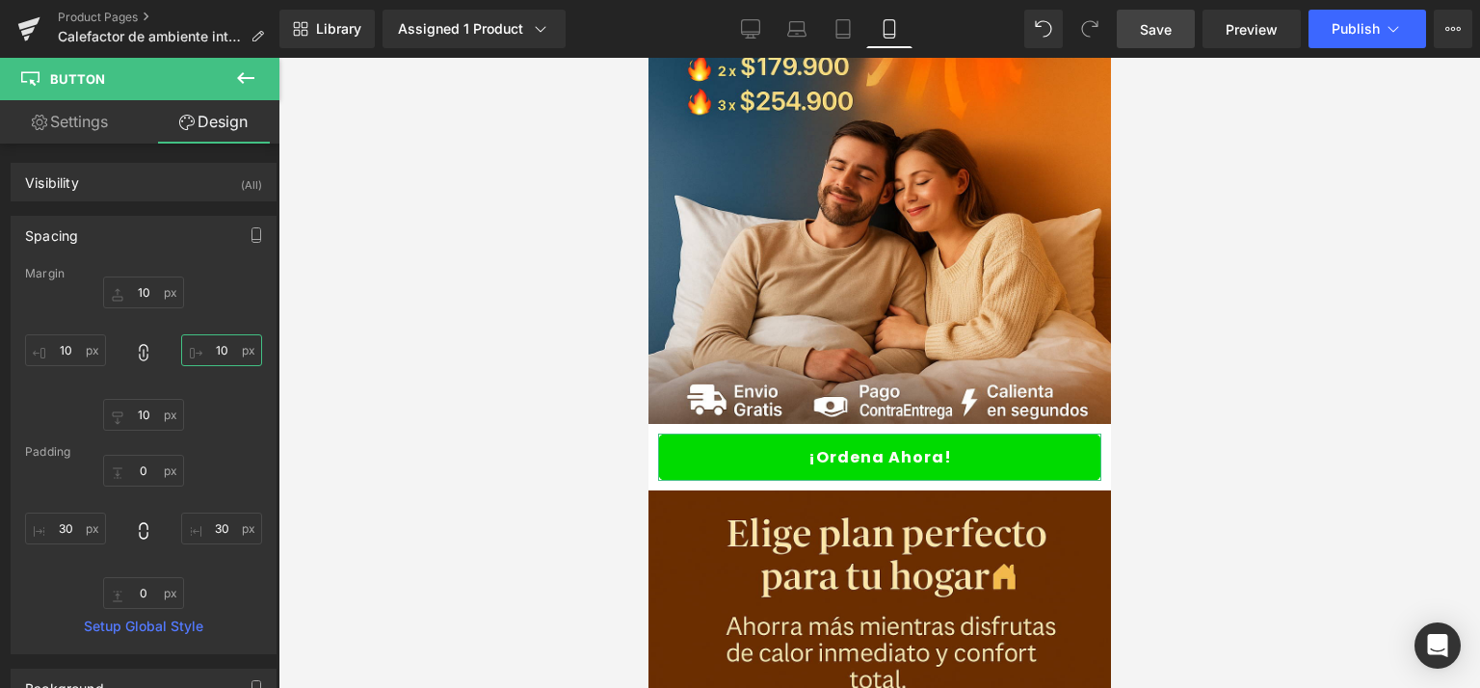
type input "9"
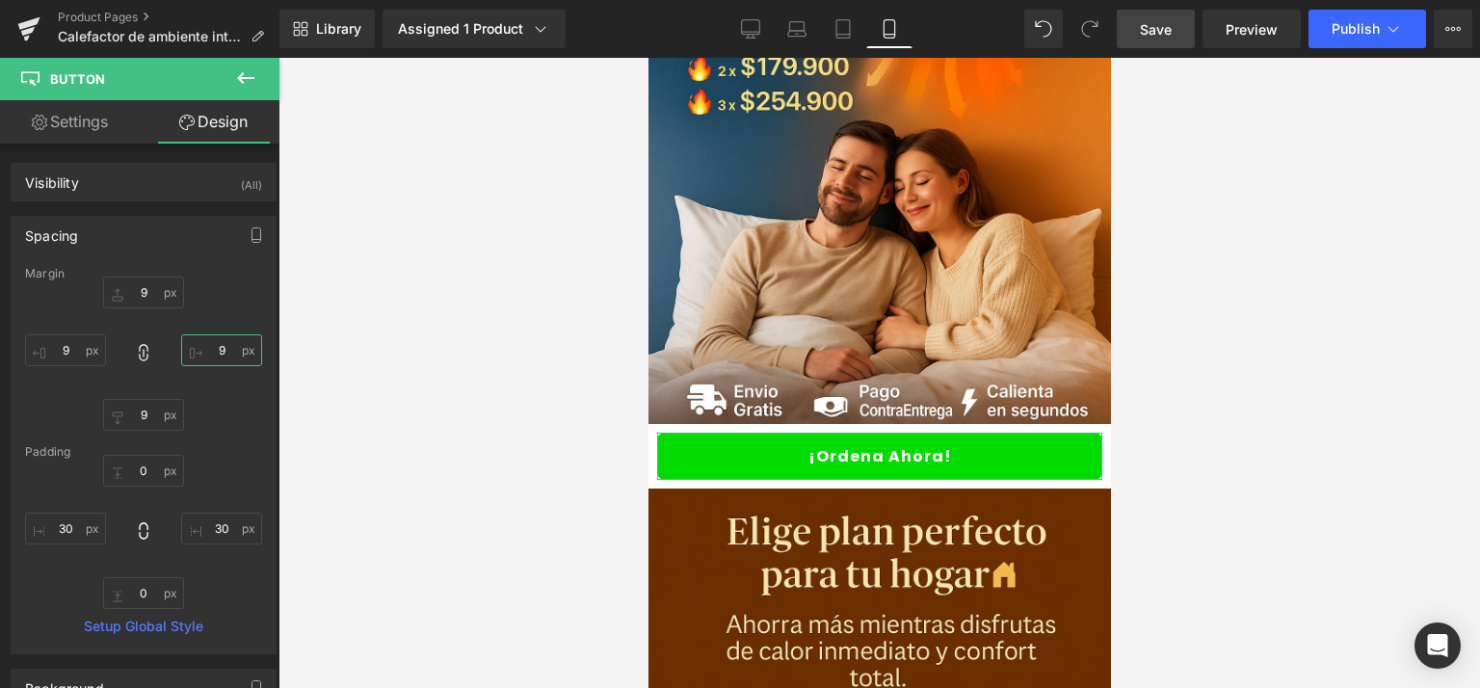
type input "8"
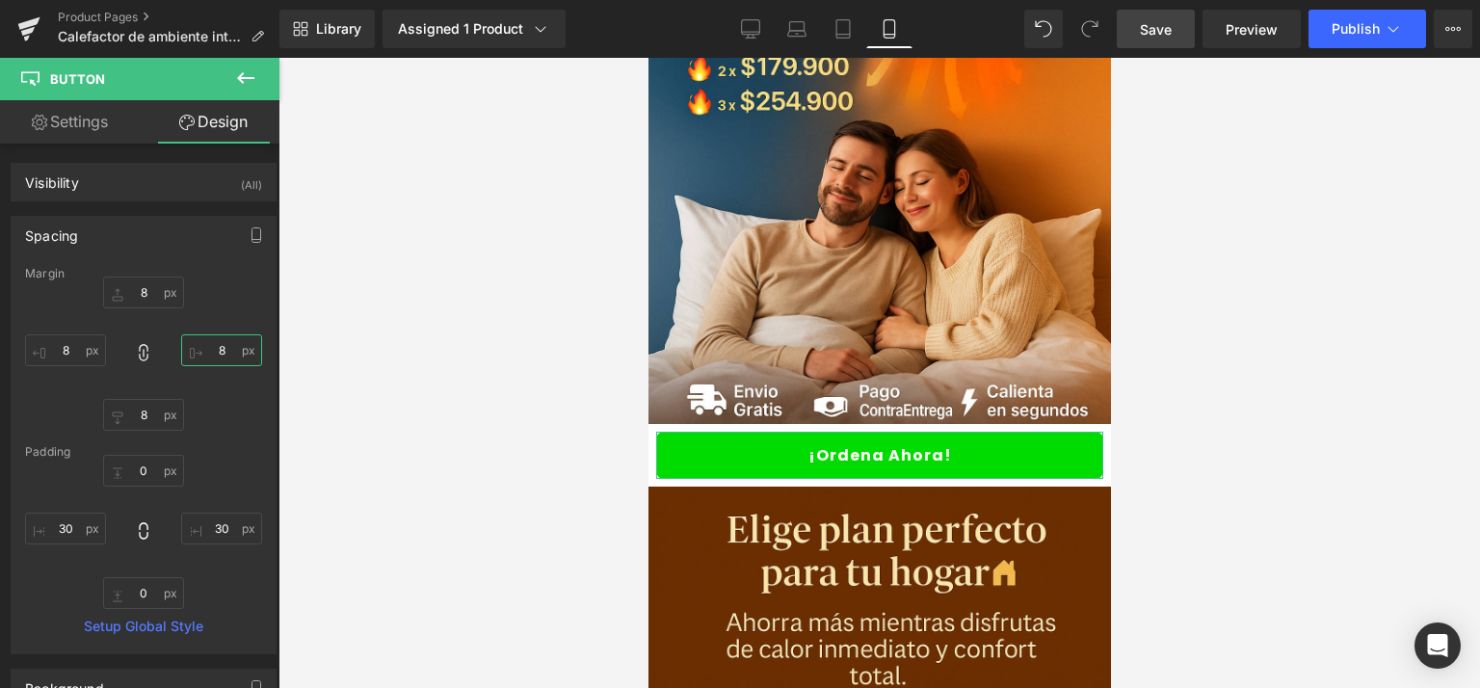
type input "7"
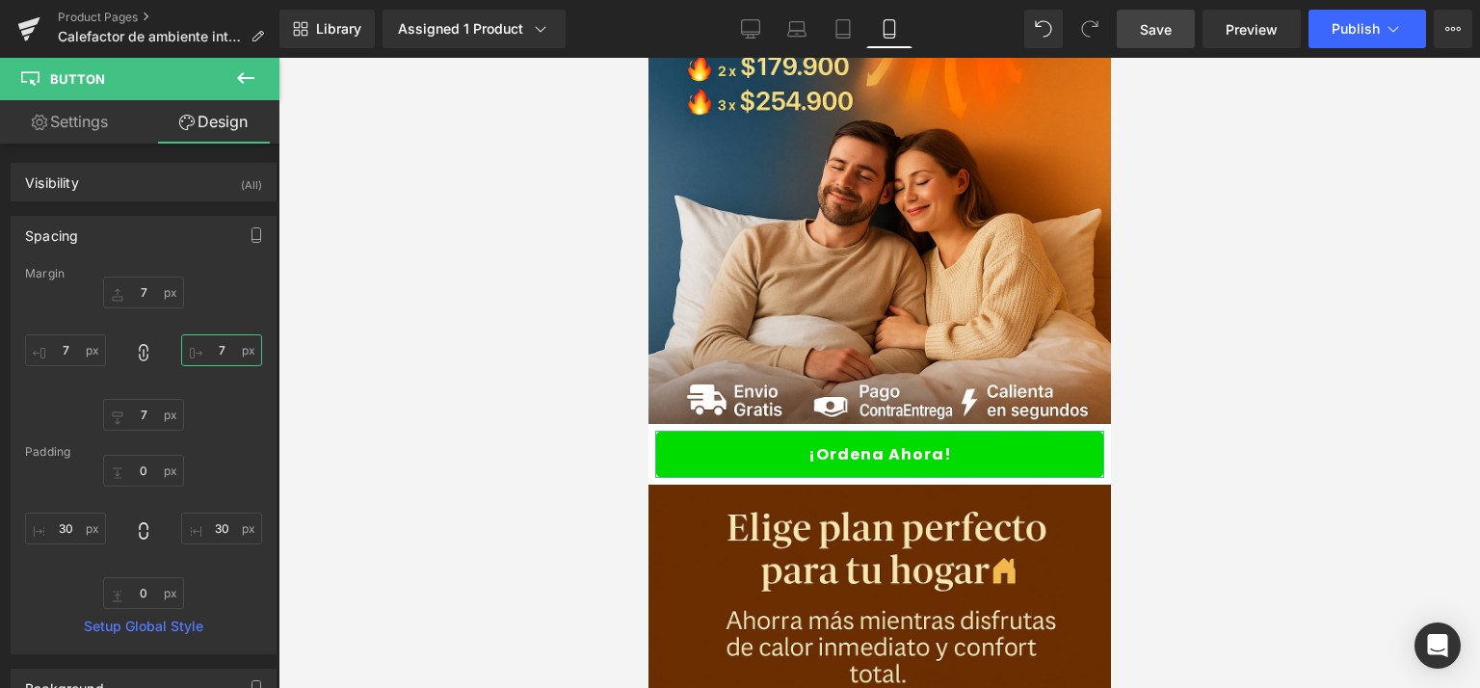
type input "6"
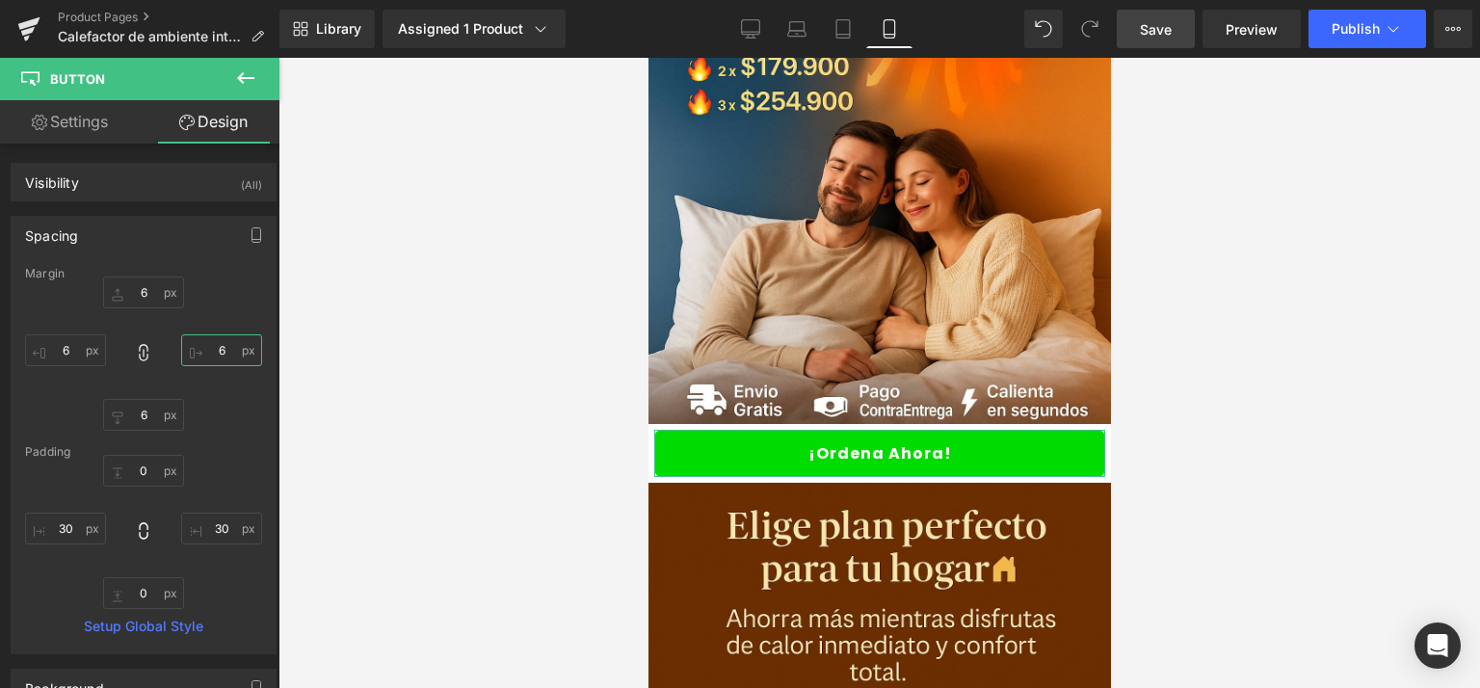
type input "5"
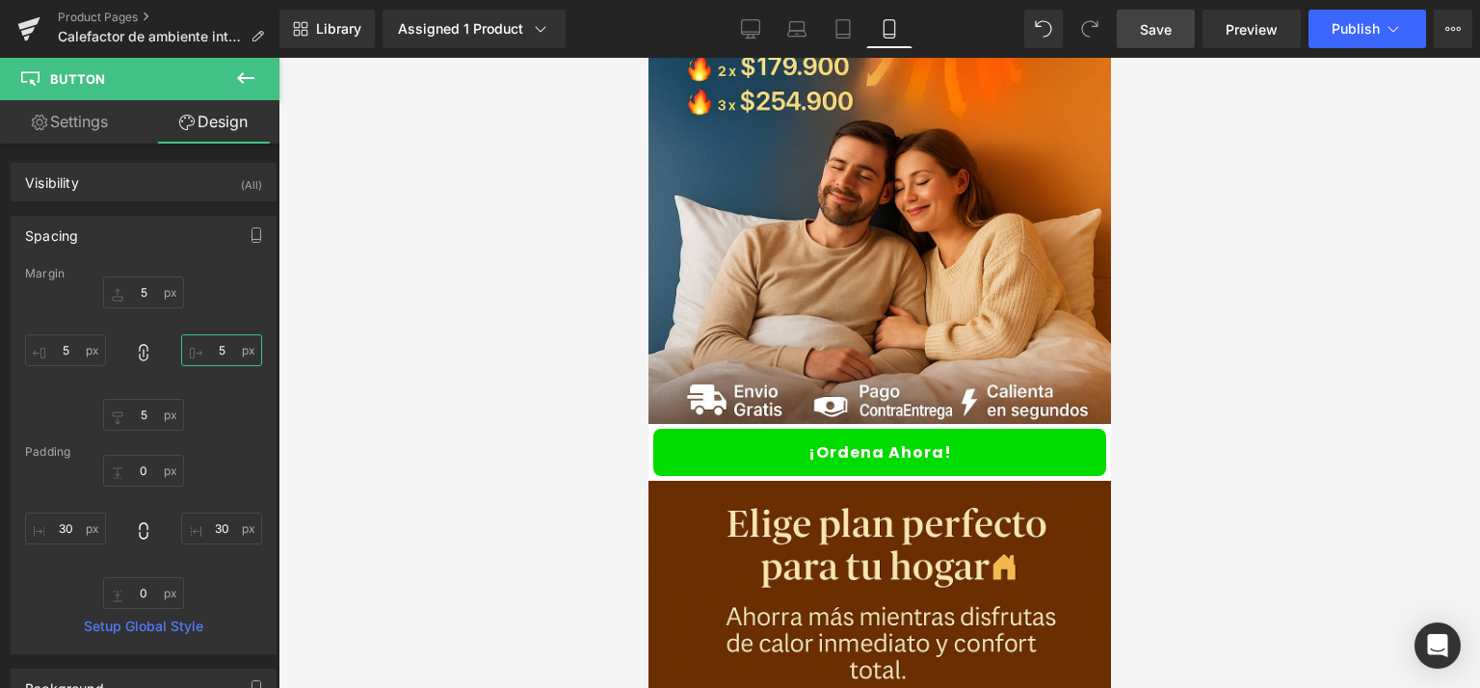
type input "6"
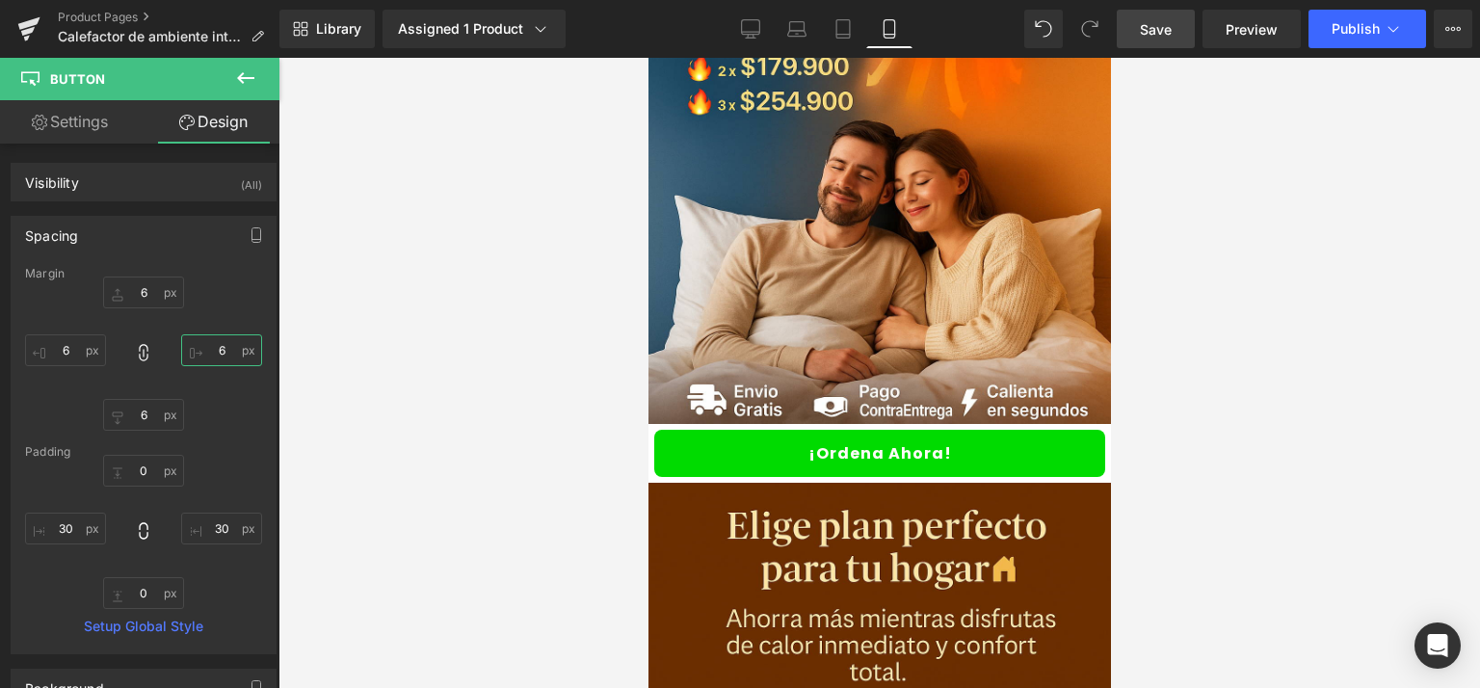
type input "5"
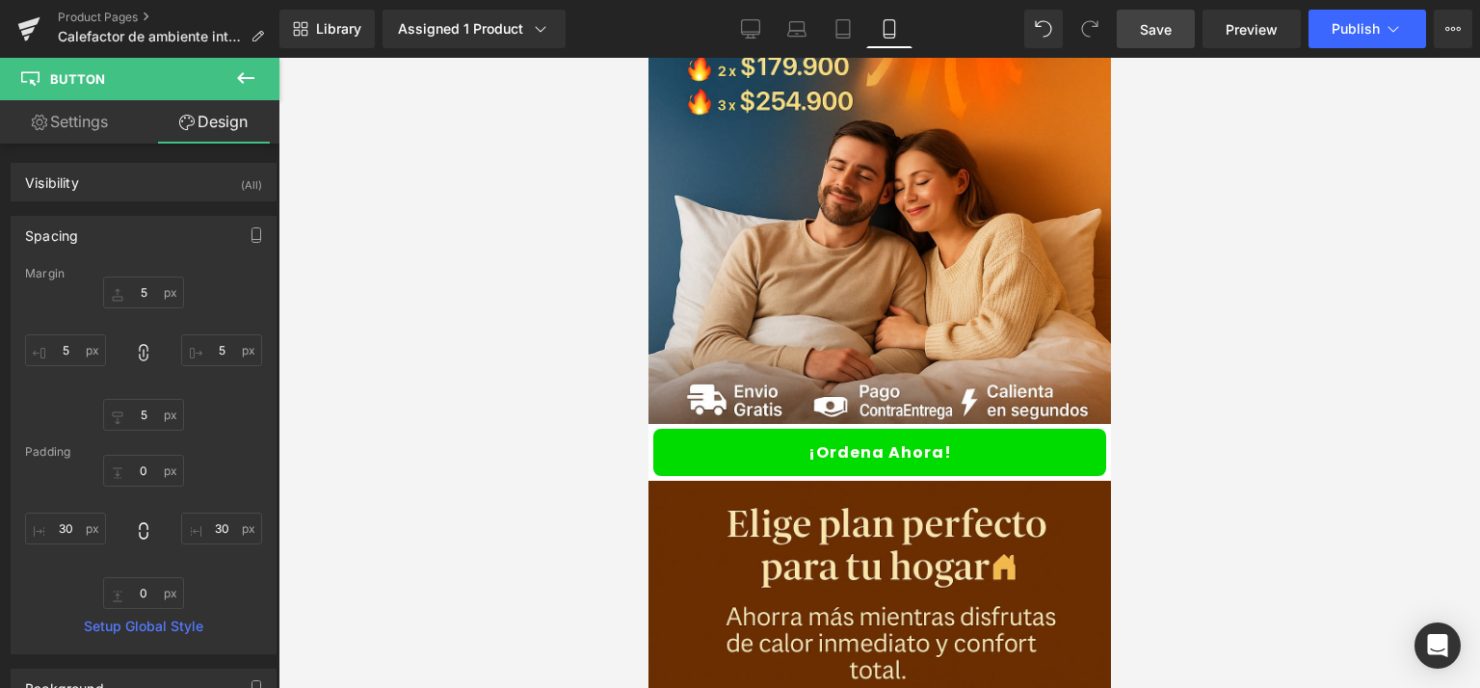
click at [1310, 343] on div at bounding box center [880, 373] width 1202 height 630
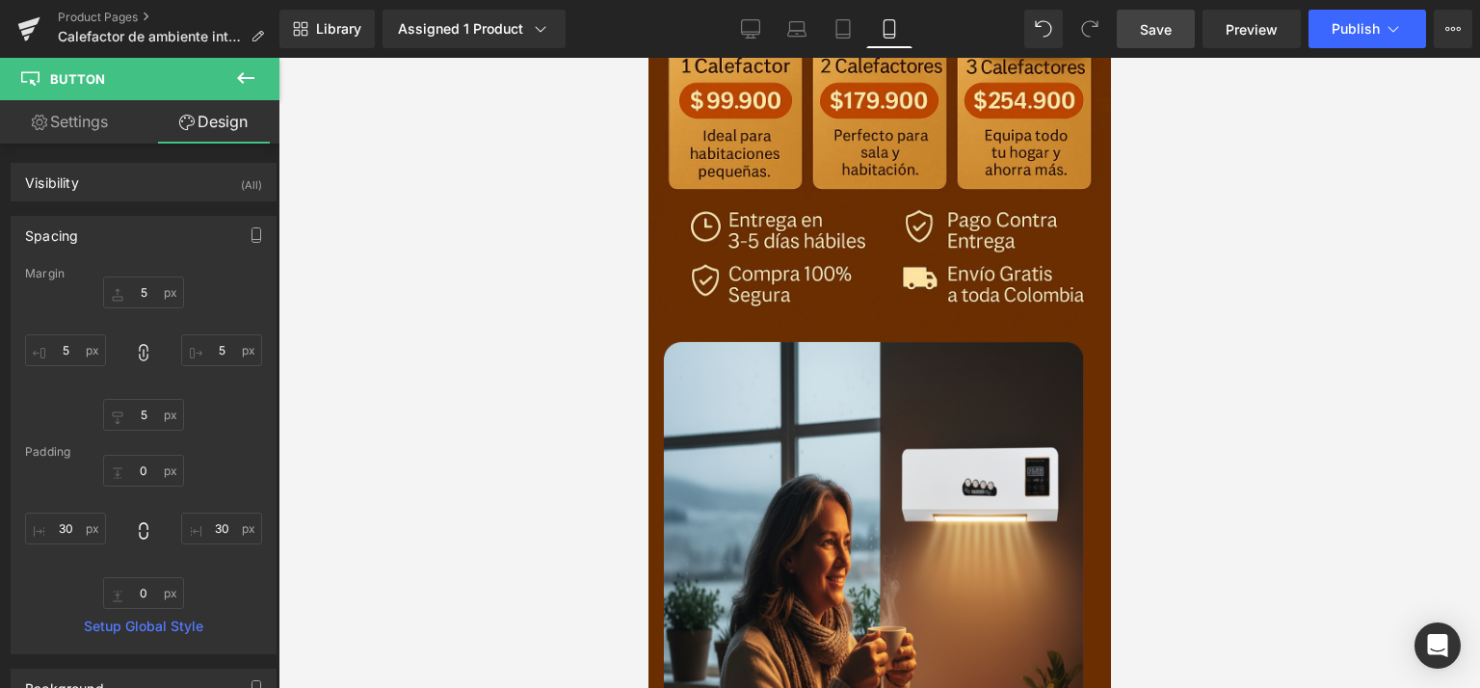
scroll to position [1068, 0]
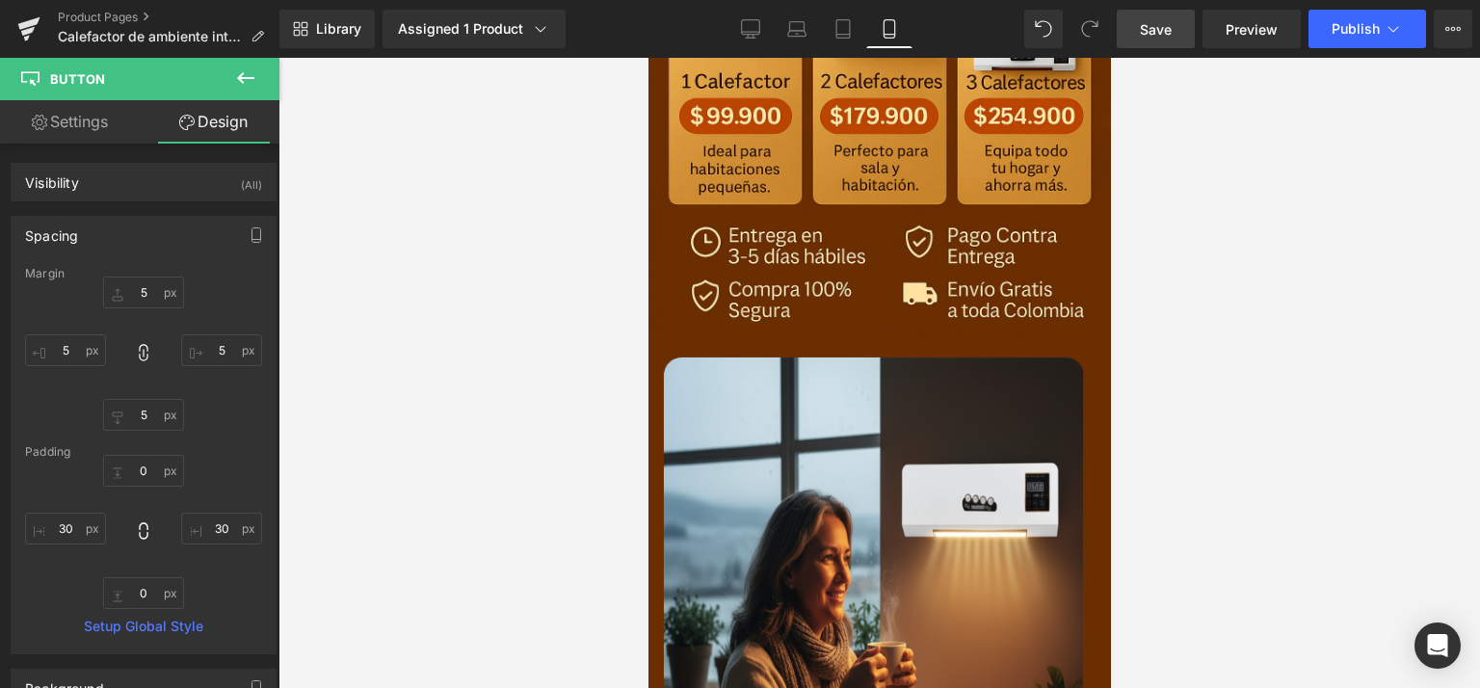
drag, startPoint x: 1100, startPoint y: 285, endPoint x: 1804, endPoint y: 428, distance: 718.8
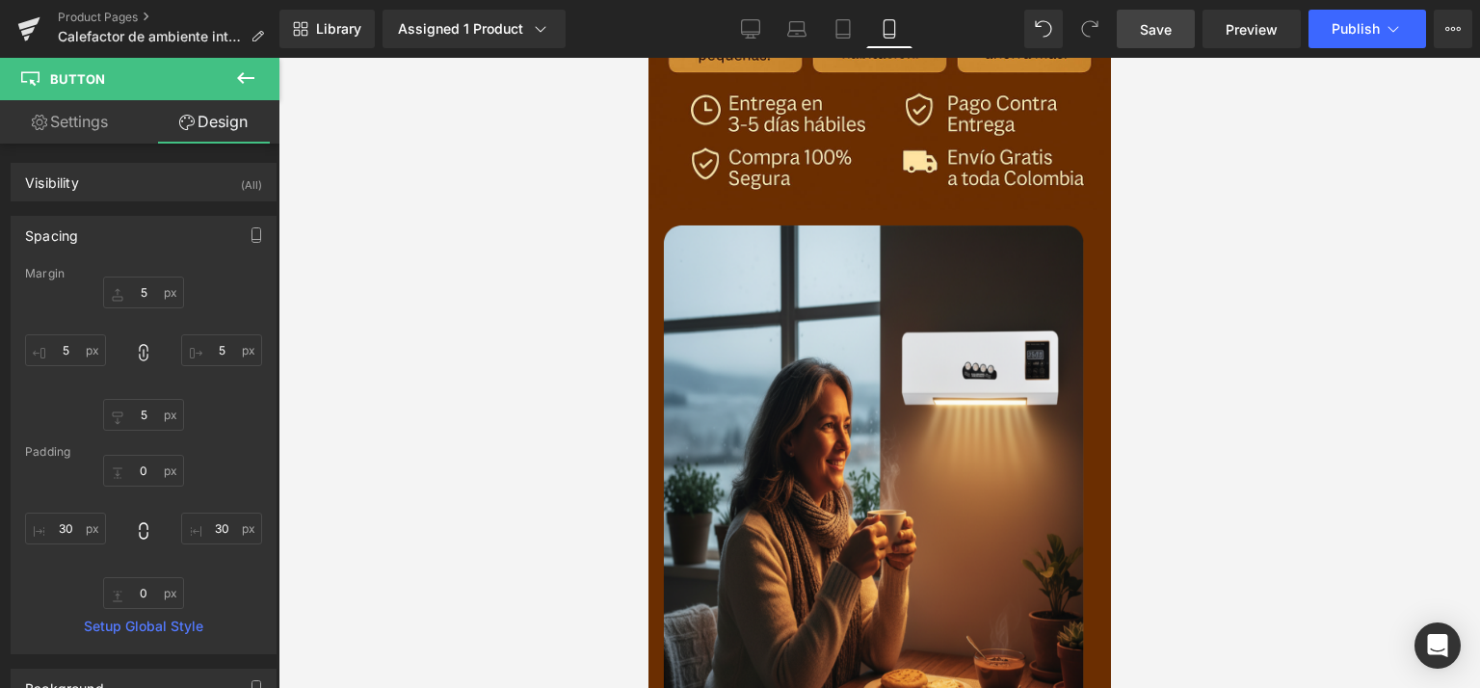
scroll to position [1197, 0]
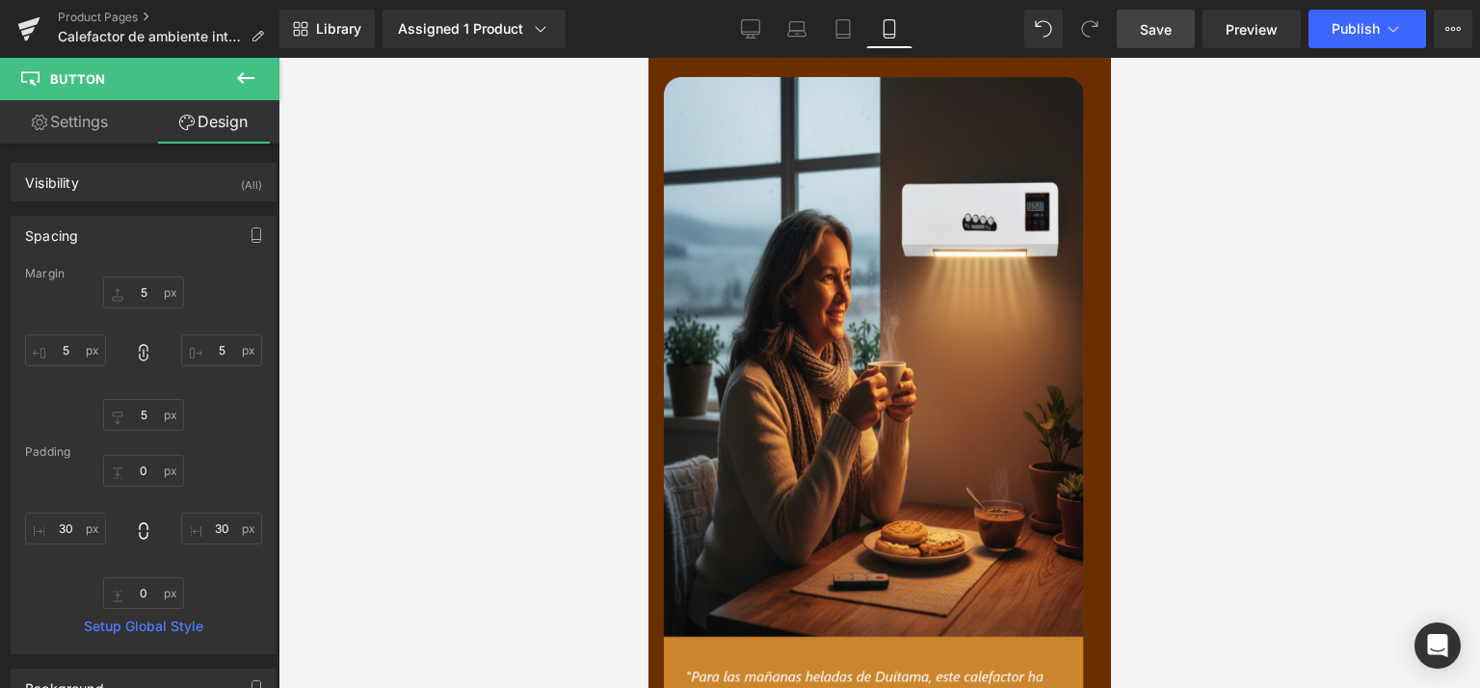
drag, startPoint x: 1103, startPoint y: 440, endPoint x: 1760, endPoint y: 506, distance: 660.6
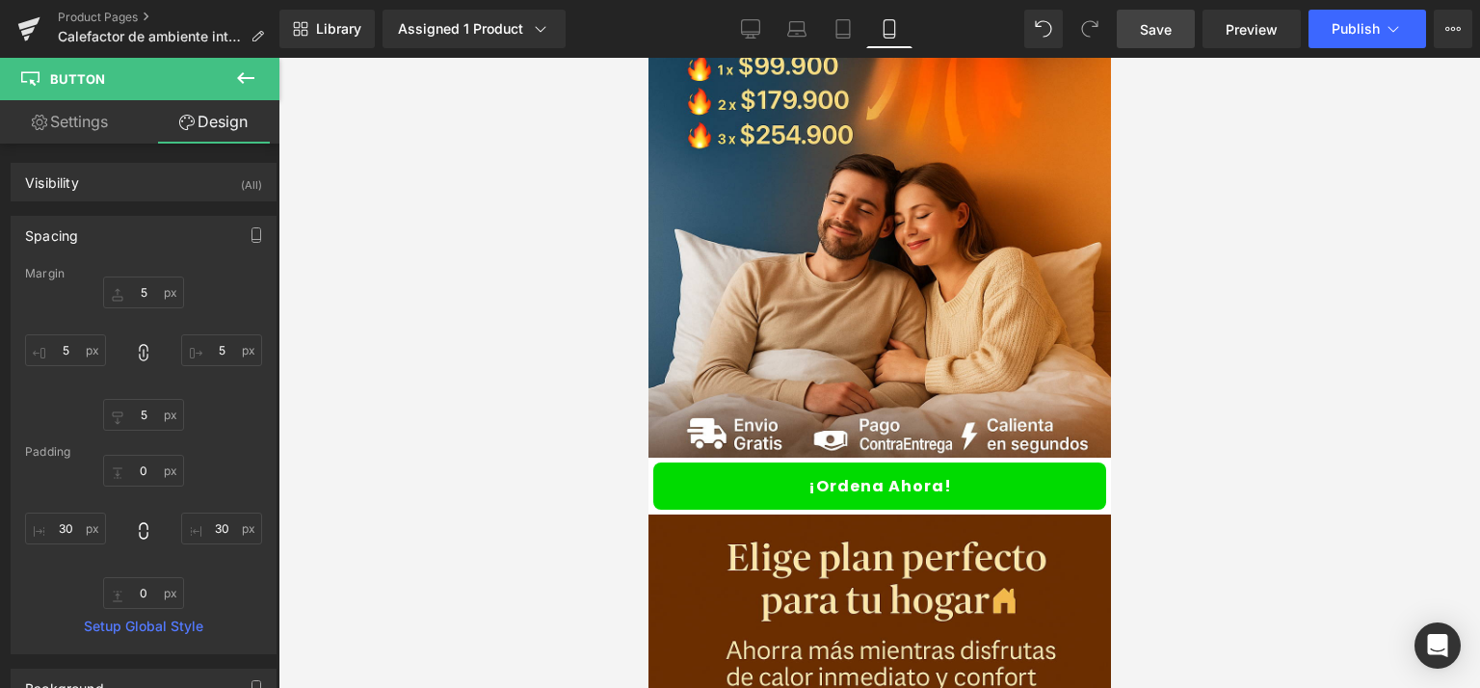
scroll to position [382, 0]
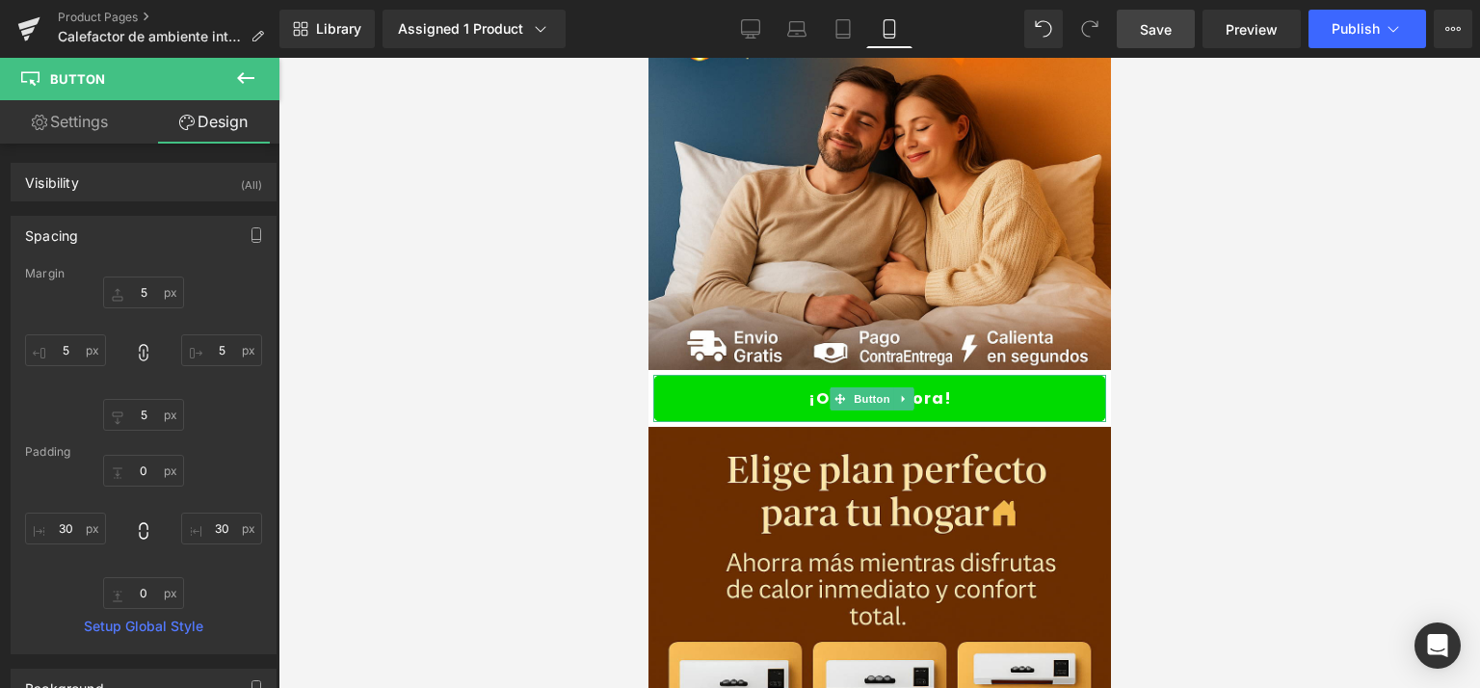
click at [703, 375] on link "¡Ordena Ahora!" at bounding box center [879, 398] width 453 height 47
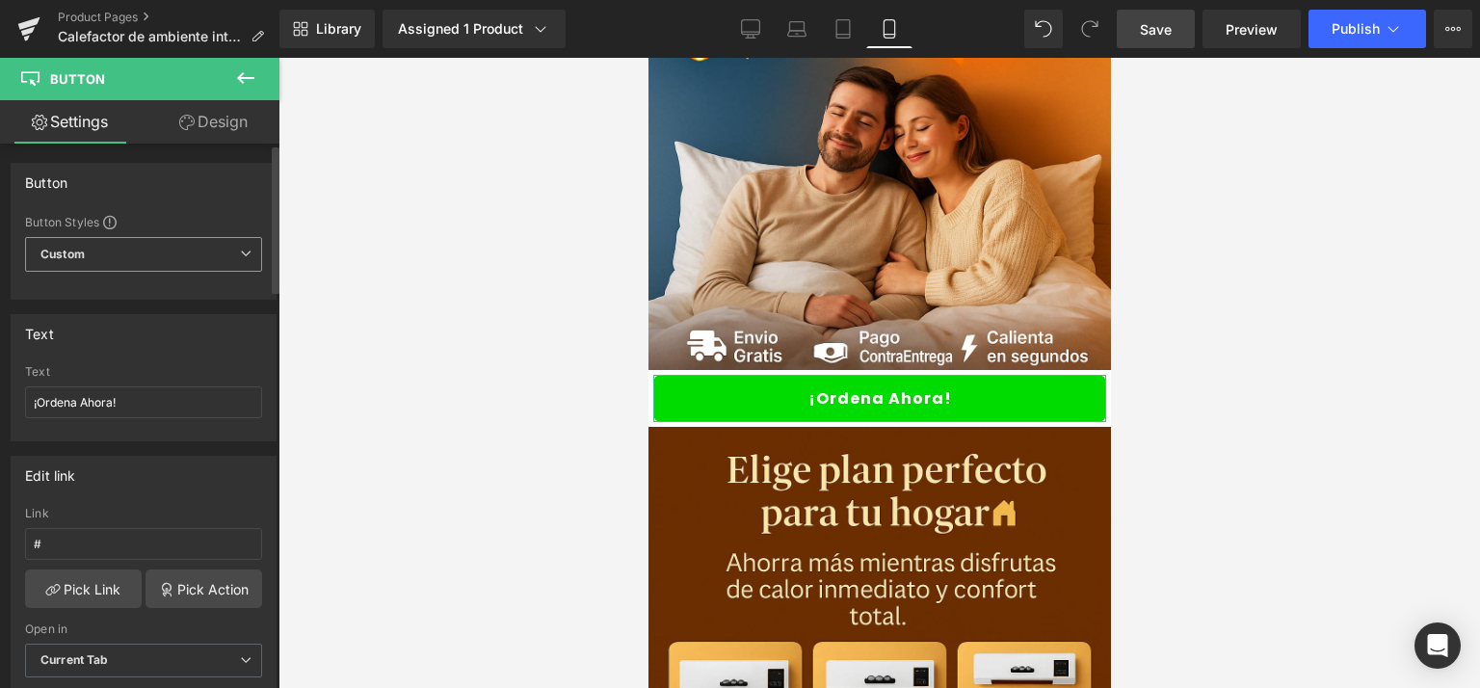
click at [209, 247] on span "Custom Setup Global Style" at bounding box center [143, 254] width 237 height 35
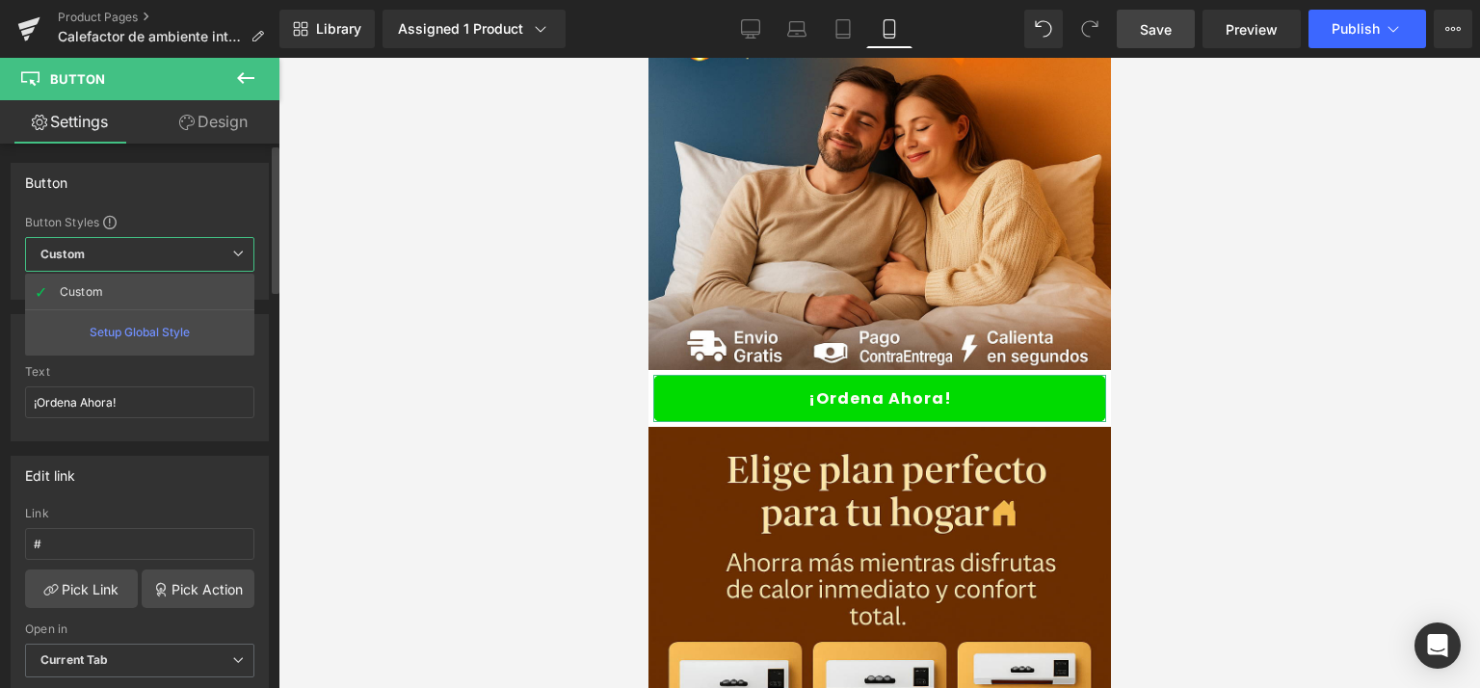
click at [225, 192] on div "Button" at bounding box center [140, 182] width 256 height 37
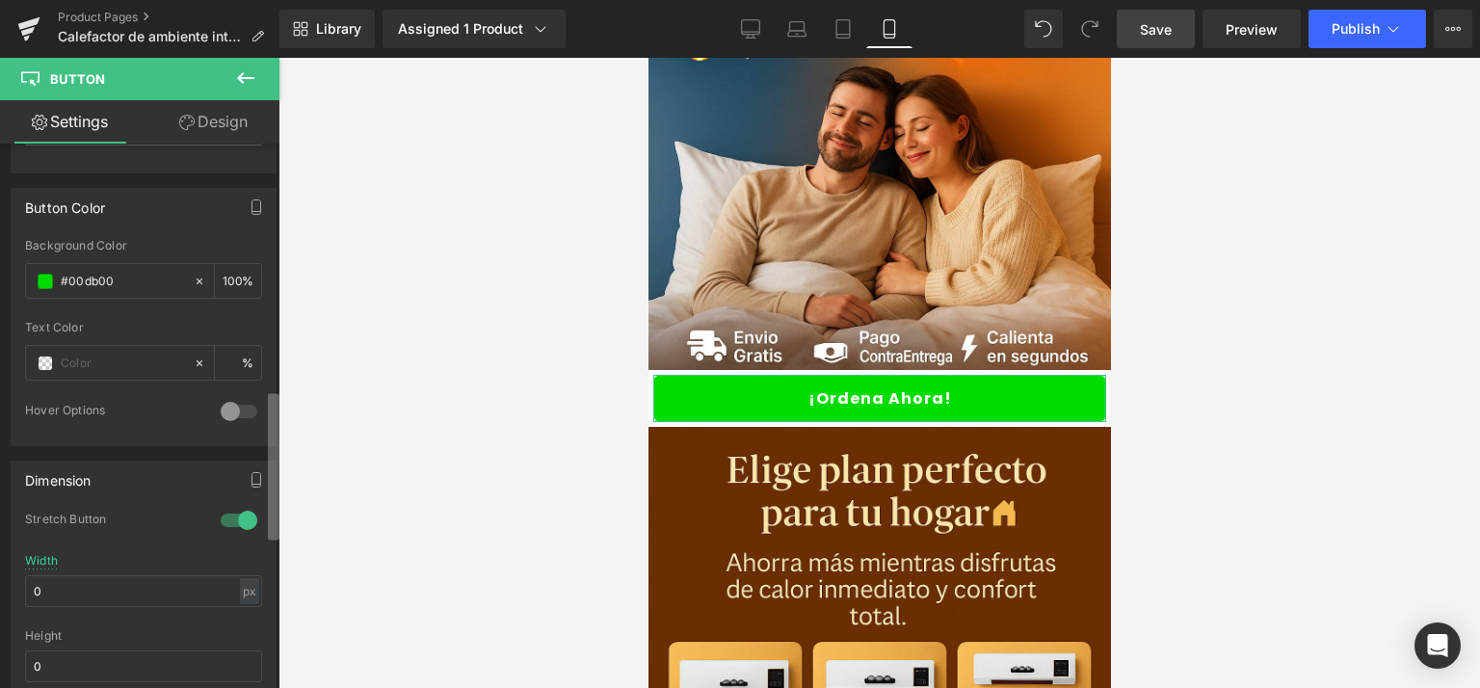
scroll to position [904, 0]
click at [274, 485] on b at bounding box center [274, 467] width 12 height 147
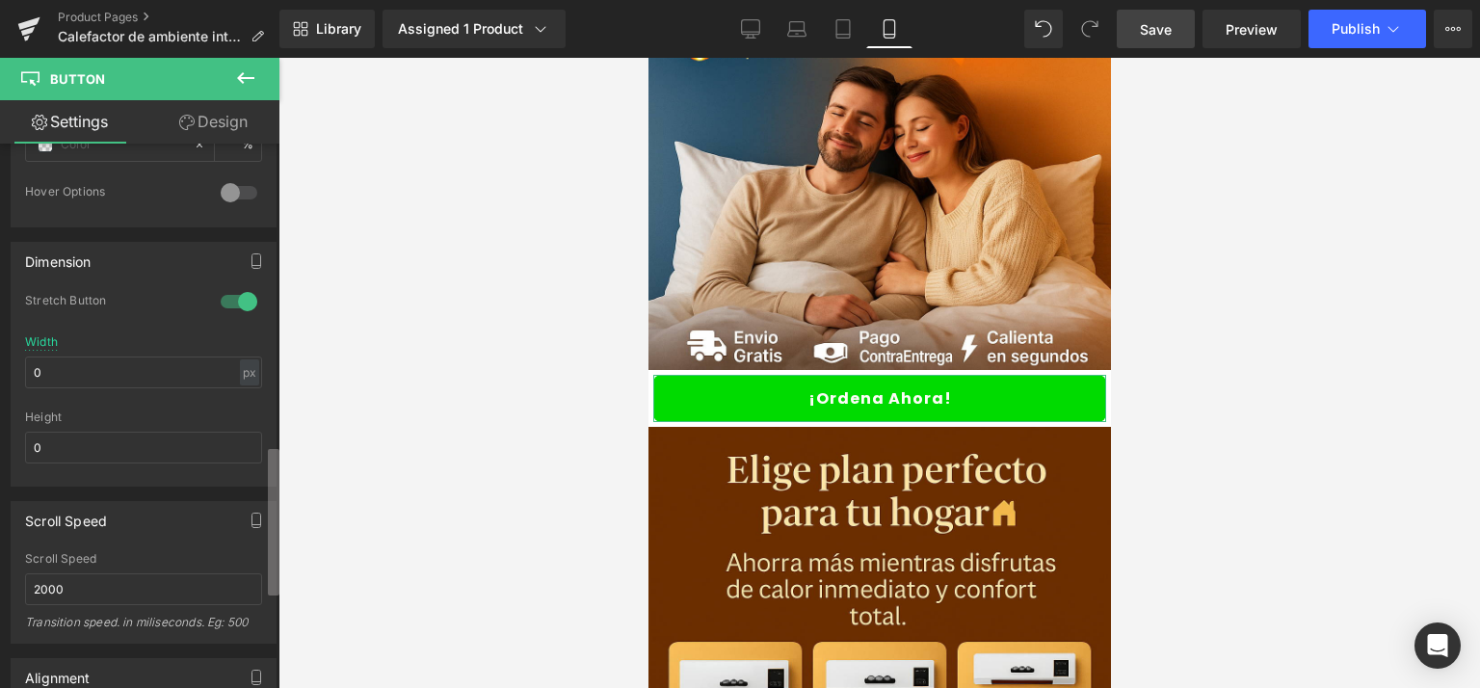
scroll to position [1137, 0]
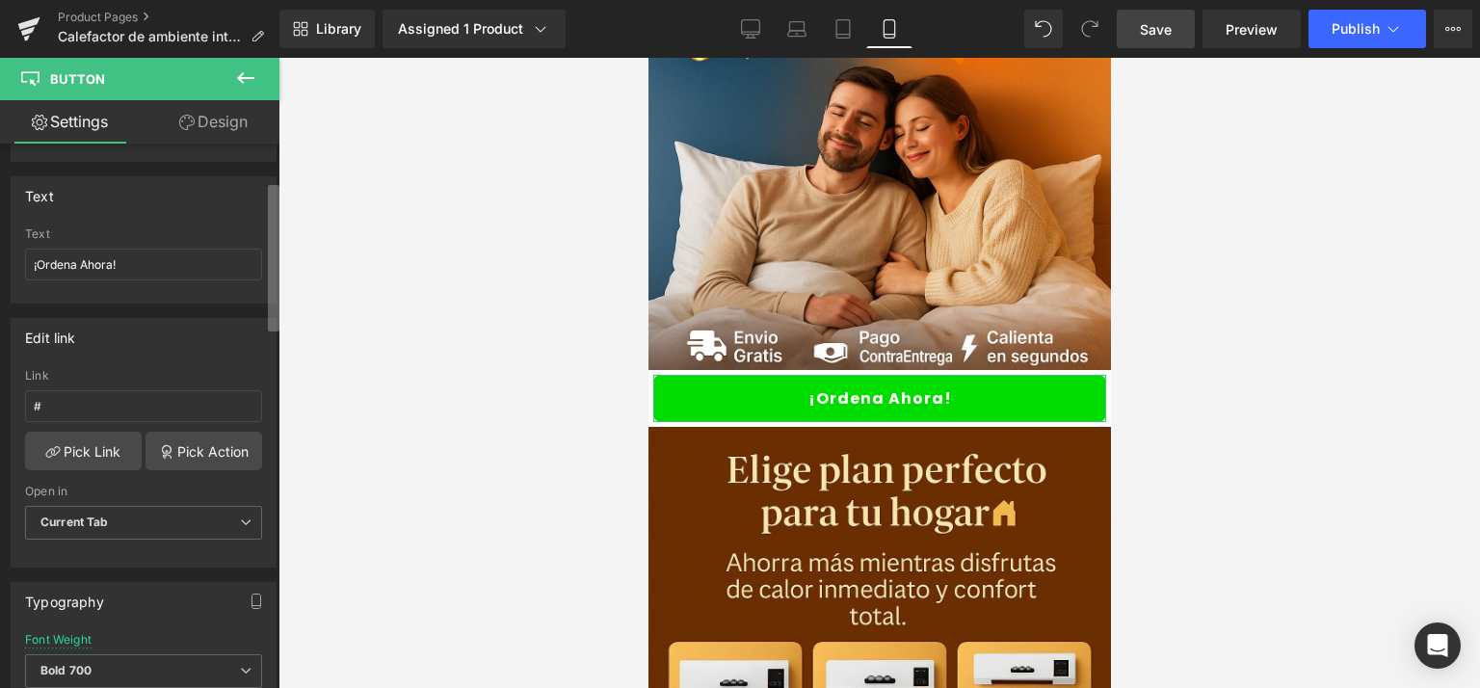
click at [264, 199] on div "Button Button Styles Custom Custom Setup Global Style Custom Setup Global Style…" at bounding box center [140, 420] width 280 height 553
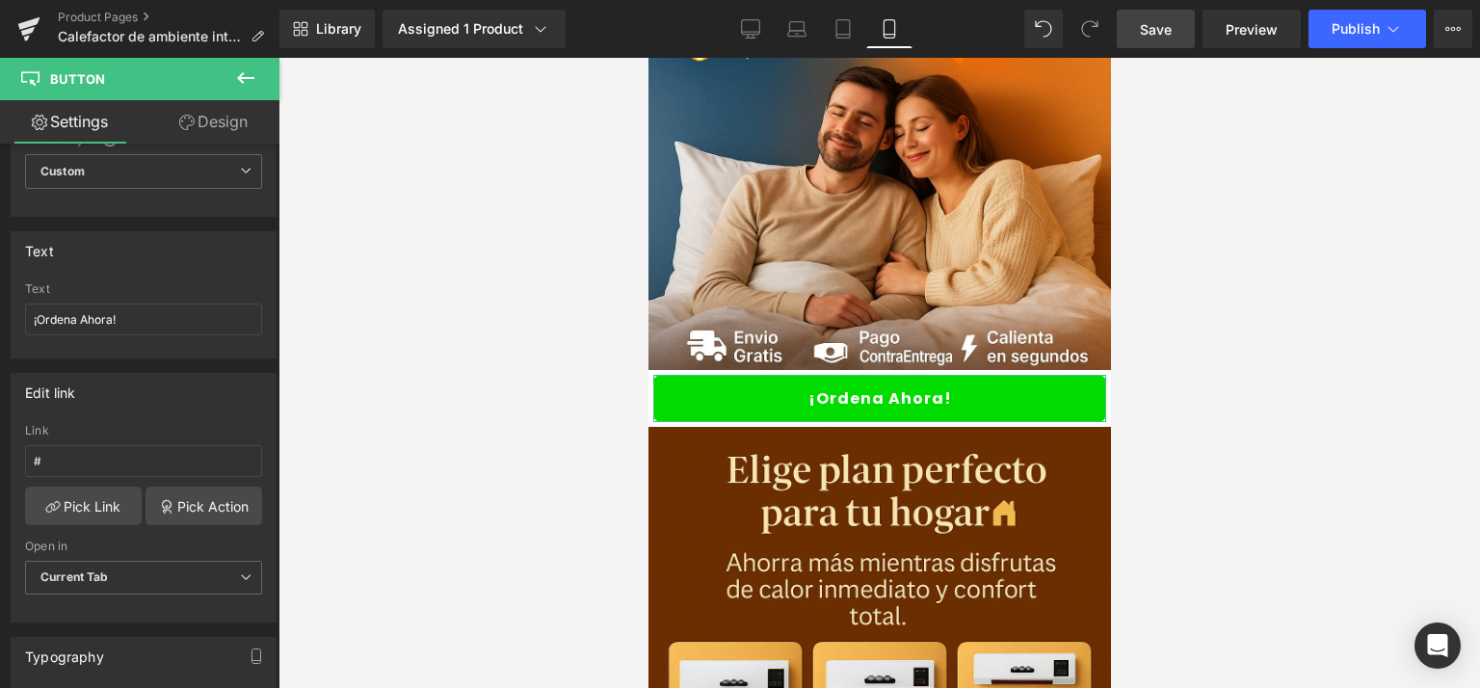
click at [220, 124] on link "Design" at bounding box center [214, 121] width 140 height 43
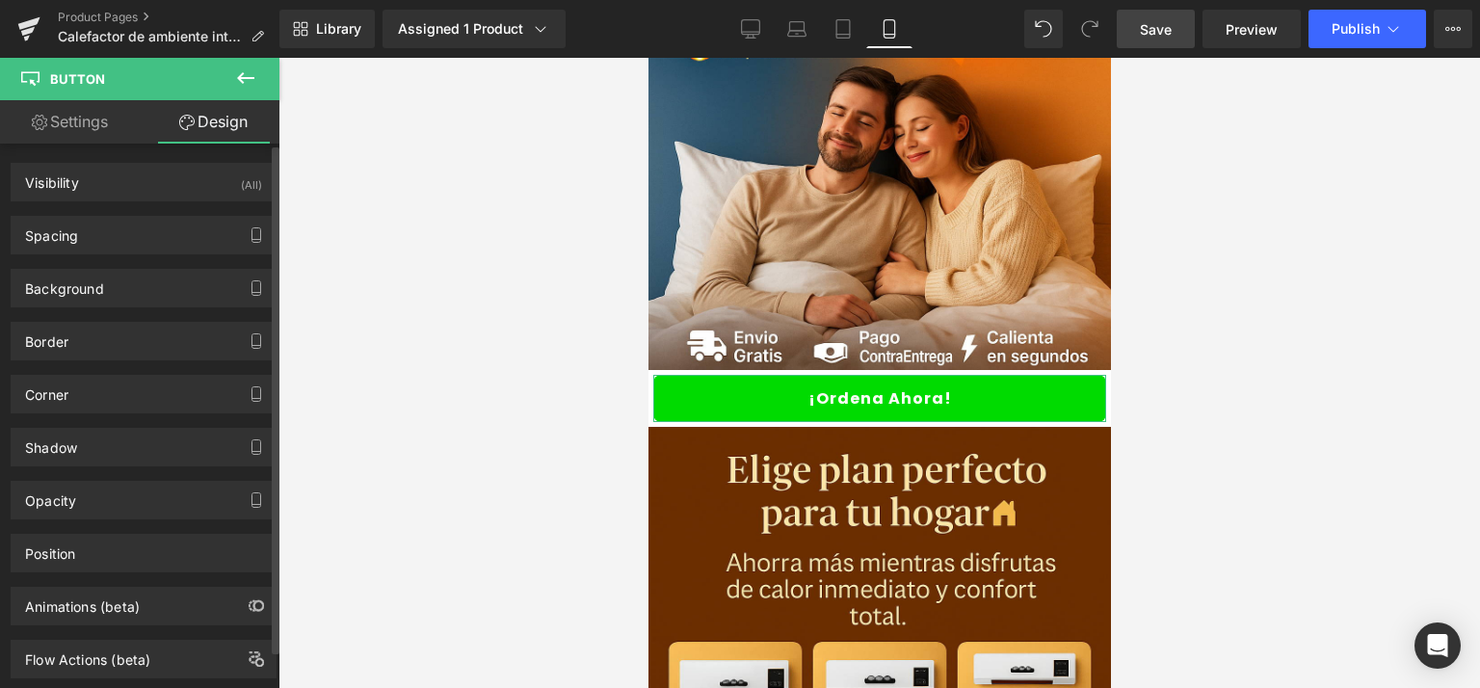
type input "8"
click at [127, 381] on div "Corner" at bounding box center [144, 394] width 264 height 37
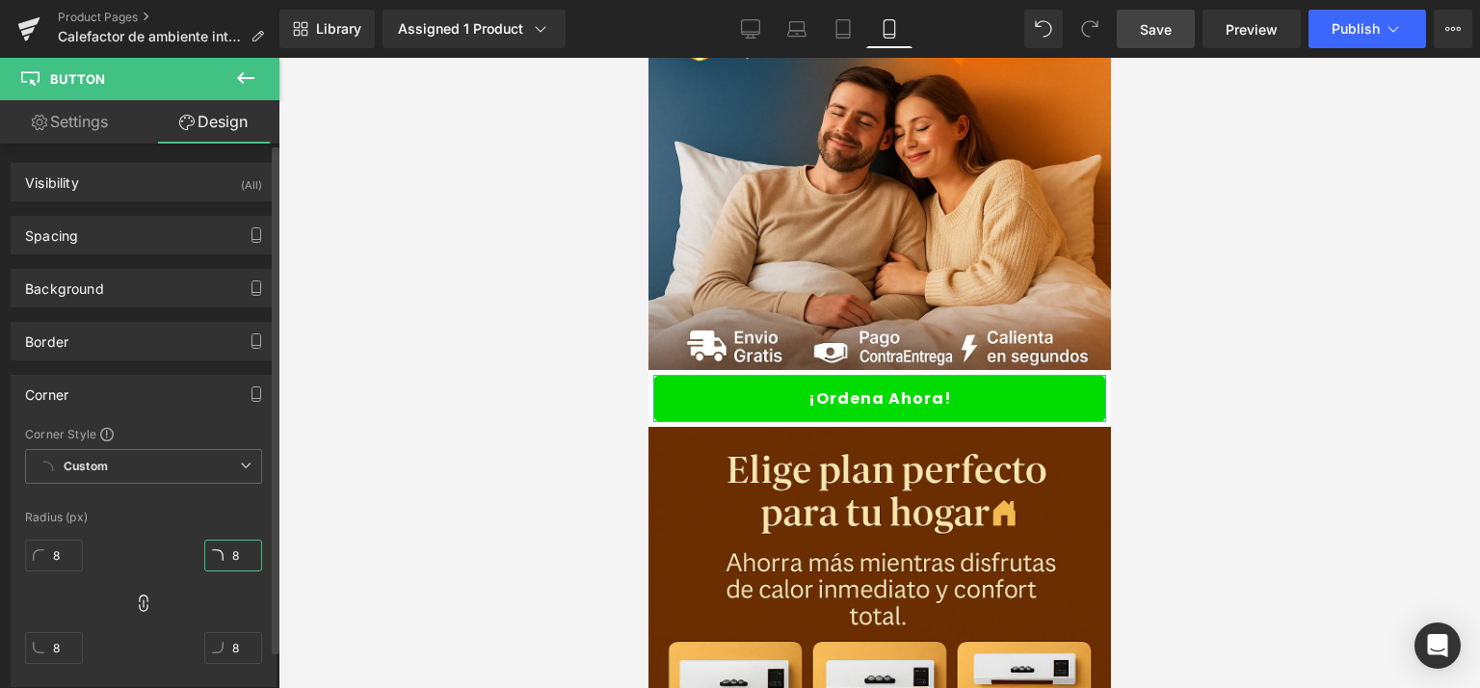
click at [237, 546] on input "8" at bounding box center [233, 556] width 58 height 32
type input "23"
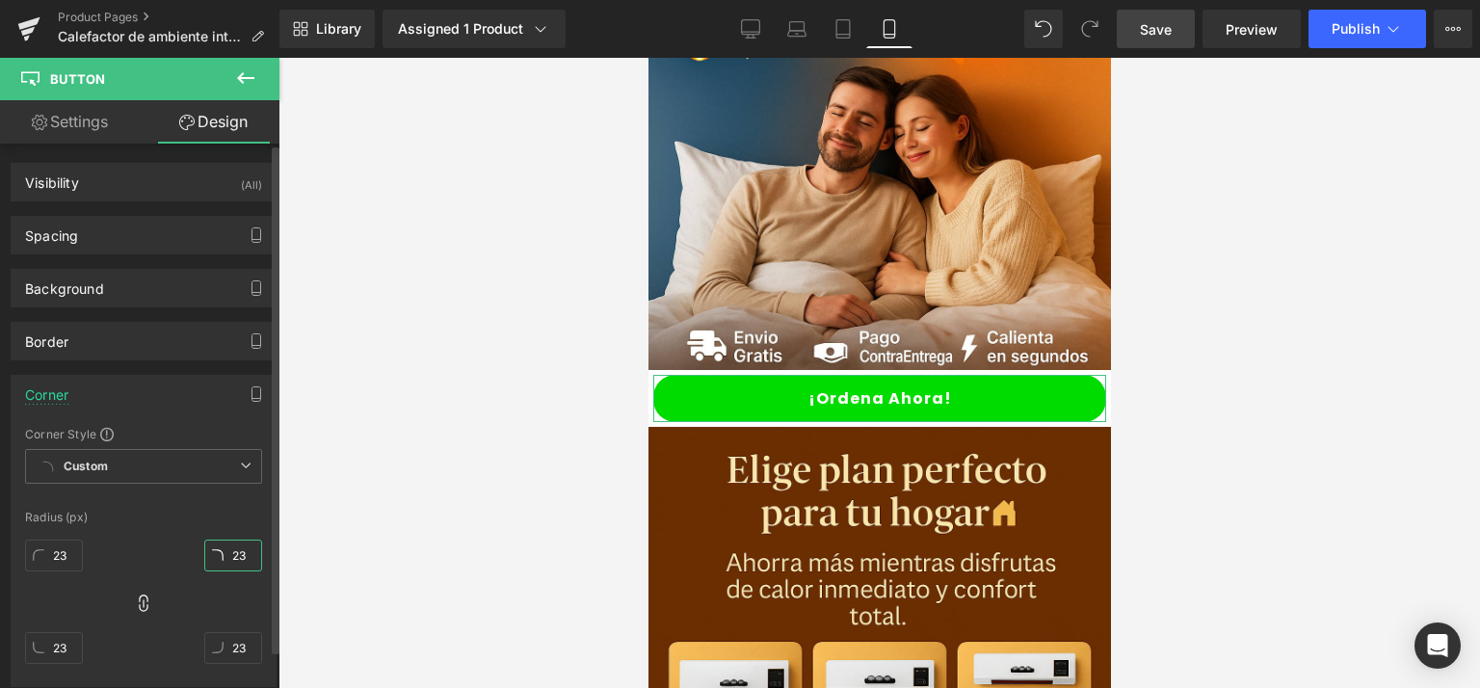
type input "24"
type input "25"
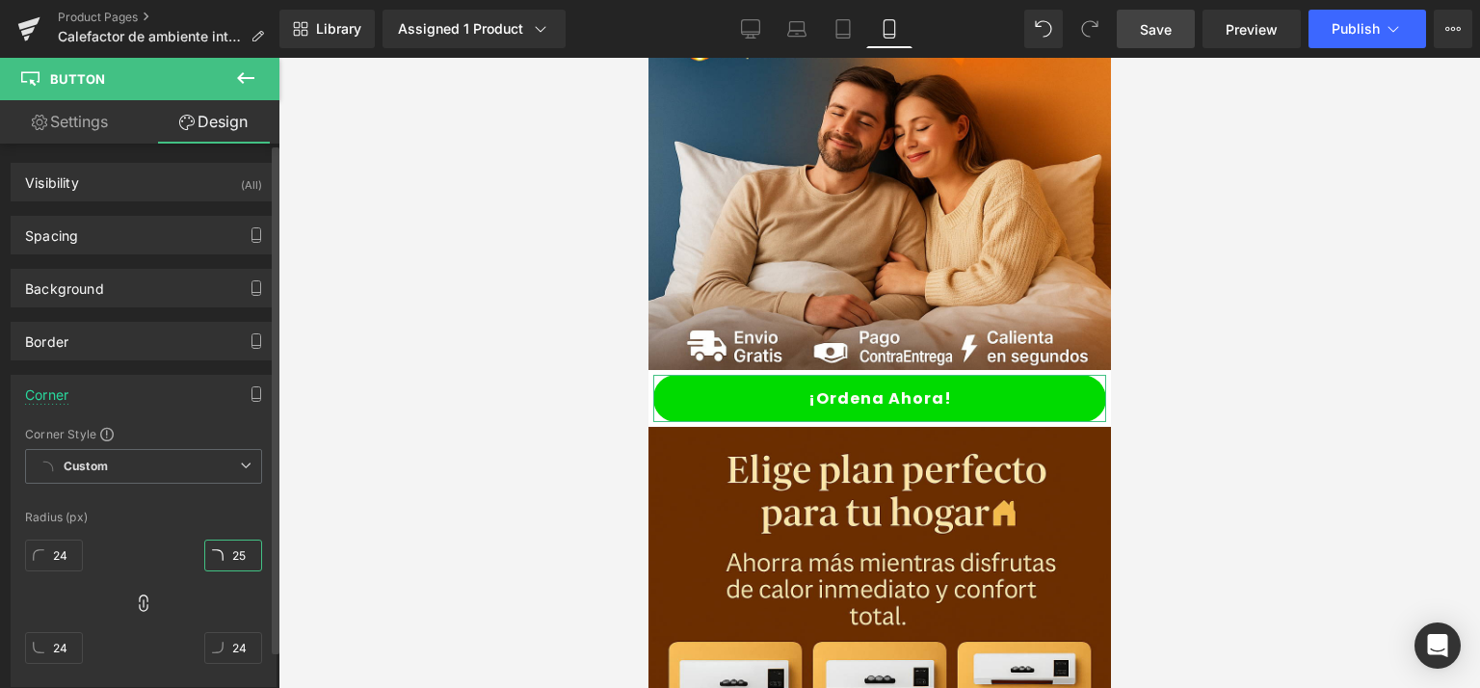
type input "25"
type input "26"
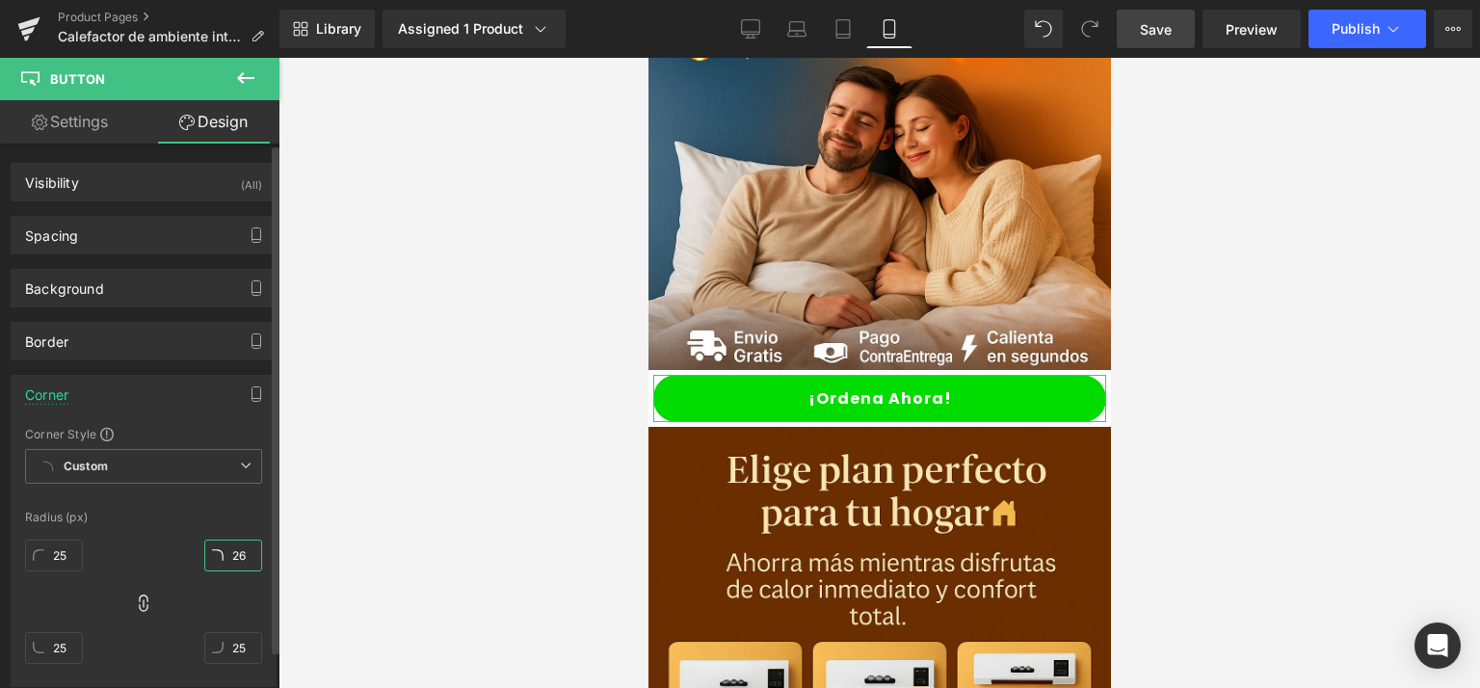
type input "26"
type input "27"
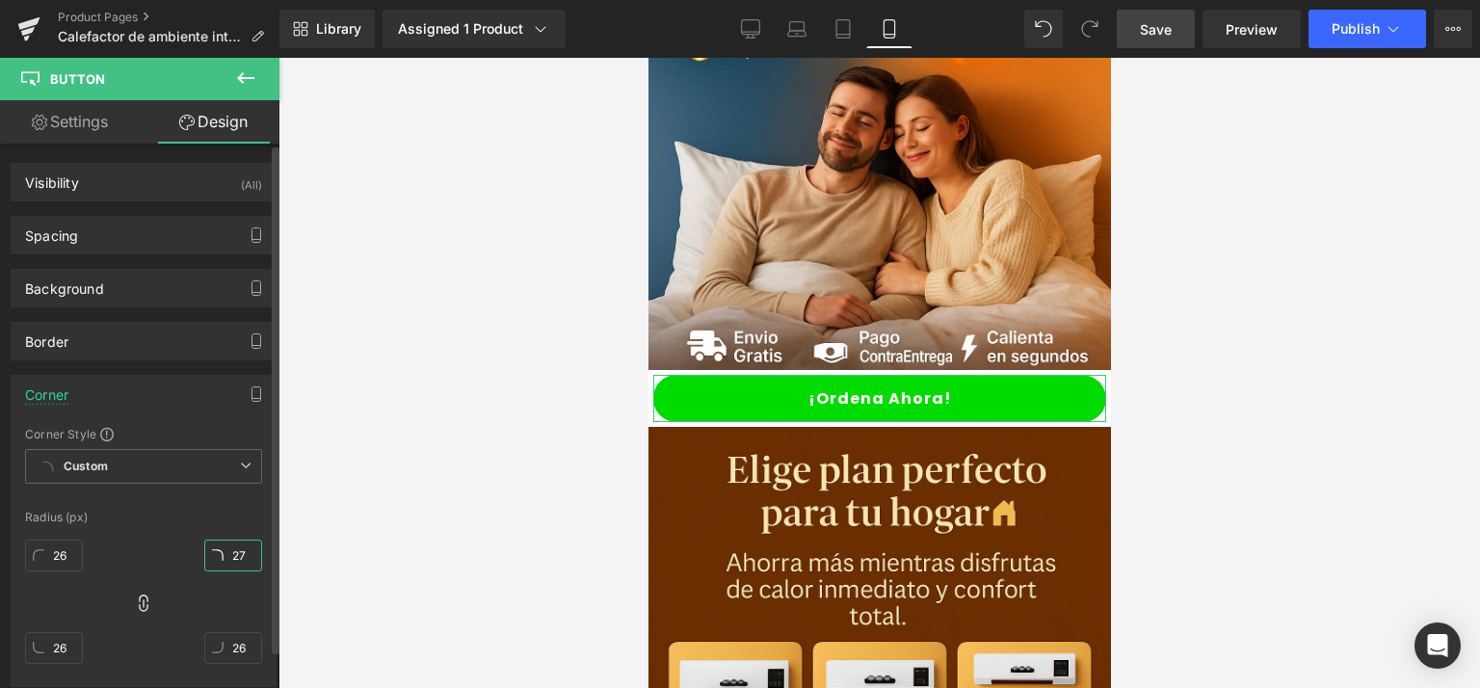
type input "27"
type input "26"
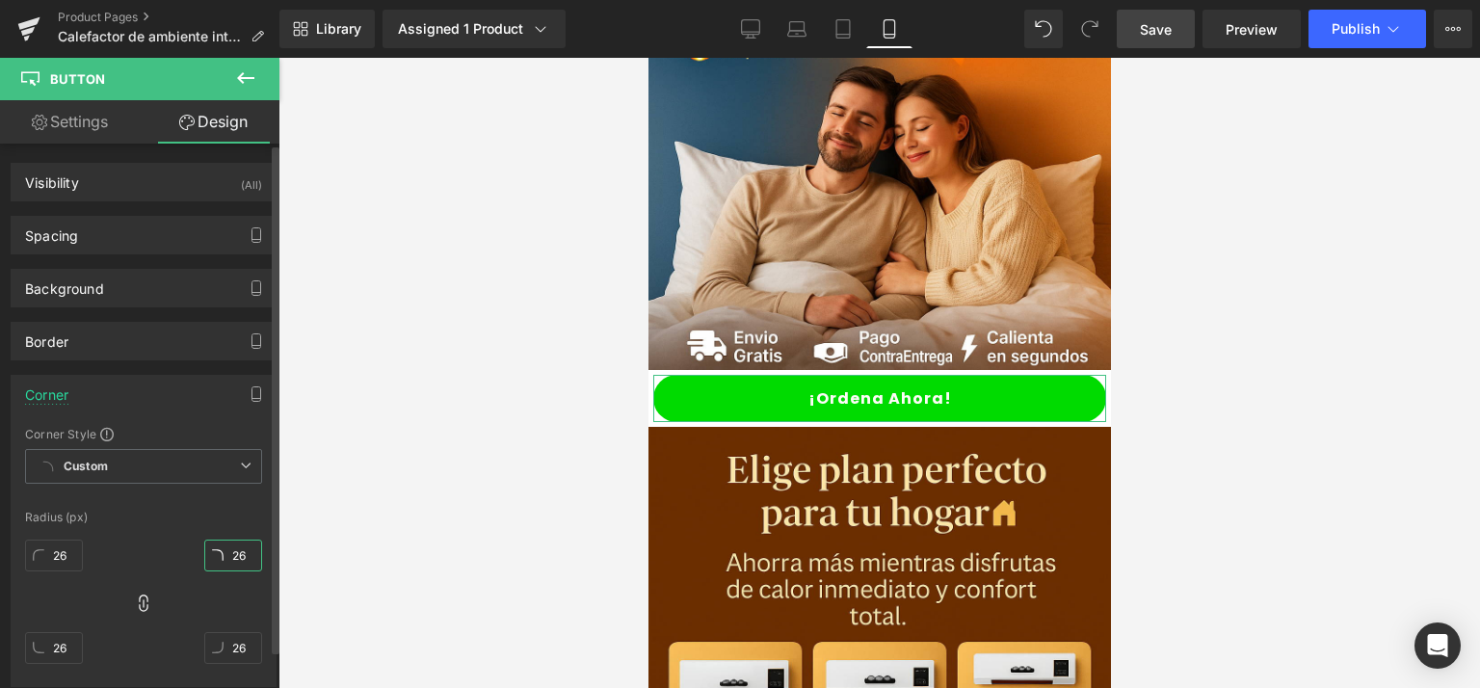
type input "25"
type input "26"
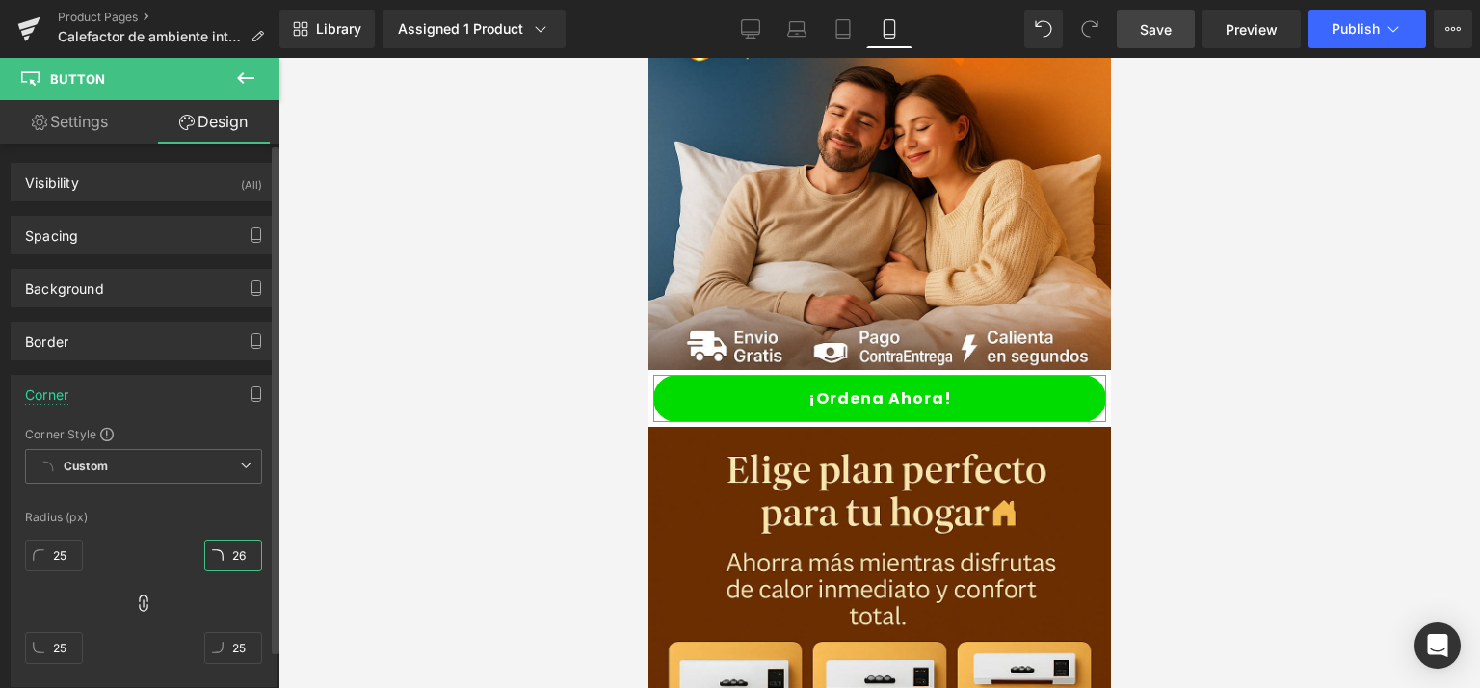
type input "26"
type input "27"
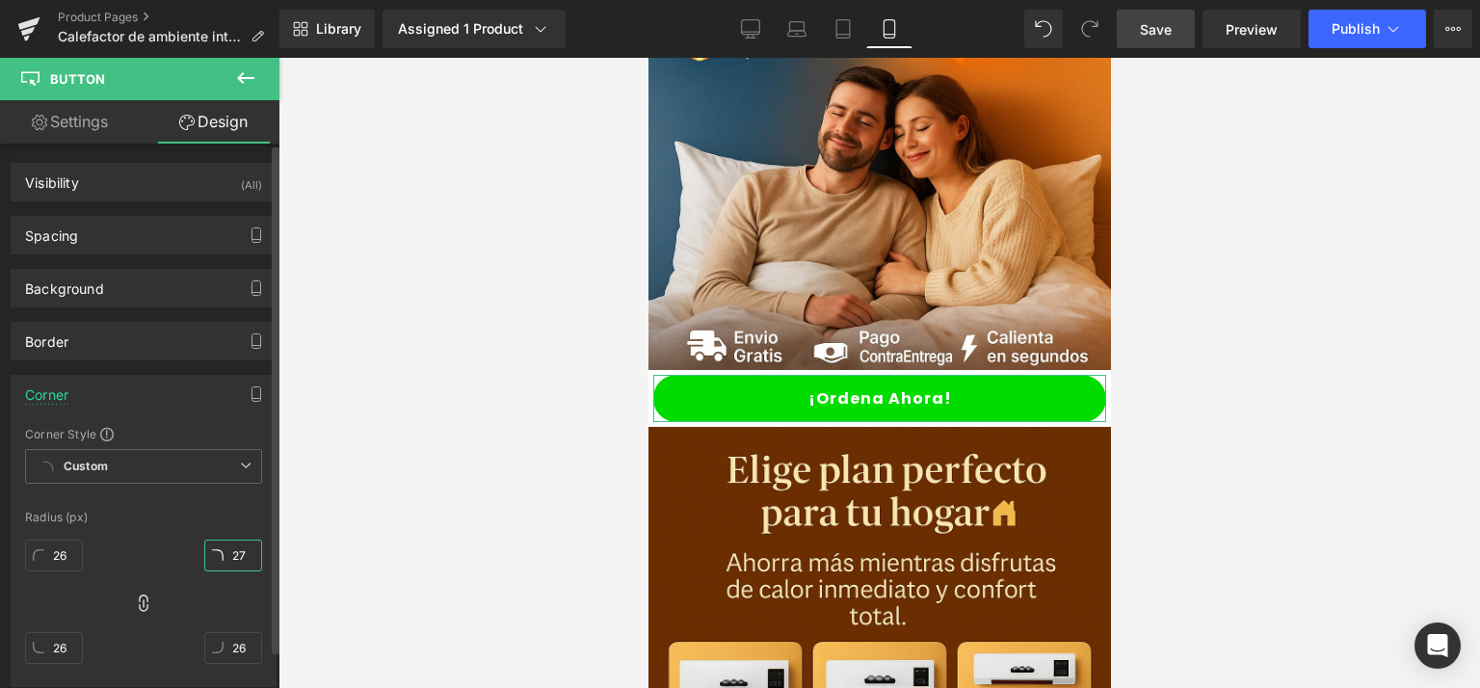
type input "27"
click at [482, 400] on div at bounding box center [880, 373] width 1202 height 630
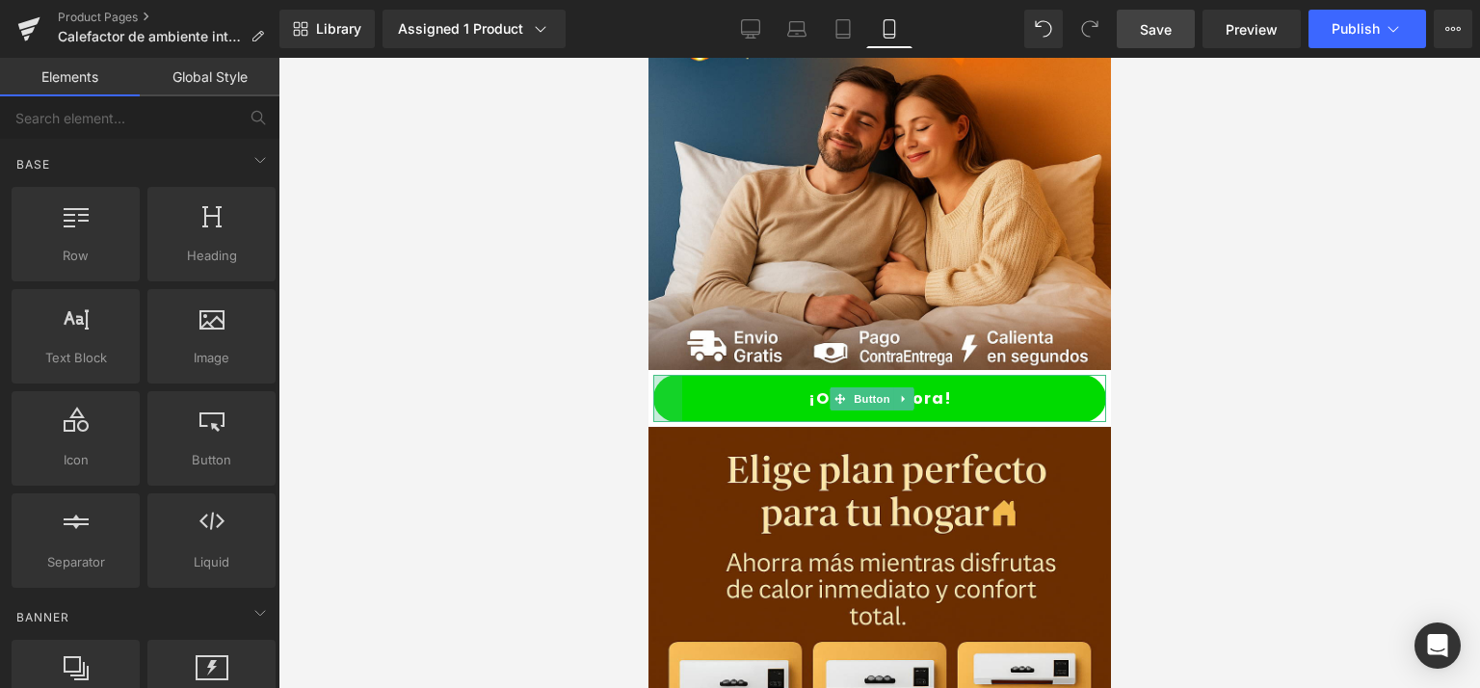
click at [660, 375] on div at bounding box center [667, 398] width 29 height 47
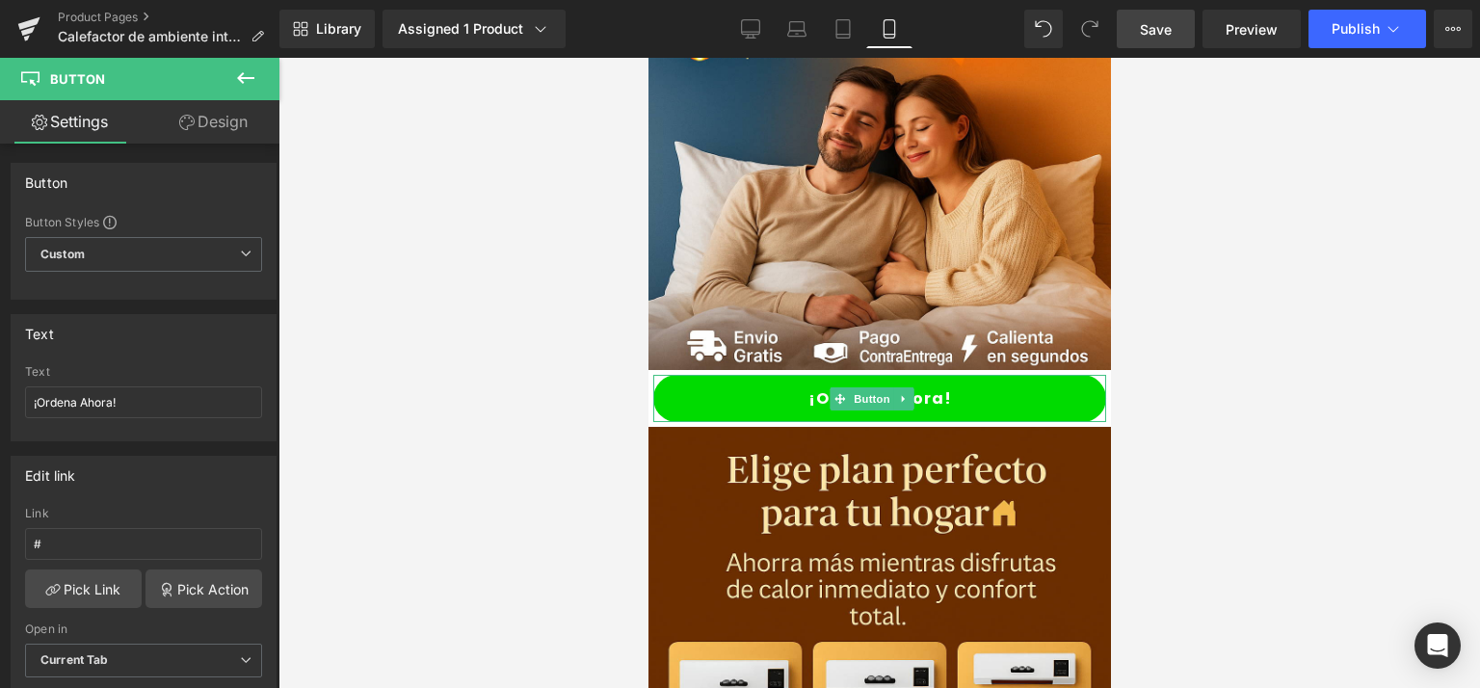
click at [724, 376] on link "¡Ordena Ahora!" at bounding box center [879, 398] width 453 height 47
click at [216, 118] on link "Design" at bounding box center [214, 121] width 140 height 43
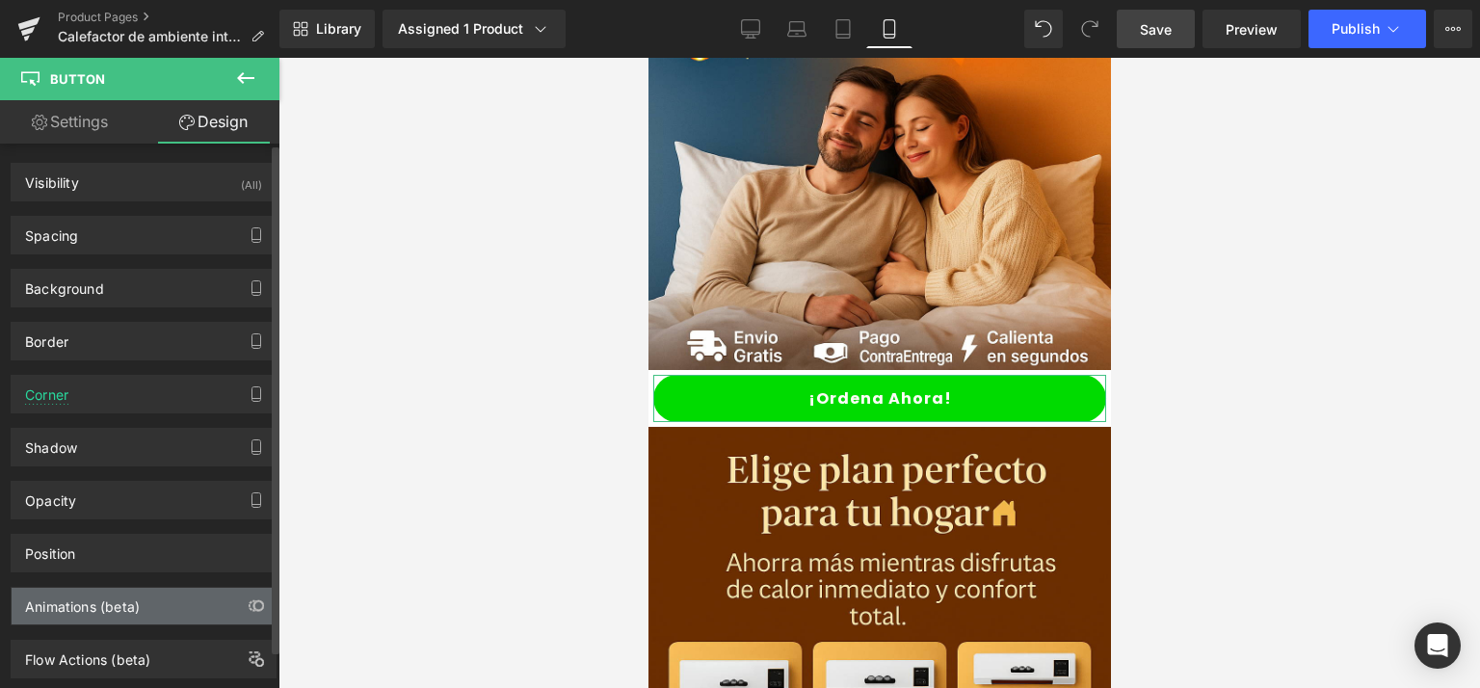
click at [154, 597] on div "Animations (beta)" at bounding box center [144, 606] width 264 height 37
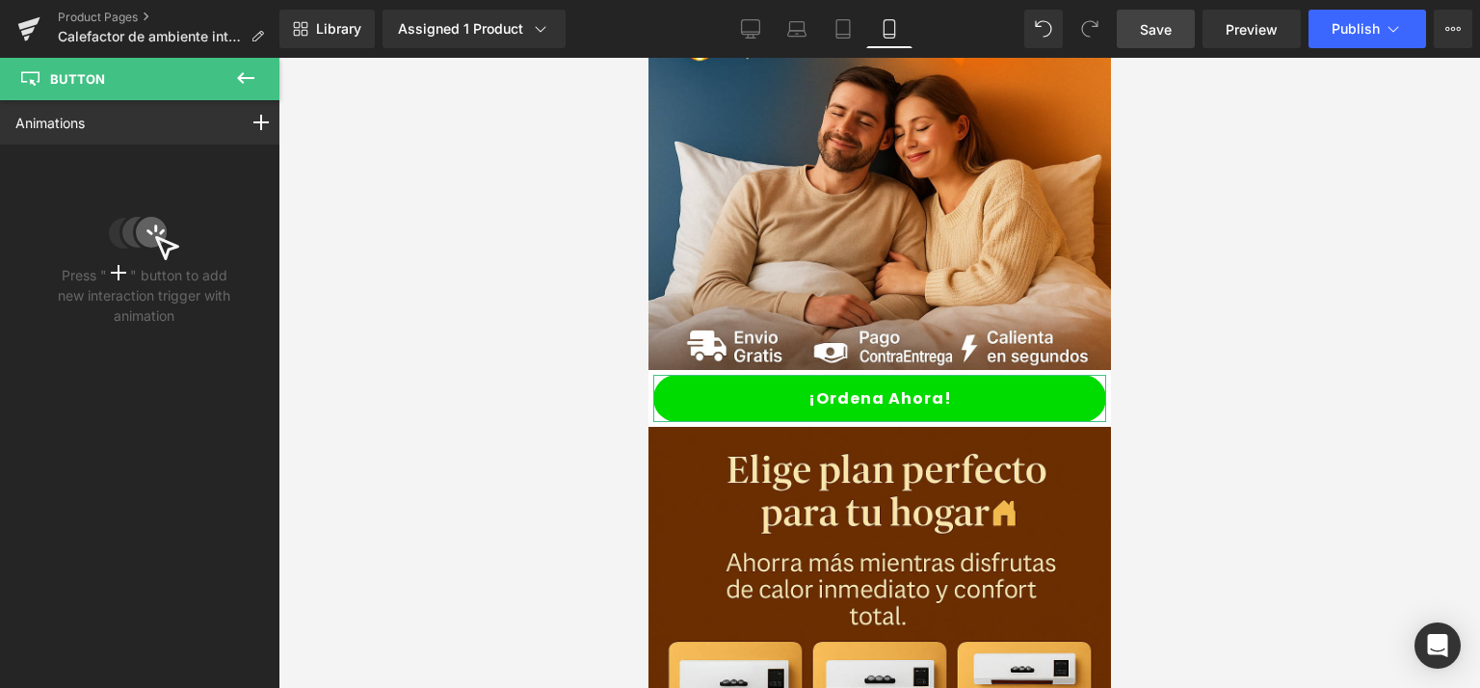
click at [111, 276] on icon at bounding box center [118, 272] width 15 height 15
click at [253, 118] on icon at bounding box center [260, 122] width 15 height 15
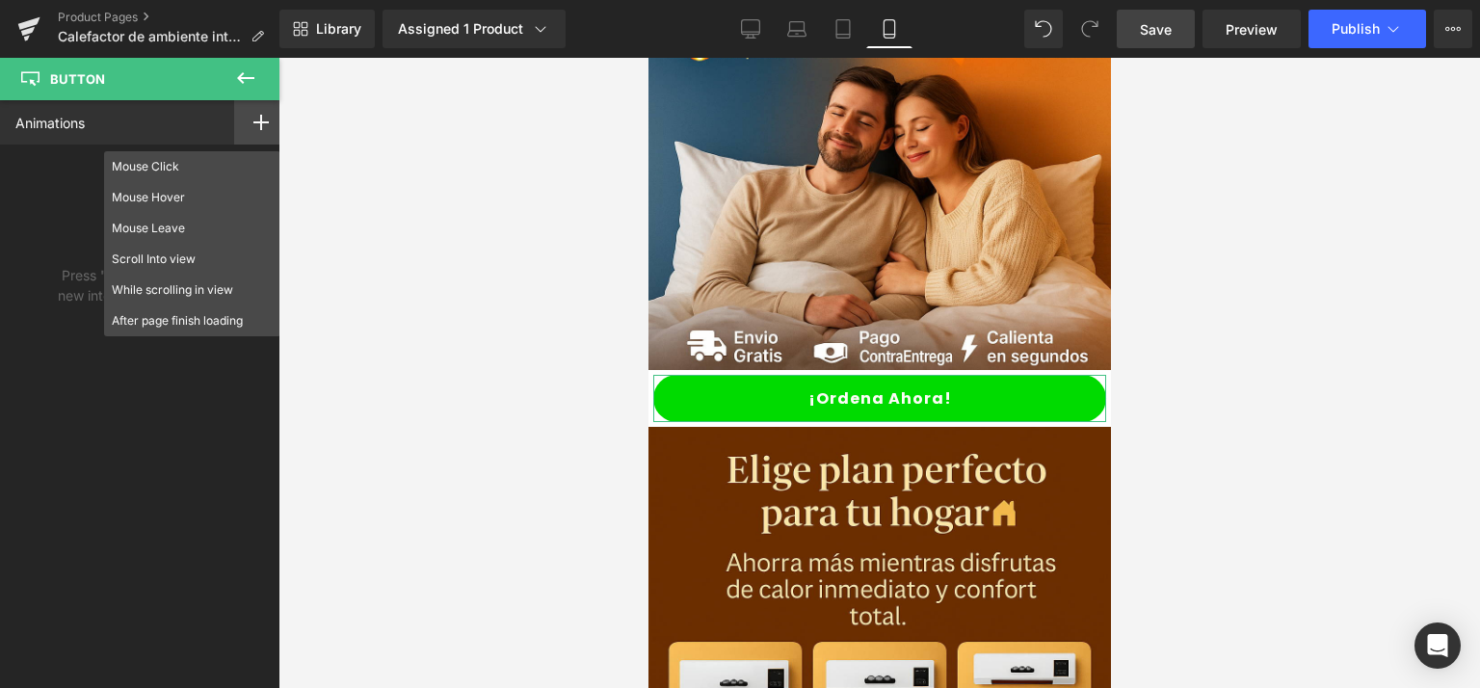
click at [24, 165] on div "Press " " button to add new interaction trigger with animation" at bounding box center [144, 239] width 288 height 189
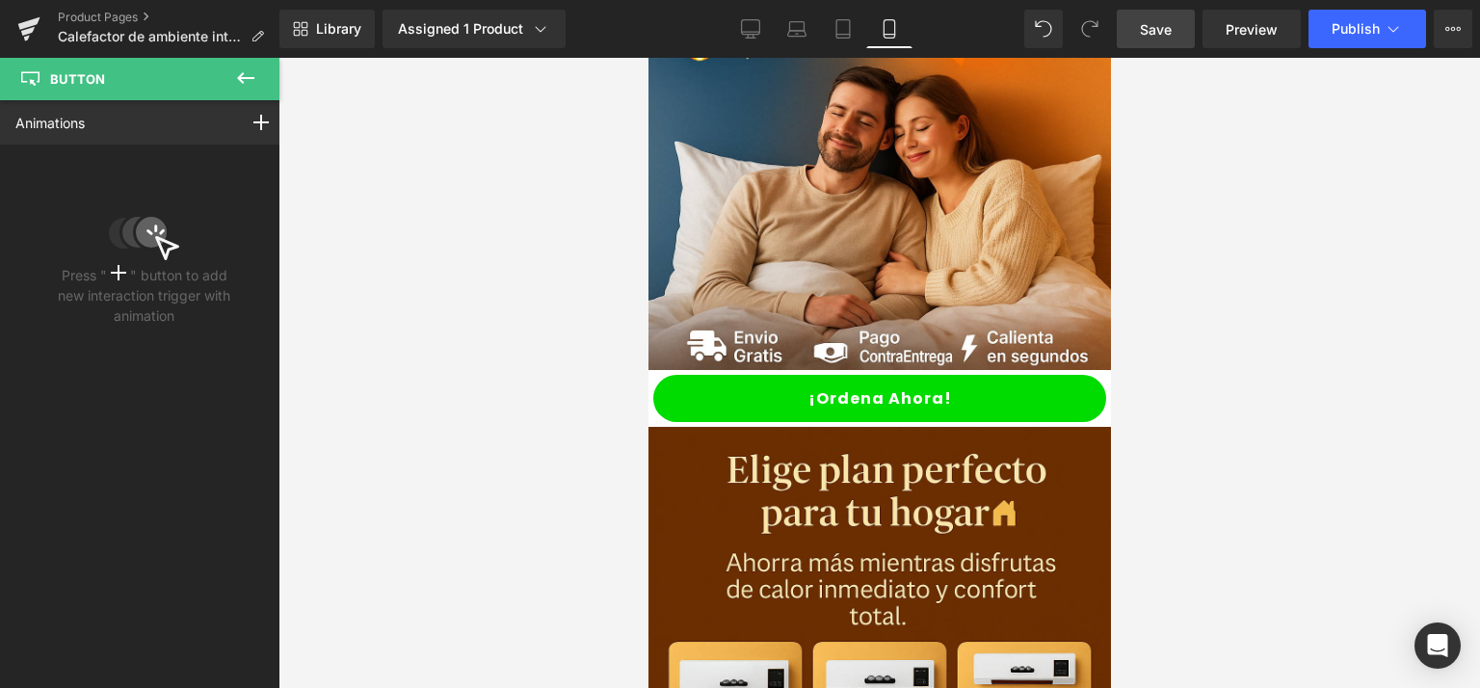
click at [242, 72] on icon at bounding box center [245, 78] width 23 height 23
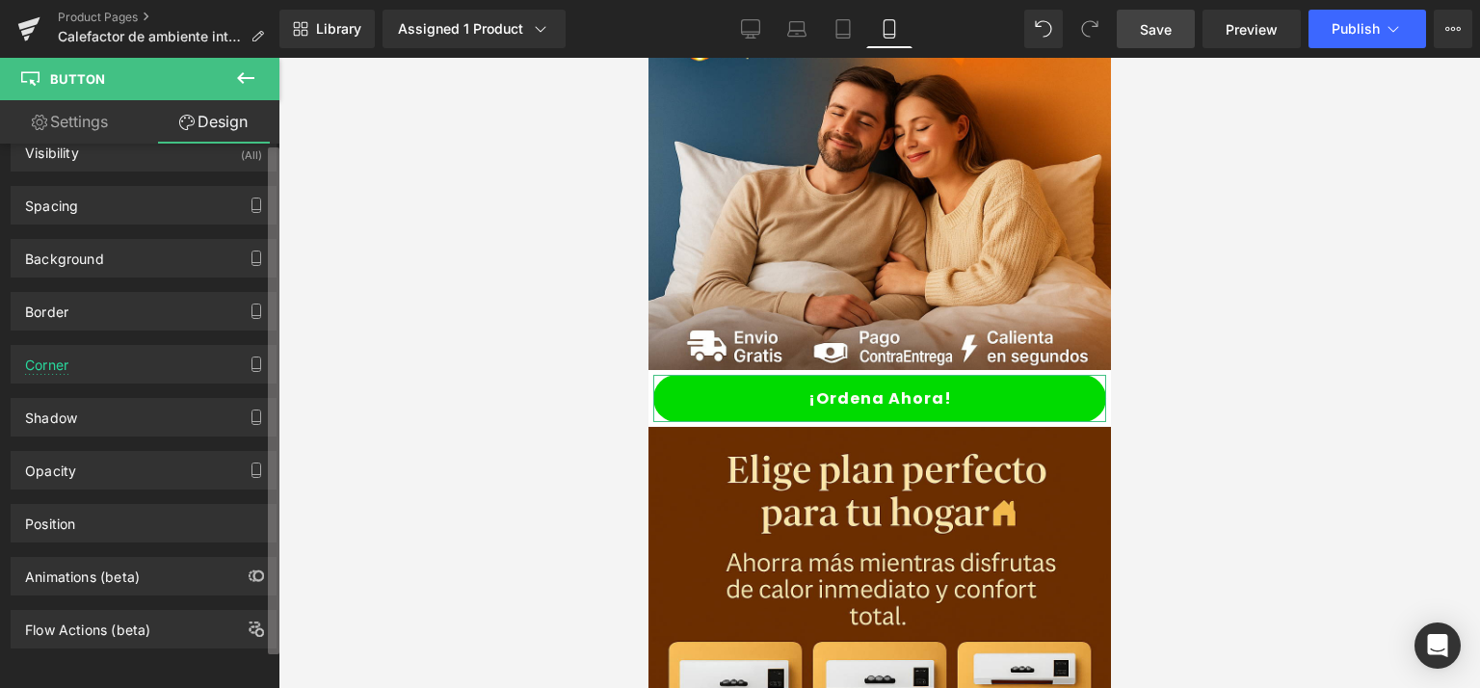
scroll to position [40, 0]
click at [263, 397] on div "Visibility (All) 0|0|0|0 1 Show on Desktop 1 Show on Laptop 1 Show on Tablet 1 …" at bounding box center [140, 420] width 280 height 553
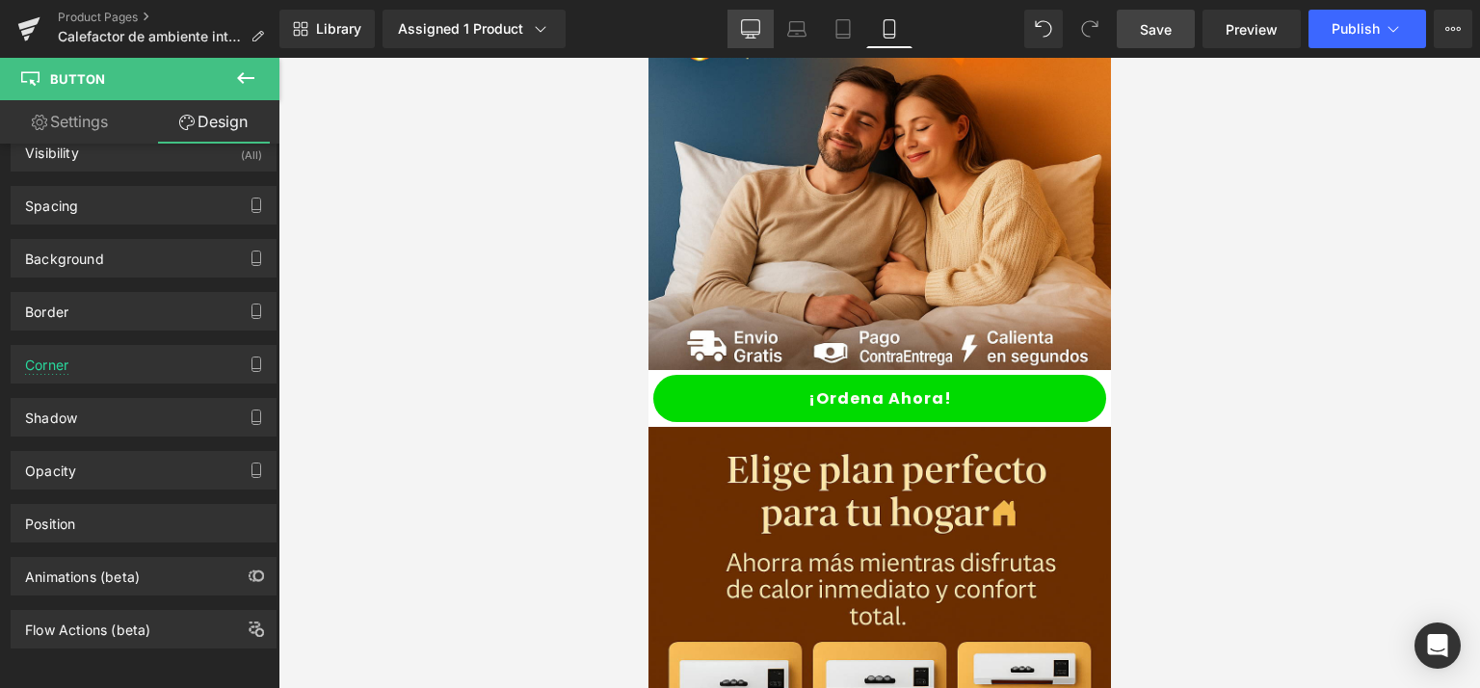
click at [759, 26] on icon at bounding box center [750, 28] width 19 height 19
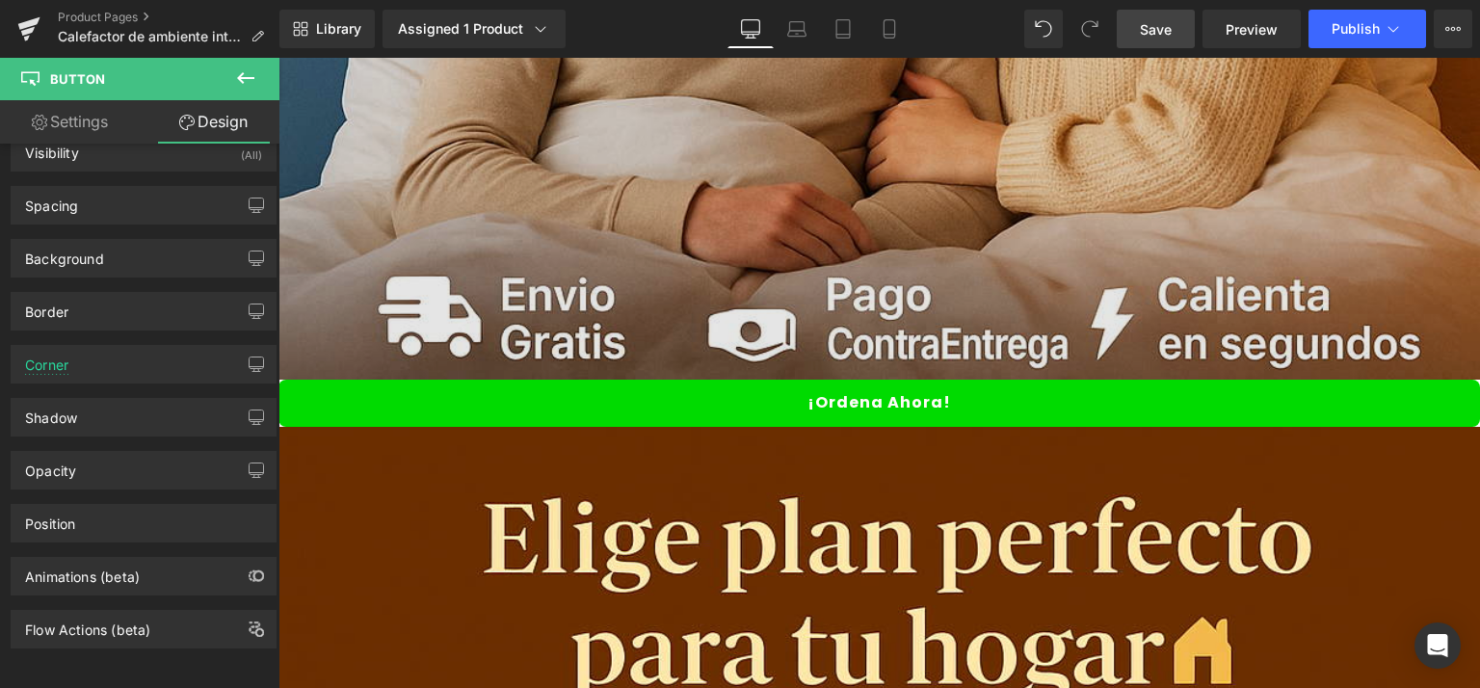
scroll to position [1486, 0]
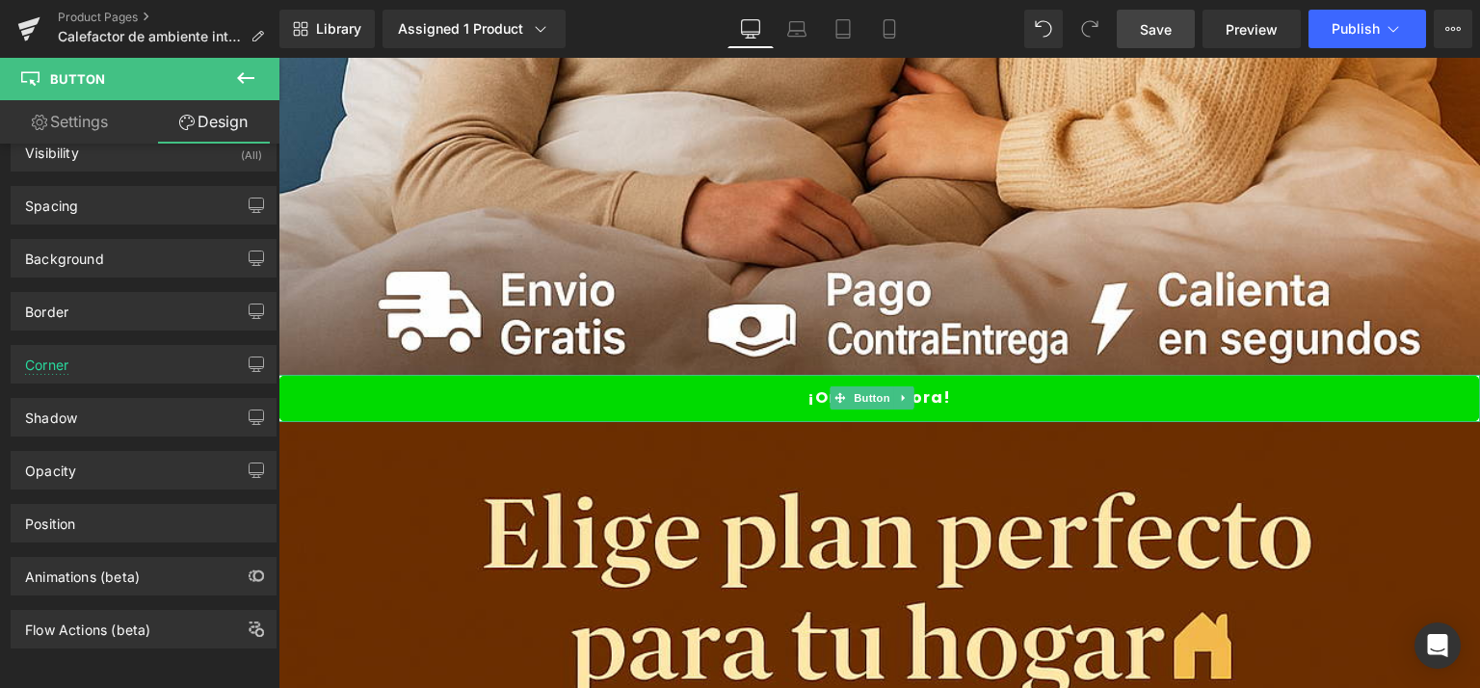
click at [592, 375] on link "¡Ordena Ahora!" at bounding box center [880, 398] width 1202 height 47
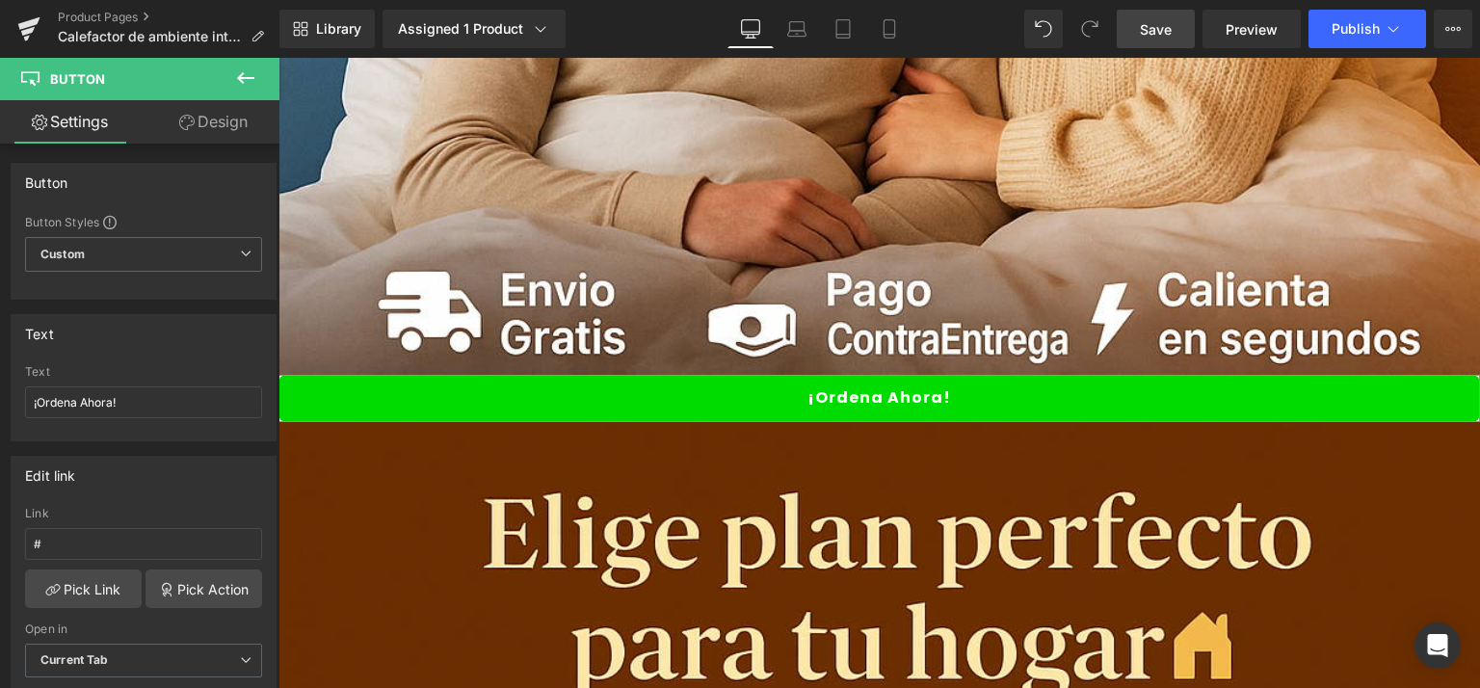
click at [217, 117] on link "Design" at bounding box center [214, 121] width 140 height 43
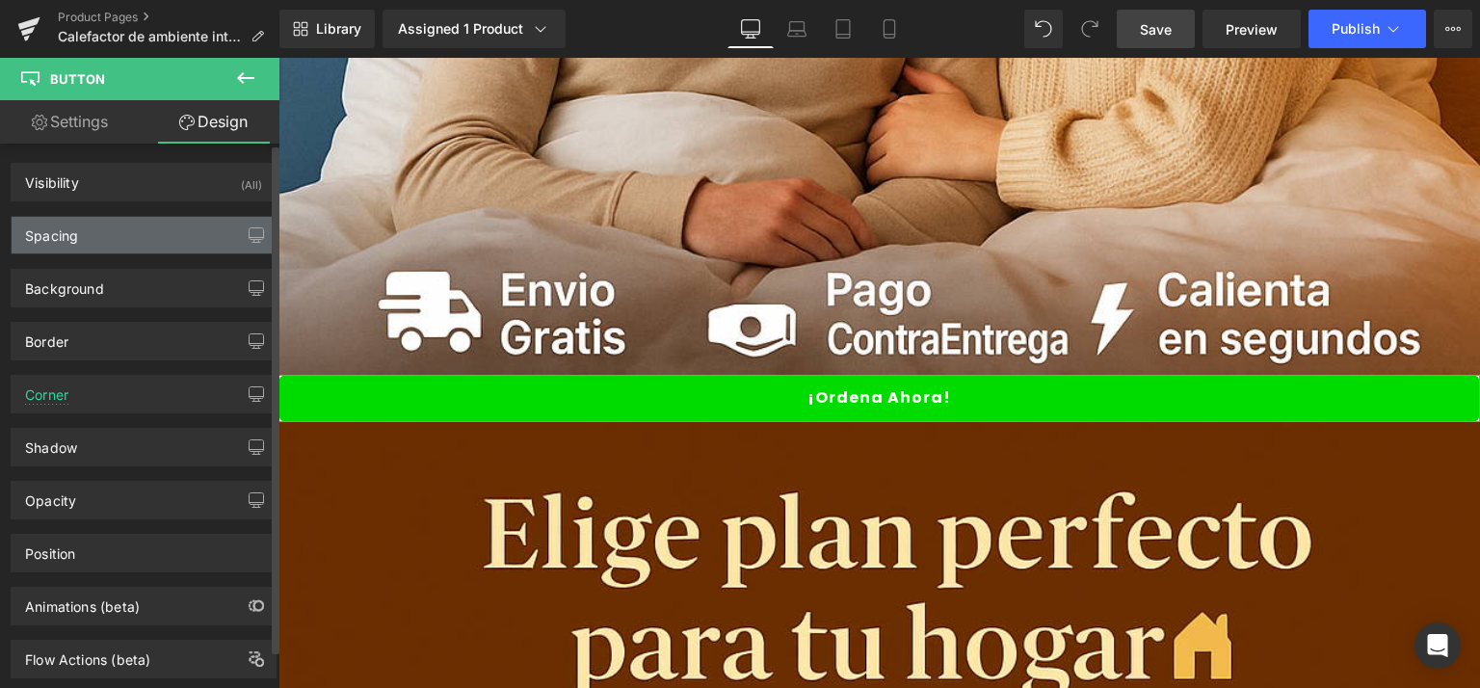
click at [120, 234] on div "Spacing" at bounding box center [144, 235] width 264 height 37
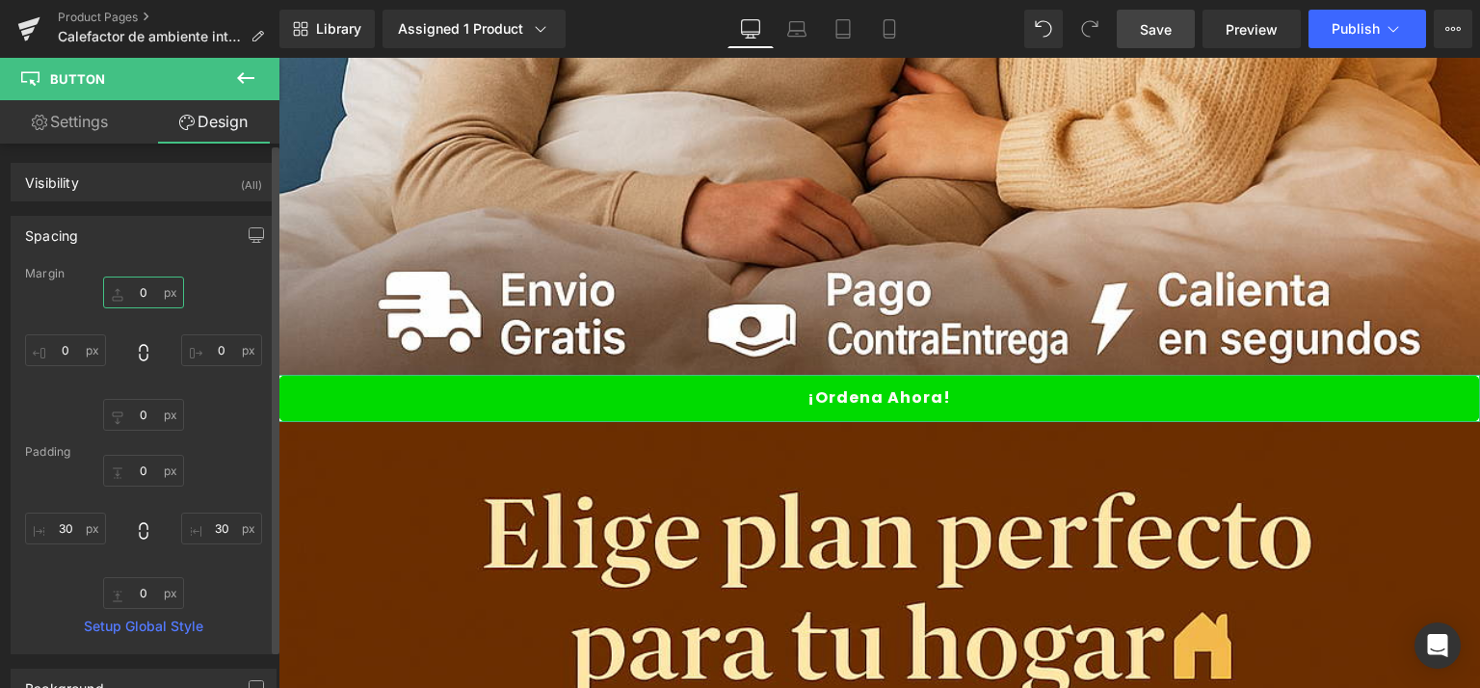
click at [148, 293] on input "0" at bounding box center [143, 293] width 81 height 32
click at [143, 356] on icon at bounding box center [143, 352] width 19 height 19
type input "0"
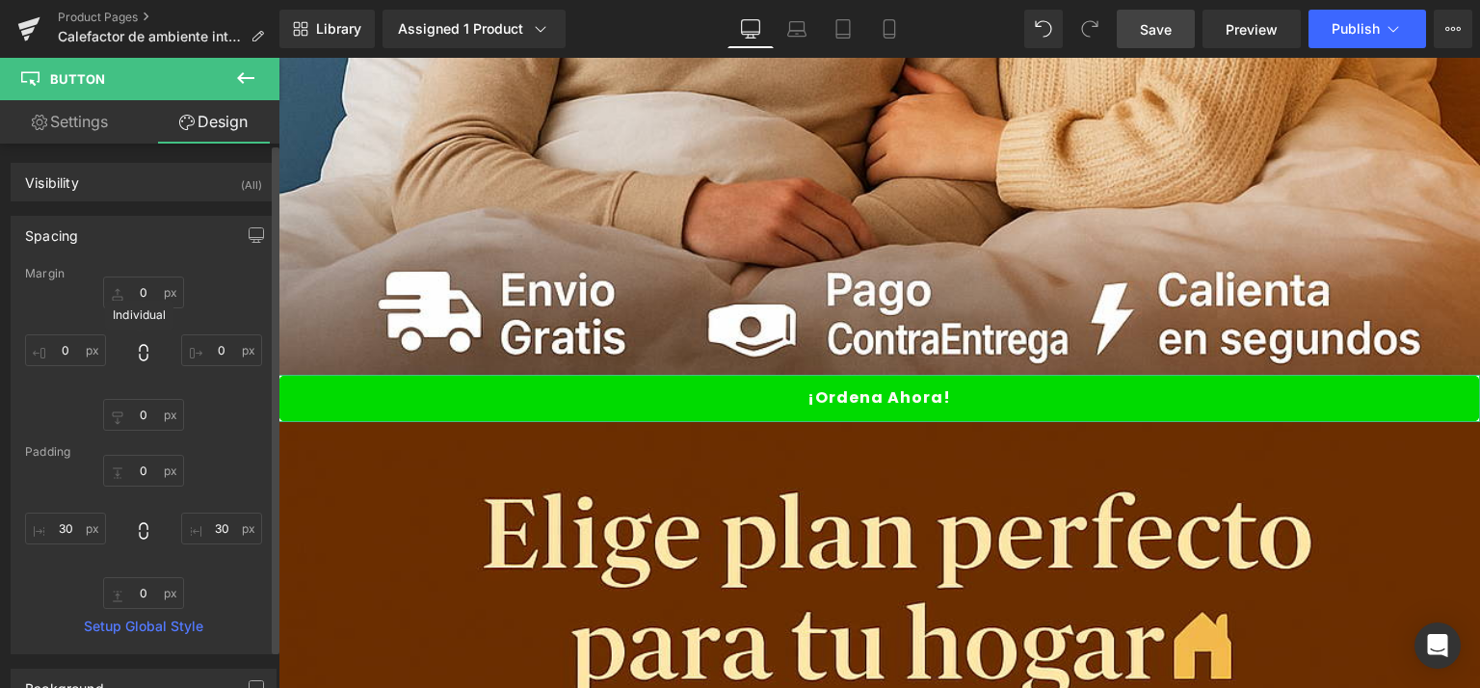
type input "0"
click at [147, 283] on input "0" at bounding box center [143, 293] width 81 height 32
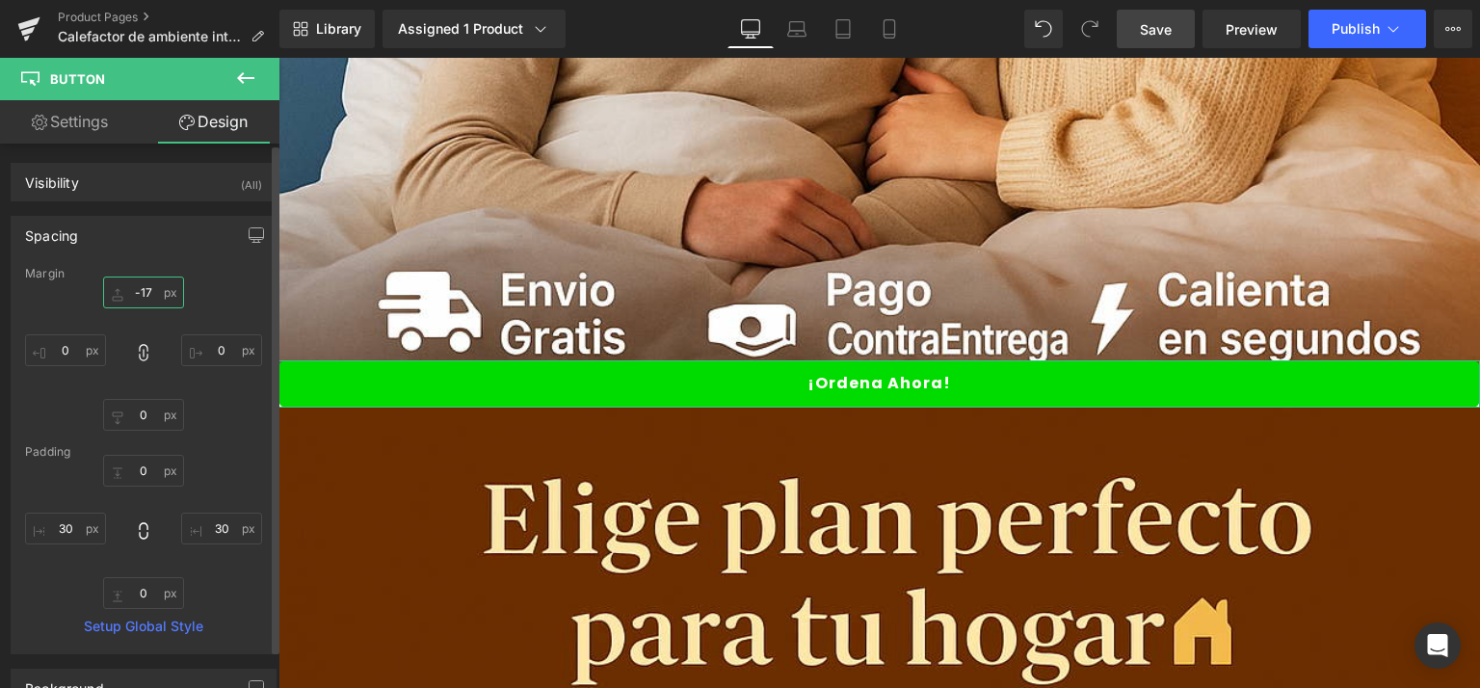
type input "-17"
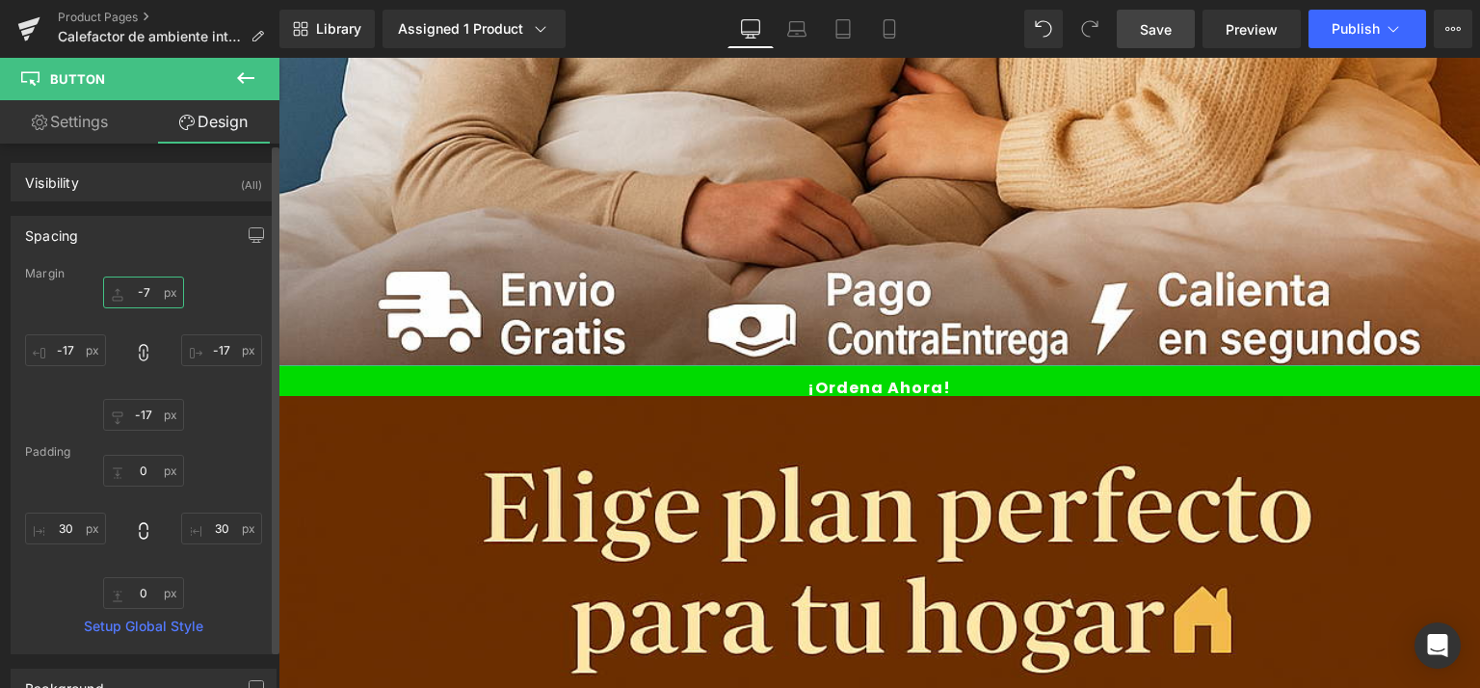
type input "-7"
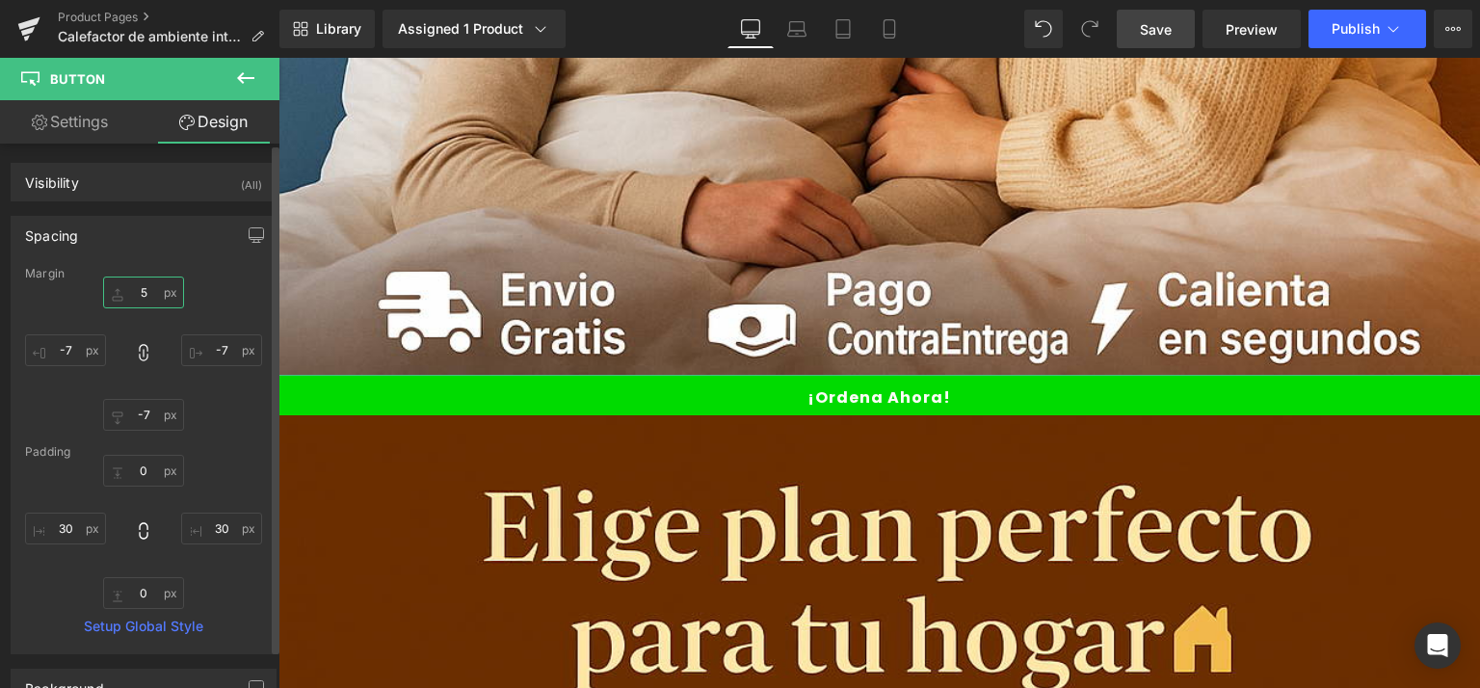
type input "5"
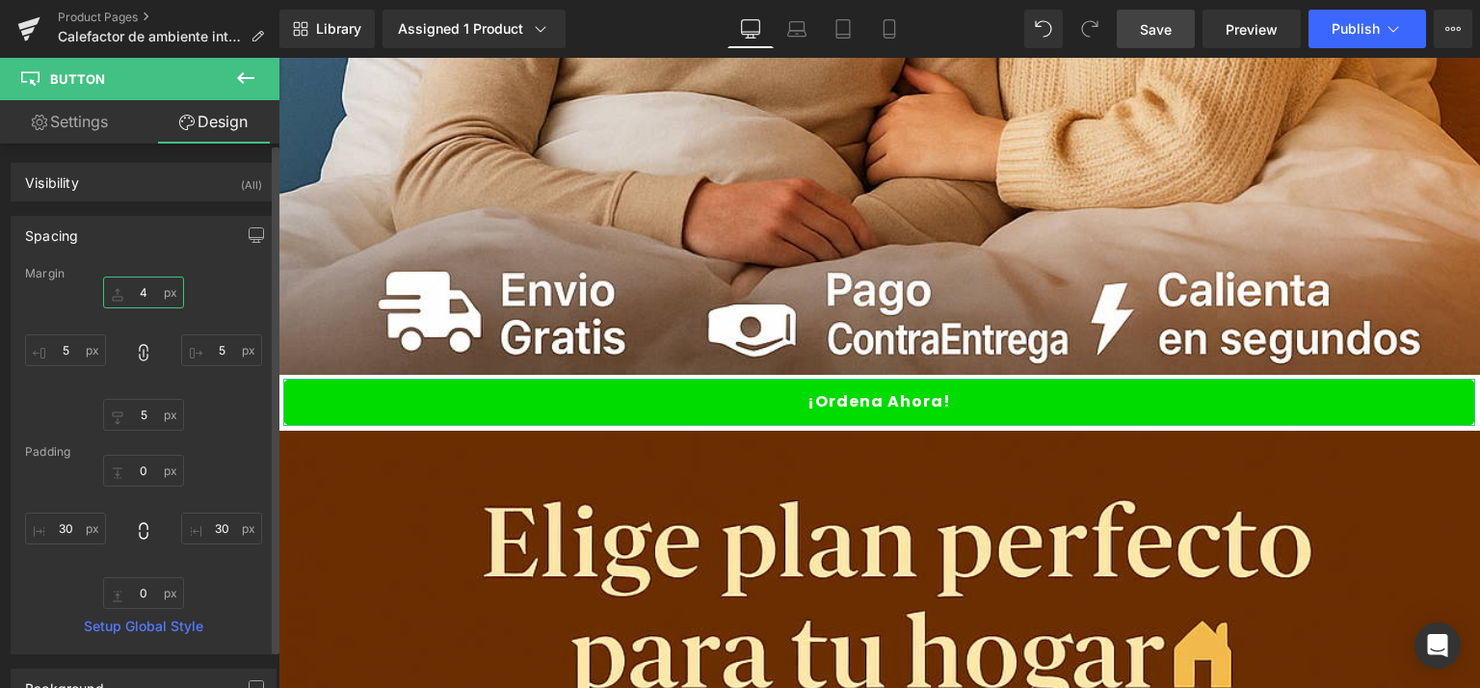
type input "4"
type input "5"
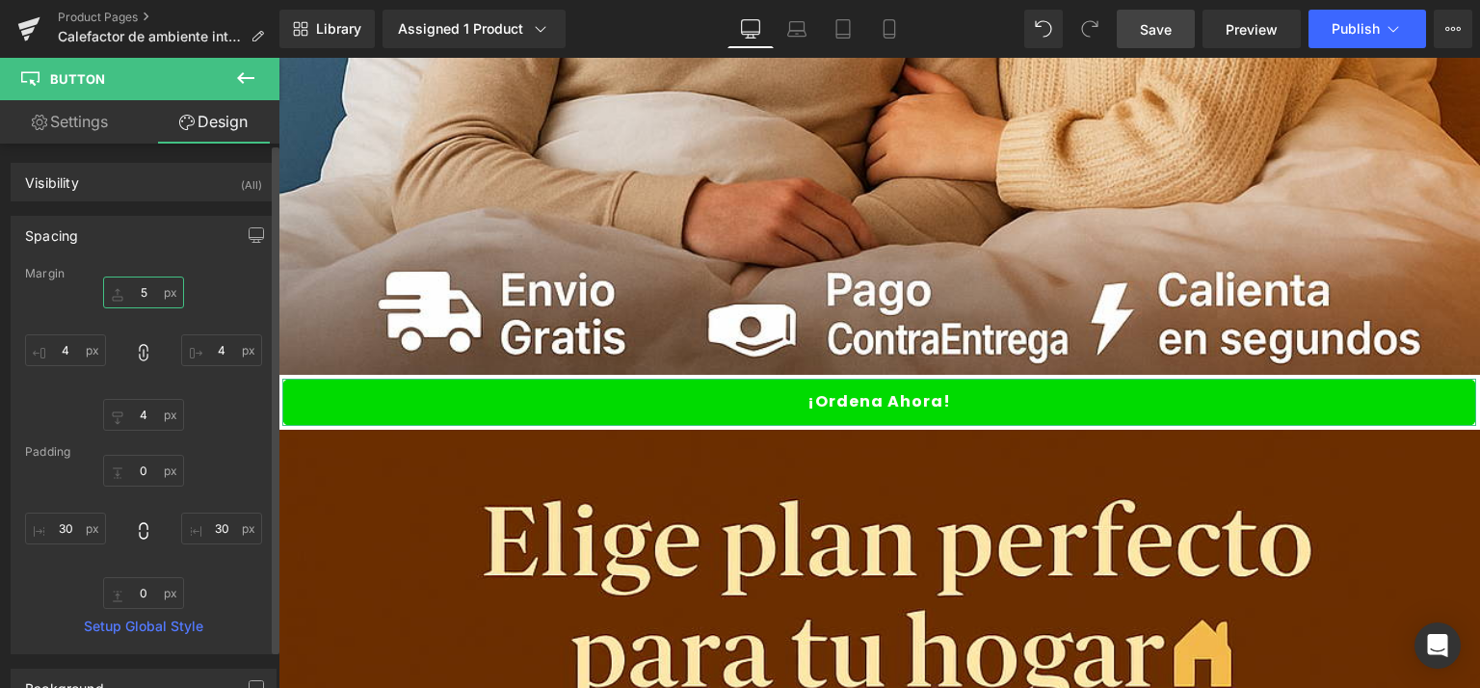
type input "5"
type input "4"
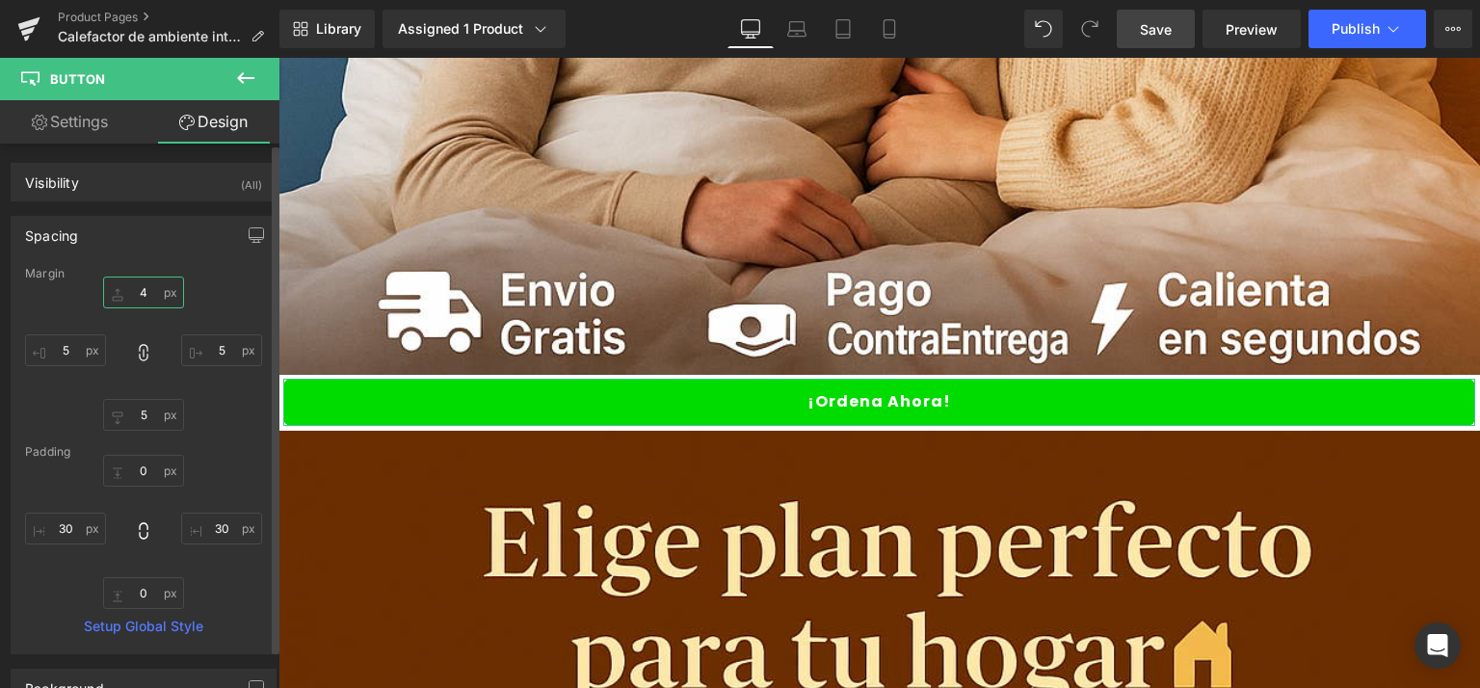
type input "4"
type input "5"
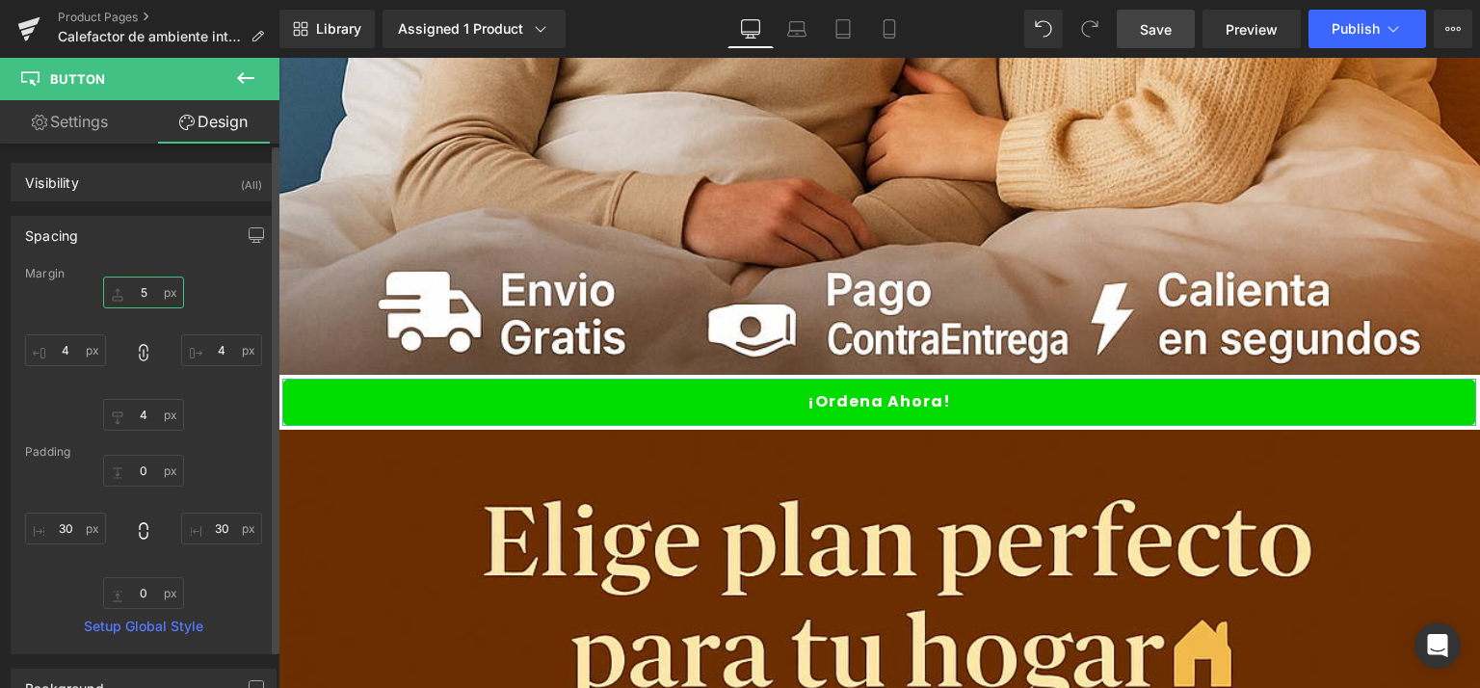
type input "5"
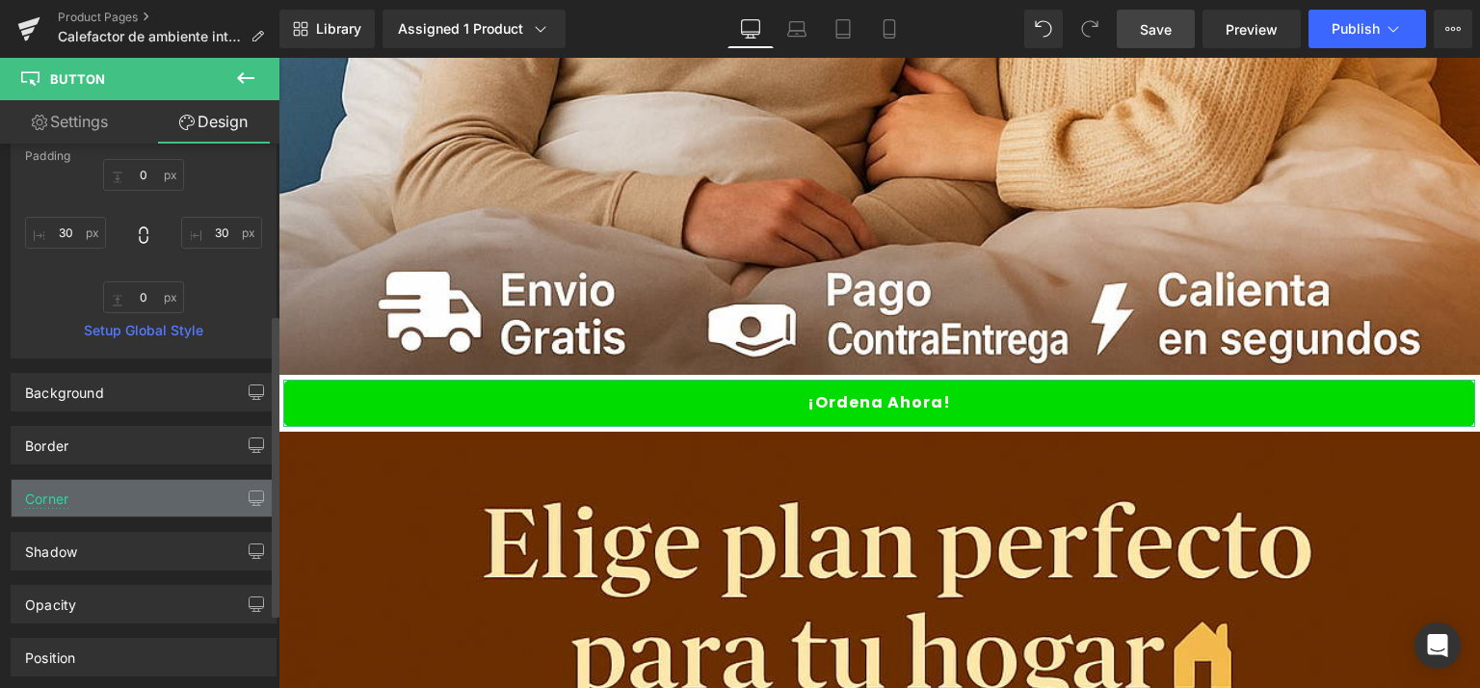
scroll to position [325, 0]
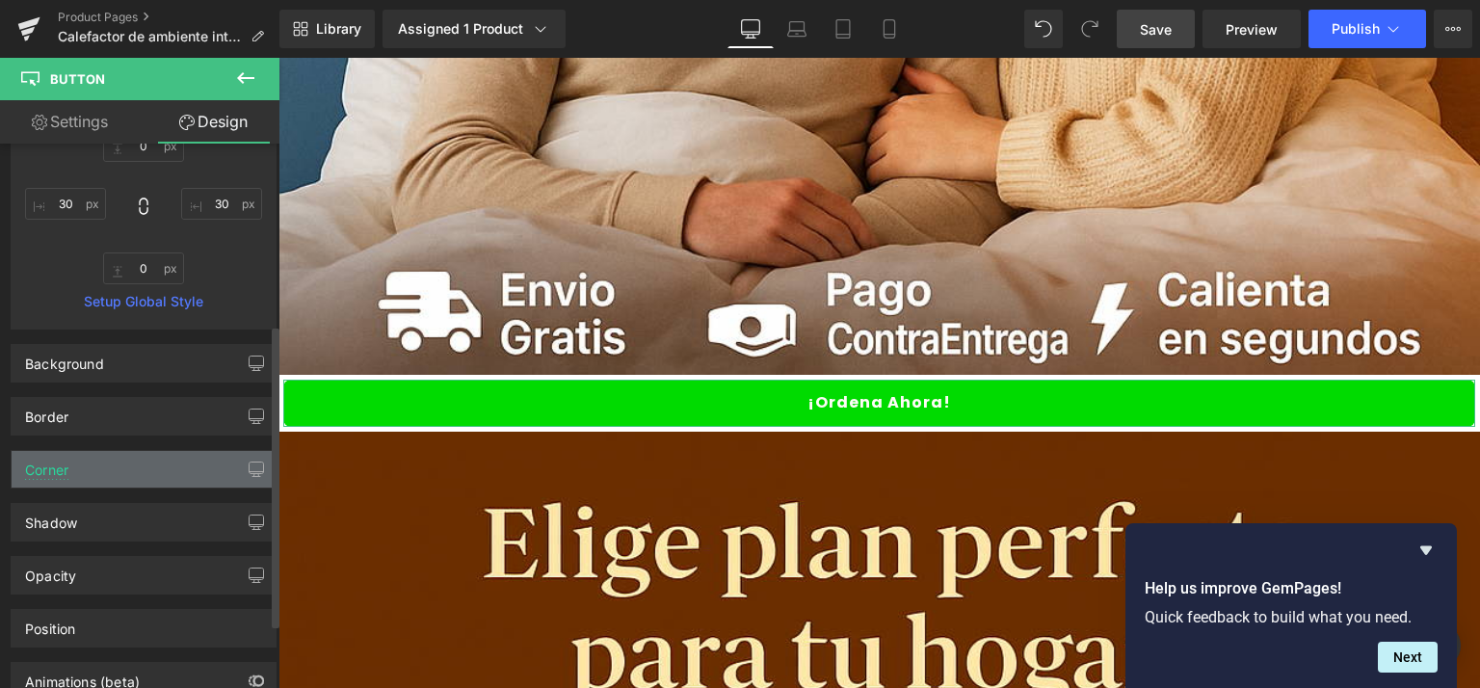
click at [124, 455] on div "Corner" at bounding box center [144, 469] width 264 height 37
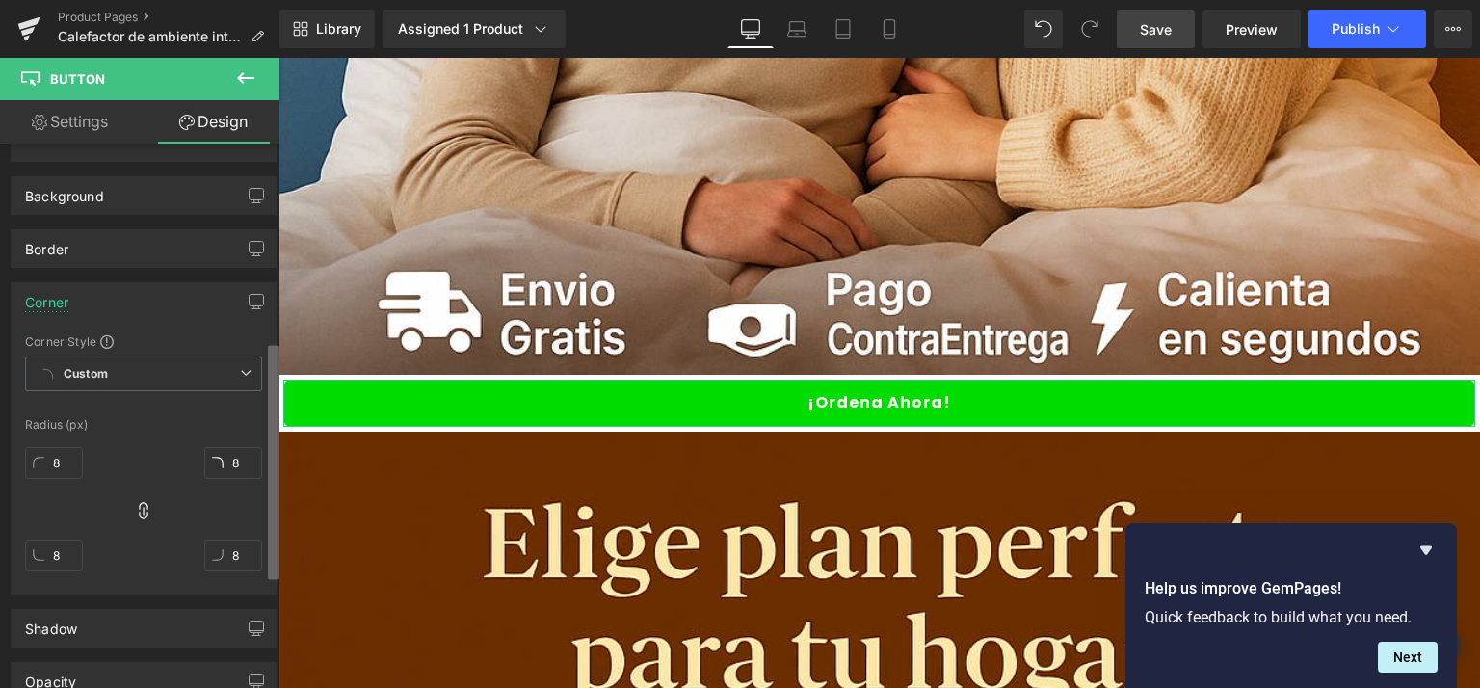
scroll to position [497, 0]
click at [270, 535] on b at bounding box center [274, 481] width 12 height 234
click at [224, 457] on input "8" at bounding box center [233, 458] width 58 height 32
type input "-8"
type input "0"
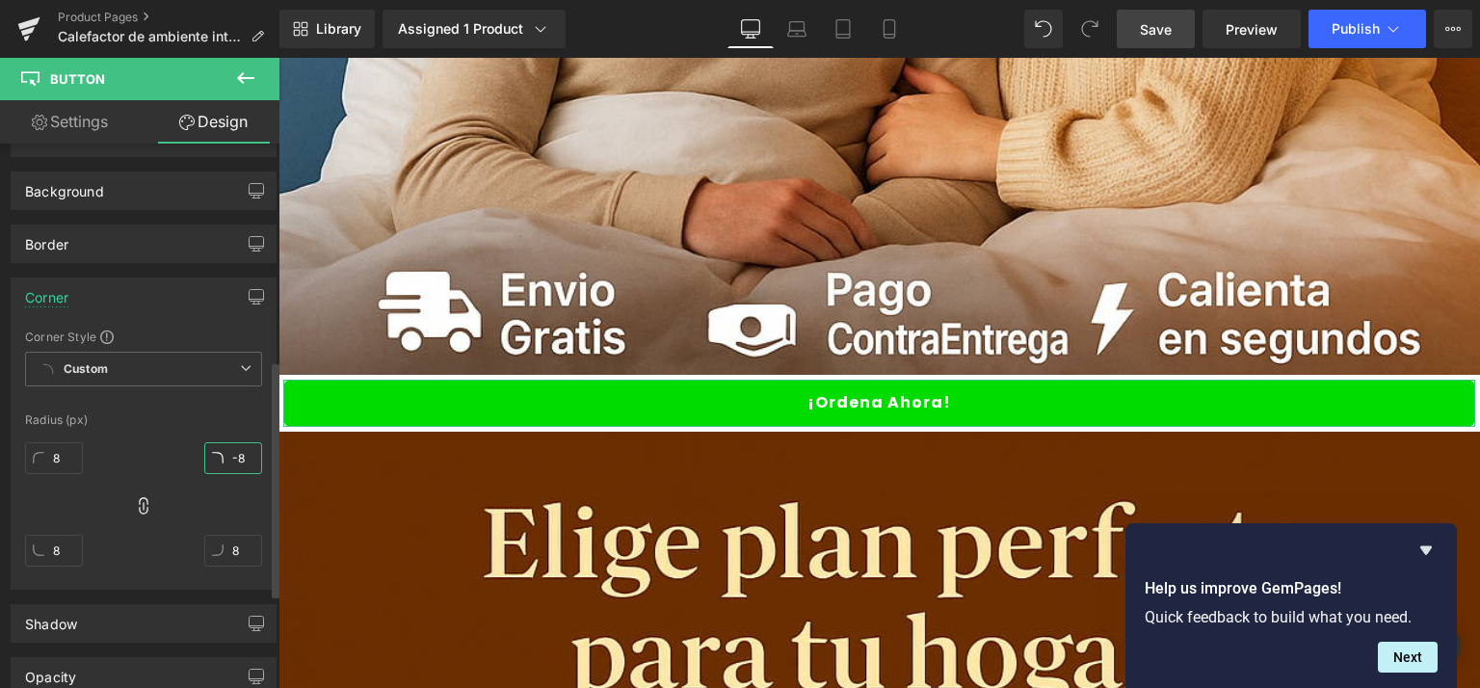
type input "0"
type input "28"
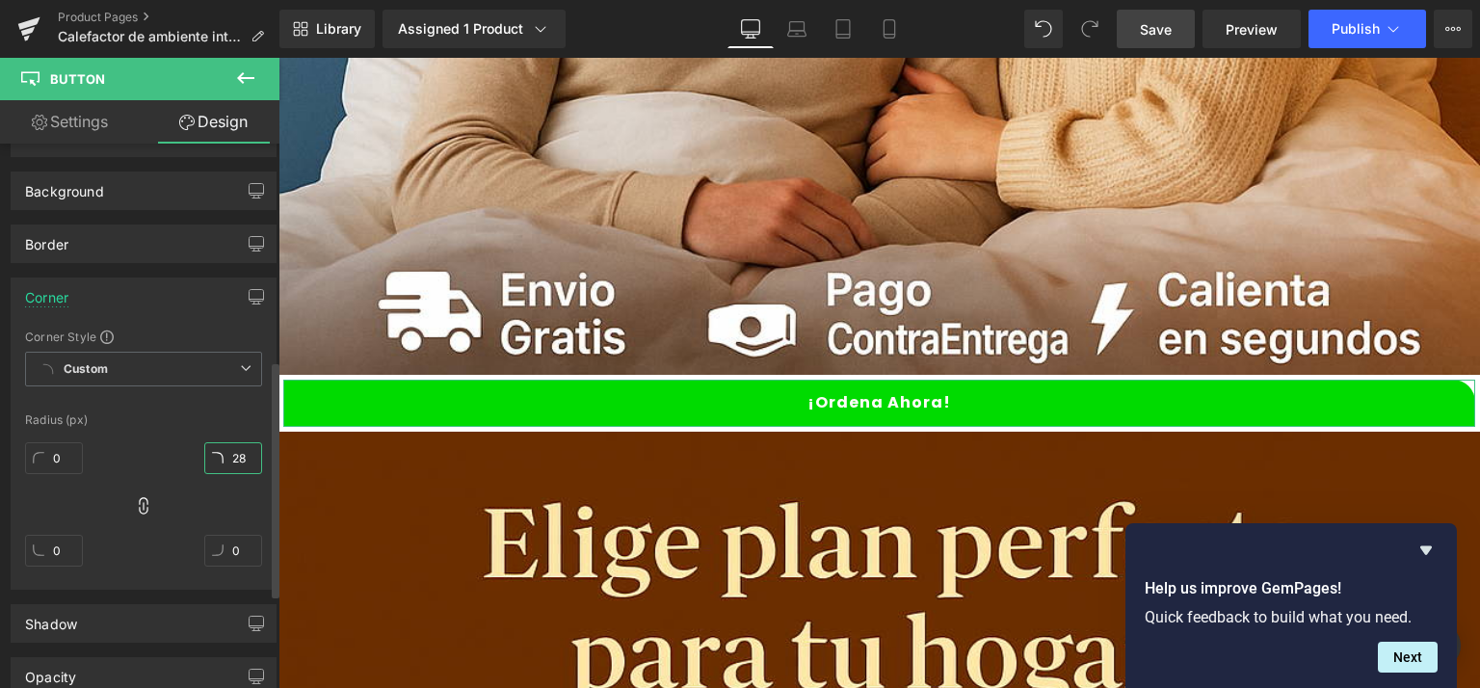
type input "28"
type input "26"
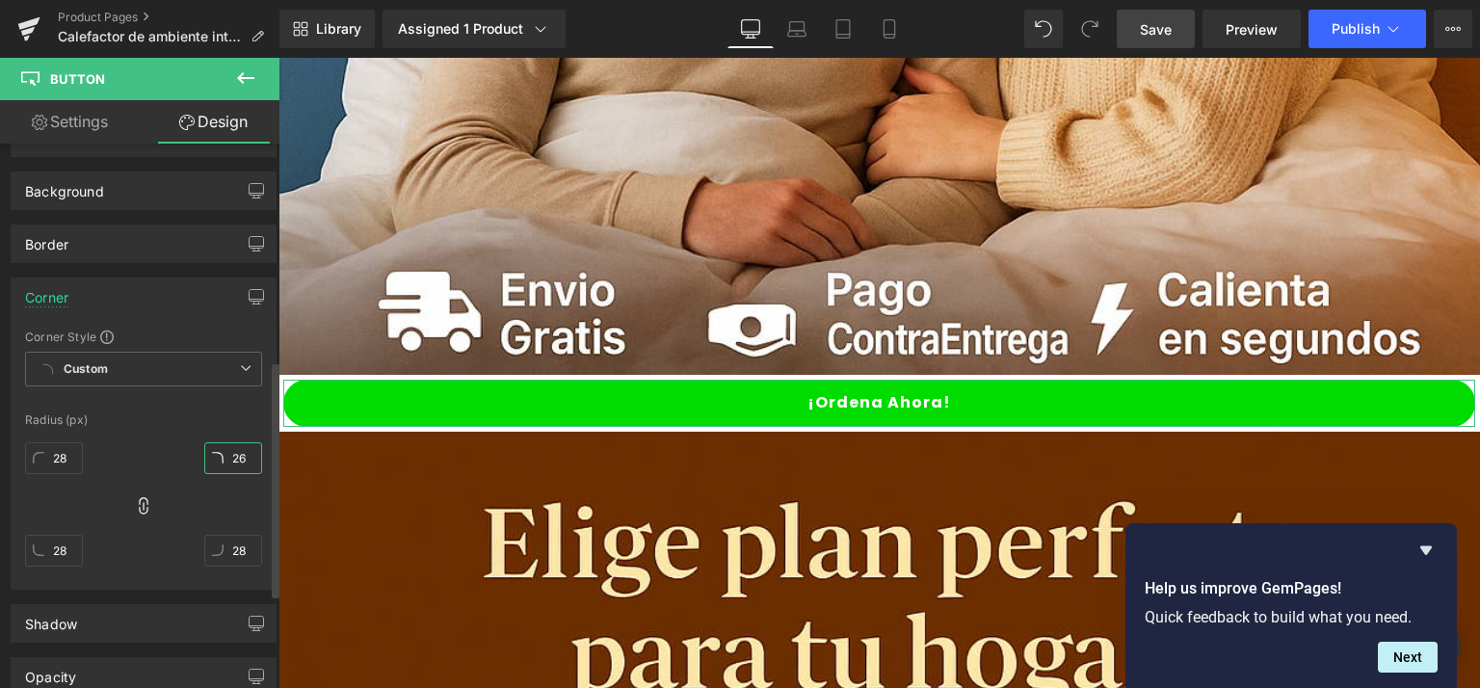
type input "26"
click at [148, 435] on div "20px 20 20px 20 20px 20 20px 20" at bounding box center [143, 512] width 237 height 154
click at [1150, 37] on span "Save" at bounding box center [1156, 29] width 32 height 20
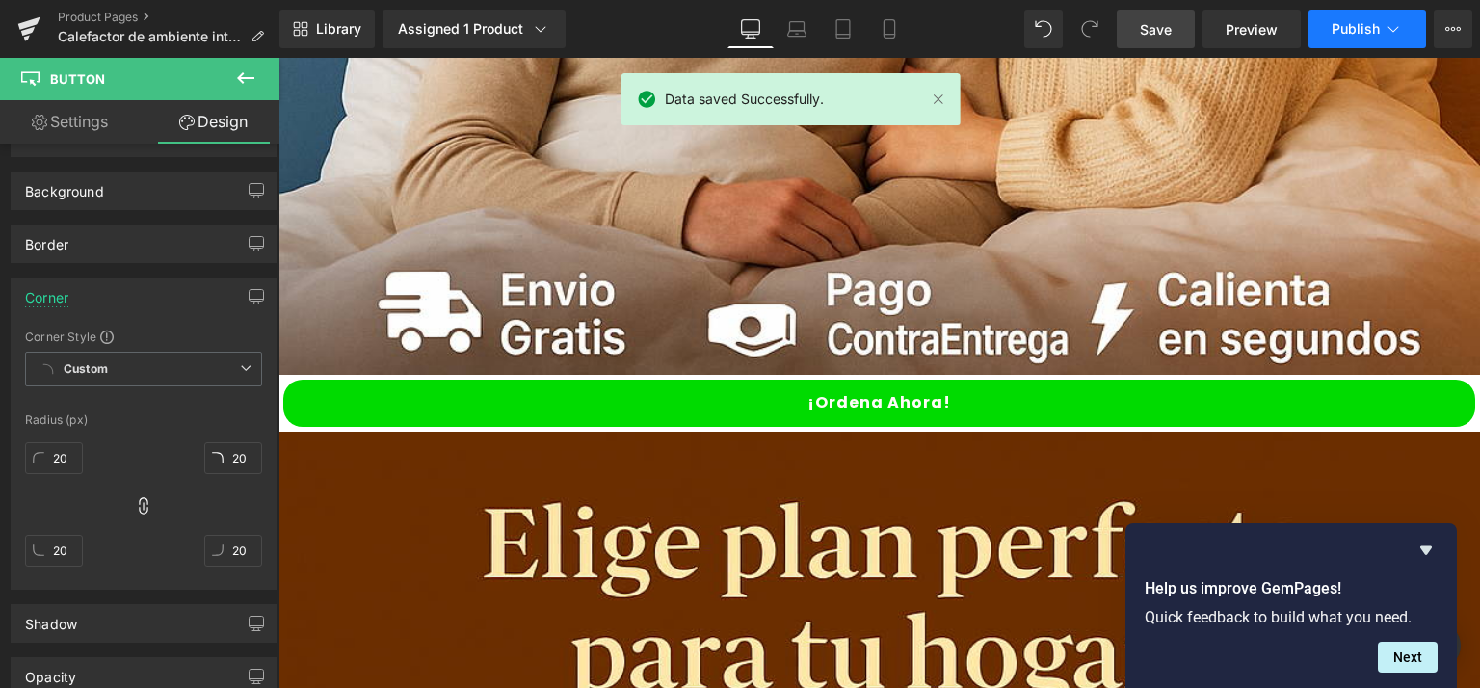
click at [1346, 22] on span "Publish" at bounding box center [1356, 28] width 48 height 15
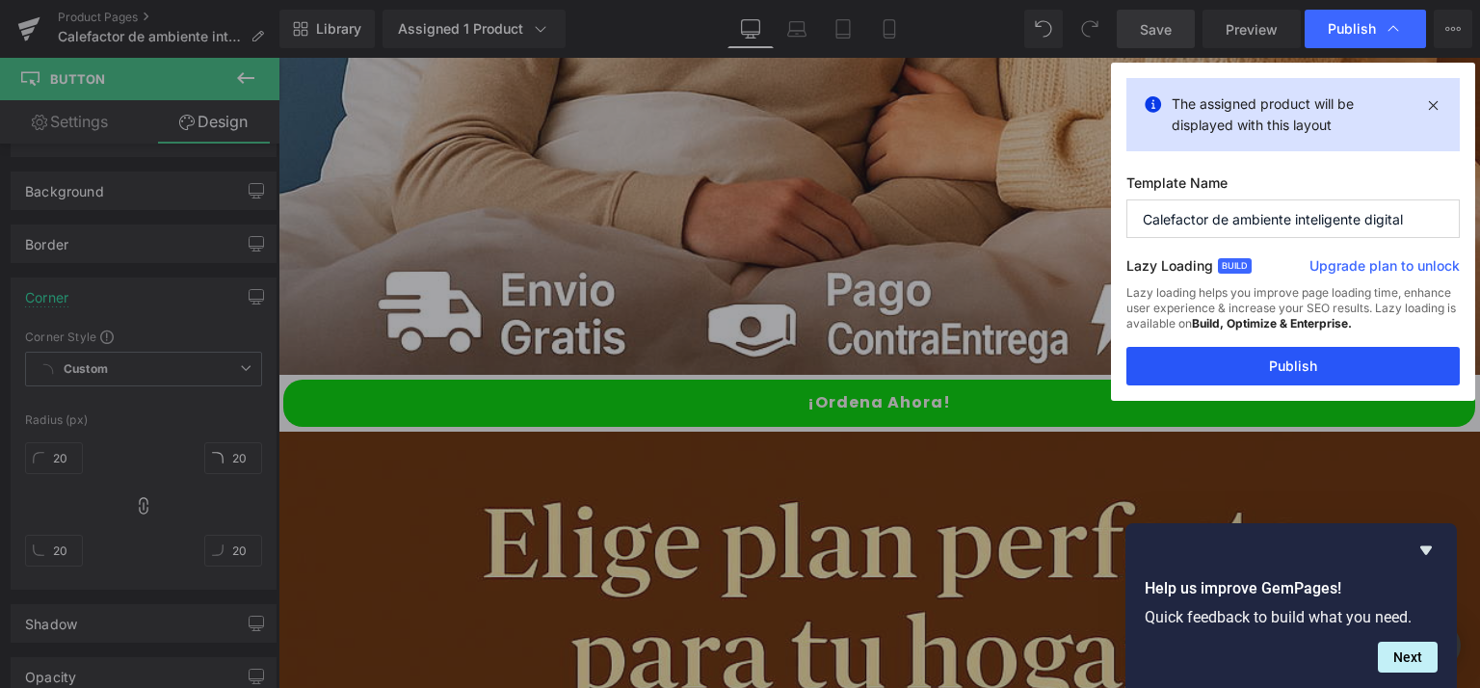
drag, startPoint x: 1207, startPoint y: 368, endPoint x: 928, endPoint y: 309, distance: 284.7
click at [1207, 367] on button "Publish" at bounding box center [1293, 366] width 333 height 39
